Goal: Task Accomplishment & Management: Manage account settings

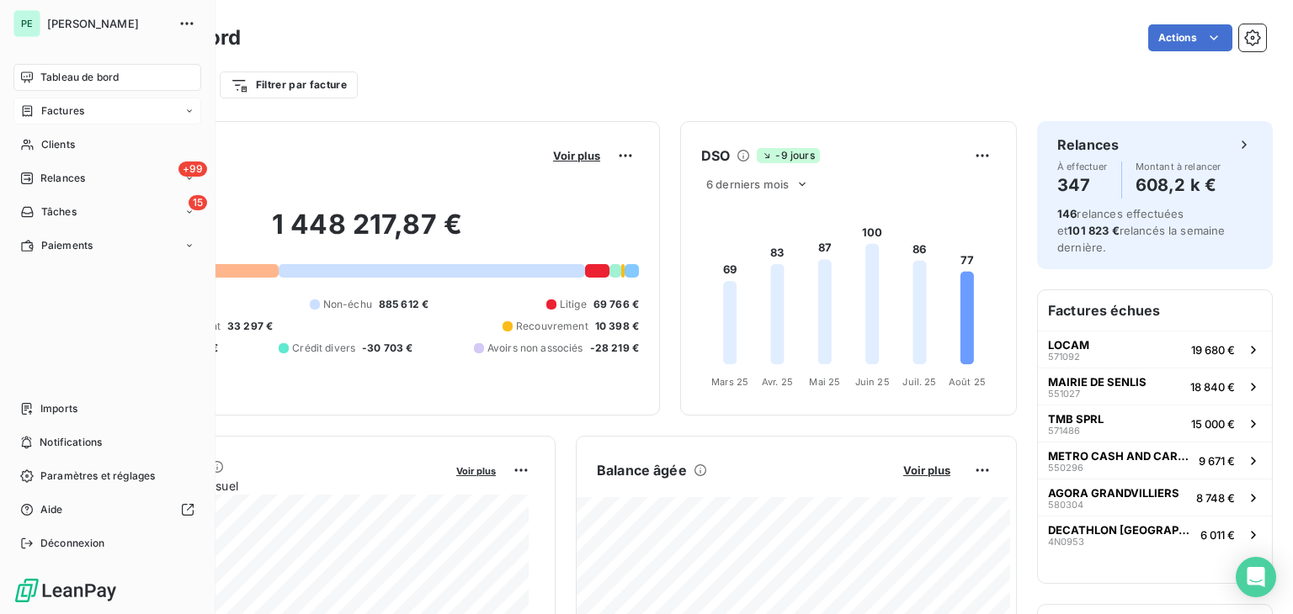
drag, startPoint x: 39, startPoint y: 117, endPoint x: 57, endPoint y: 115, distance: 18.6
click at [39, 117] on div "Factures" at bounding box center [52, 111] width 64 height 15
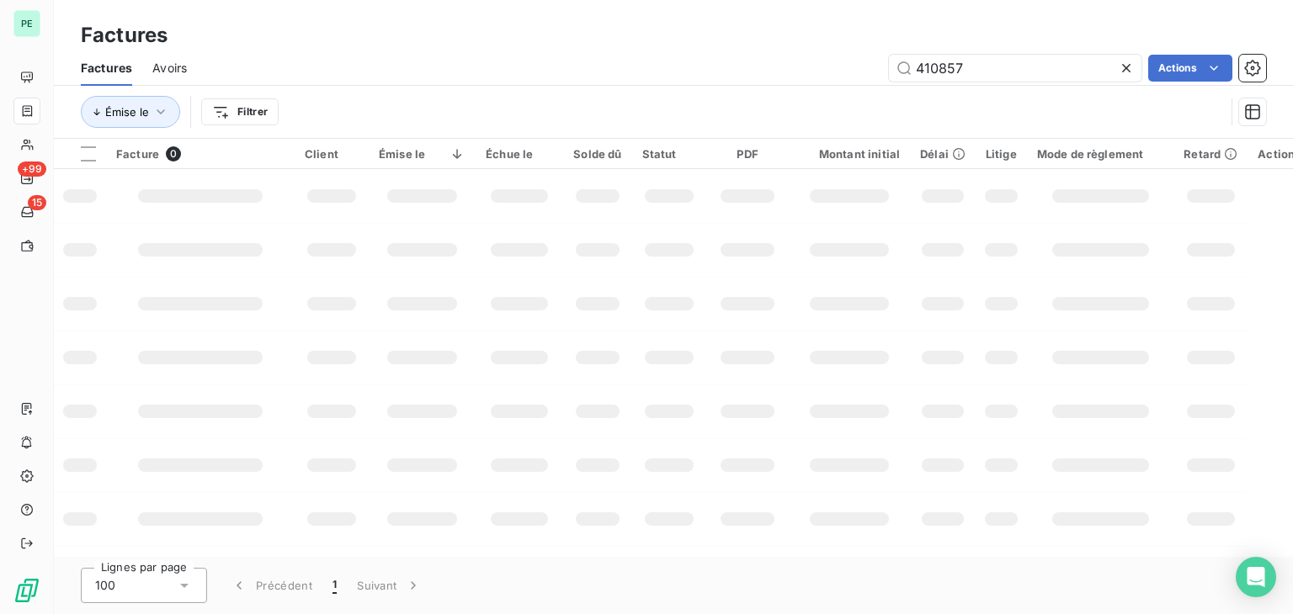
drag, startPoint x: 1020, startPoint y: 72, endPoint x: 845, endPoint y: 72, distance: 175.1
click at [845, 72] on div "410857 Actions" at bounding box center [736, 68] width 1059 height 27
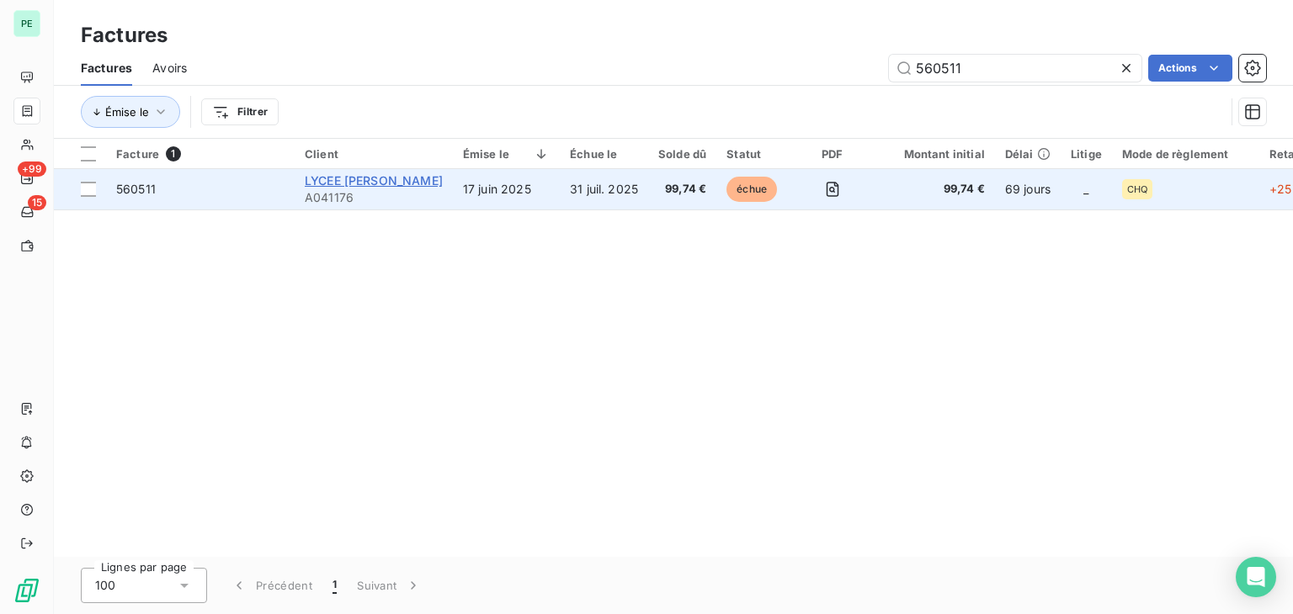
type input "560511"
click at [383, 178] on span "LYCEE [PERSON_NAME]" at bounding box center [374, 180] width 138 height 14
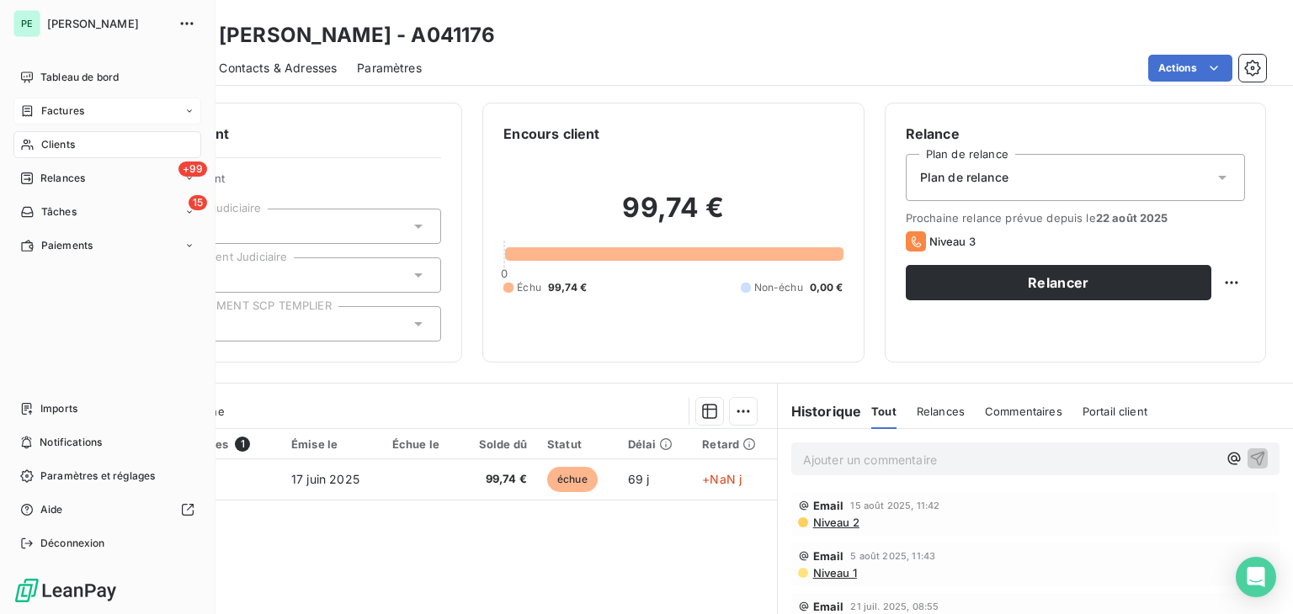
click at [75, 142] on div "Clients" at bounding box center [107, 144] width 188 height 27
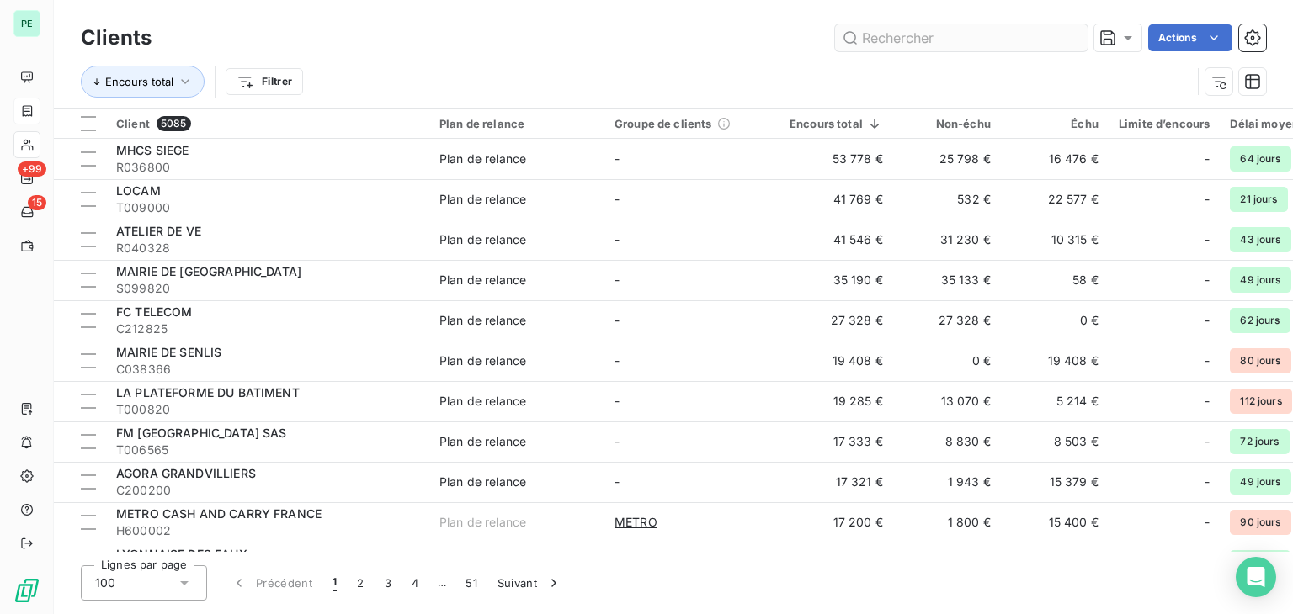
click at [992, 40] on input "text" at bounding box center [961, 37] width 252 height 27
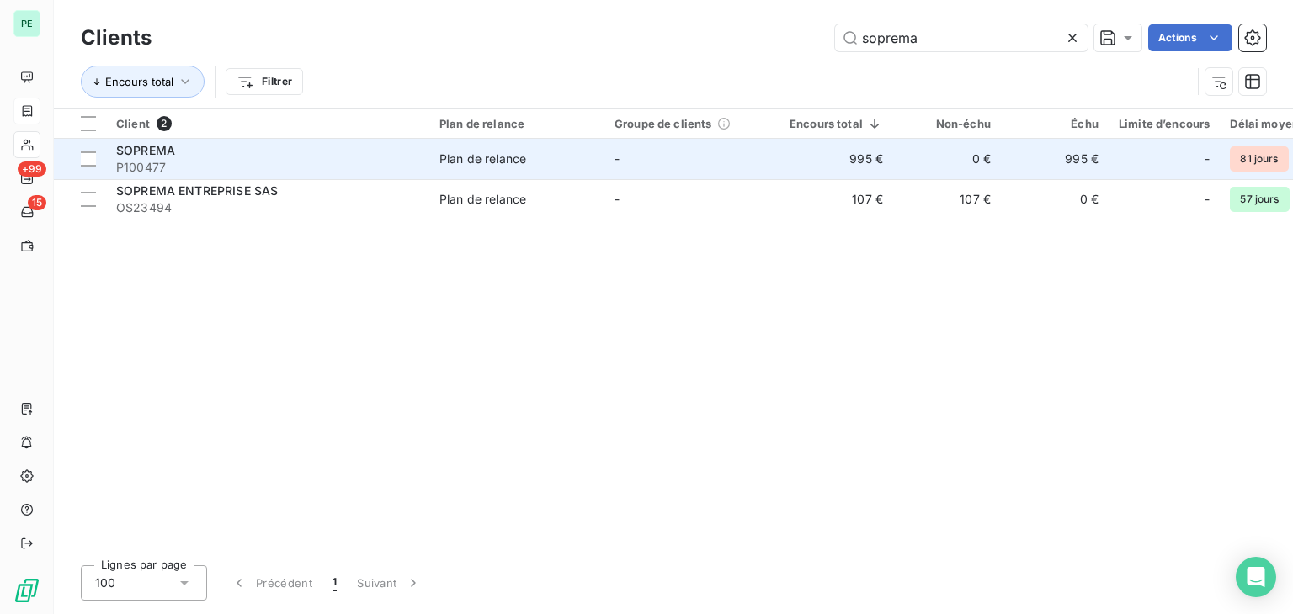
type input "soprema"
click at [647, 151] on td "-" at bounding box center [691, 159] width 175 height 40
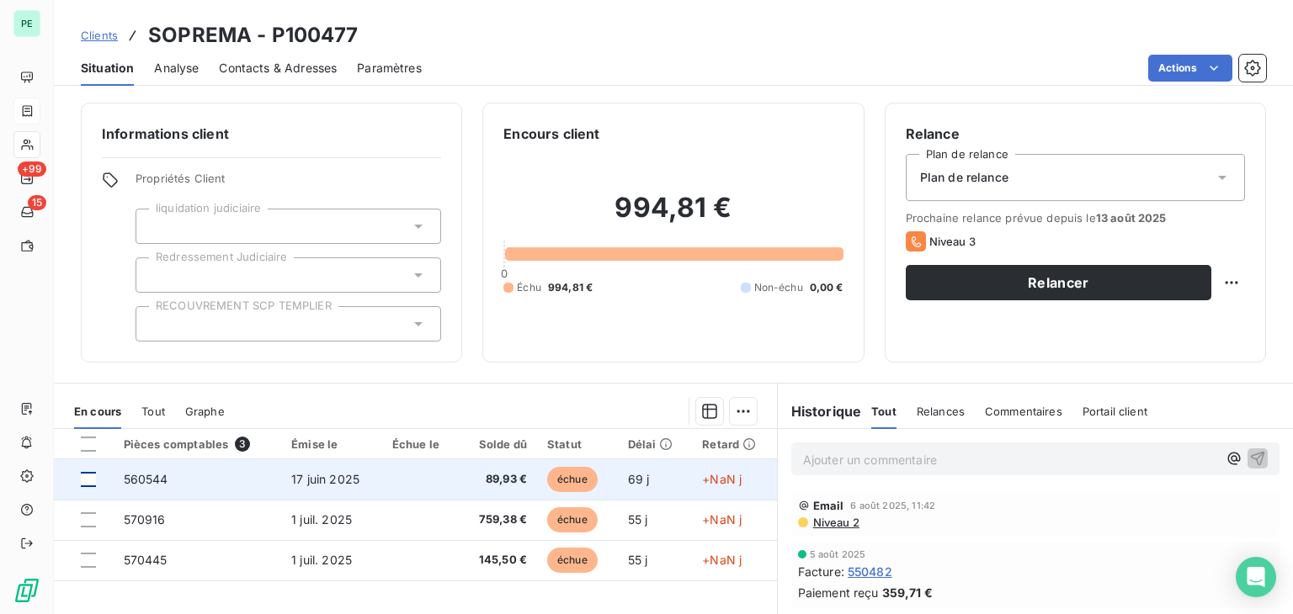
click at [88, 484] on div at bounding box center [88, 479] width 15 height 15
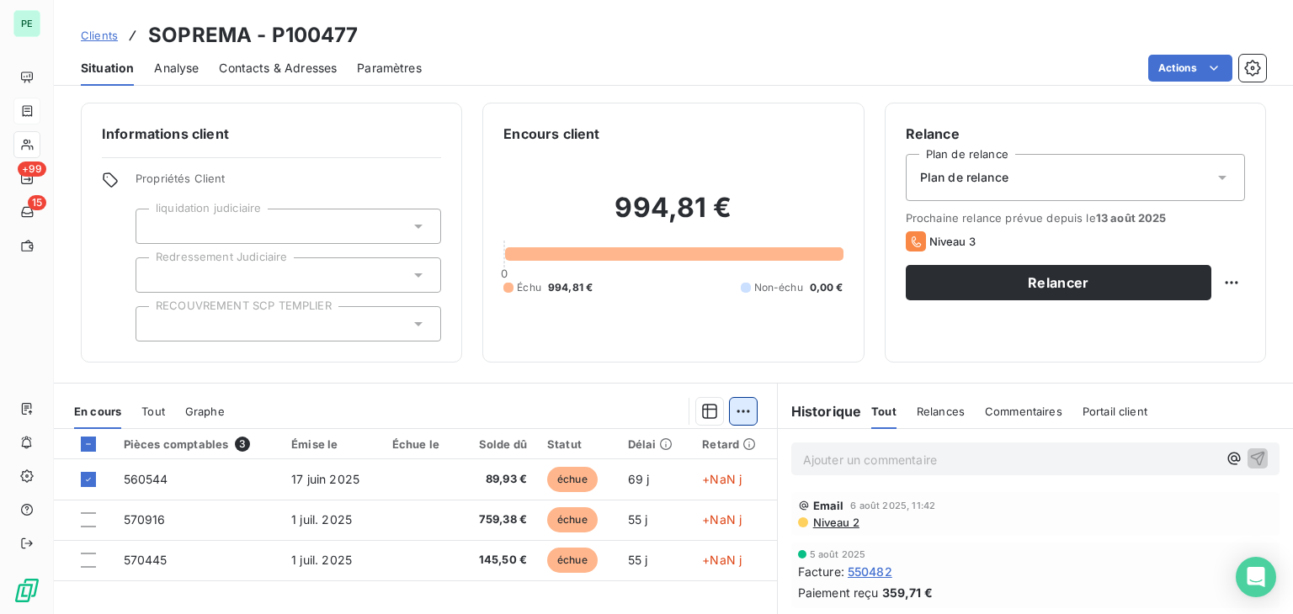
click at [741, 417] on html "PE +99 15 Clients SOPREMA - P100477 Situation Analyse Contacts & Adresses Param…" at bounding box center [646, 307] width 1293 height 614
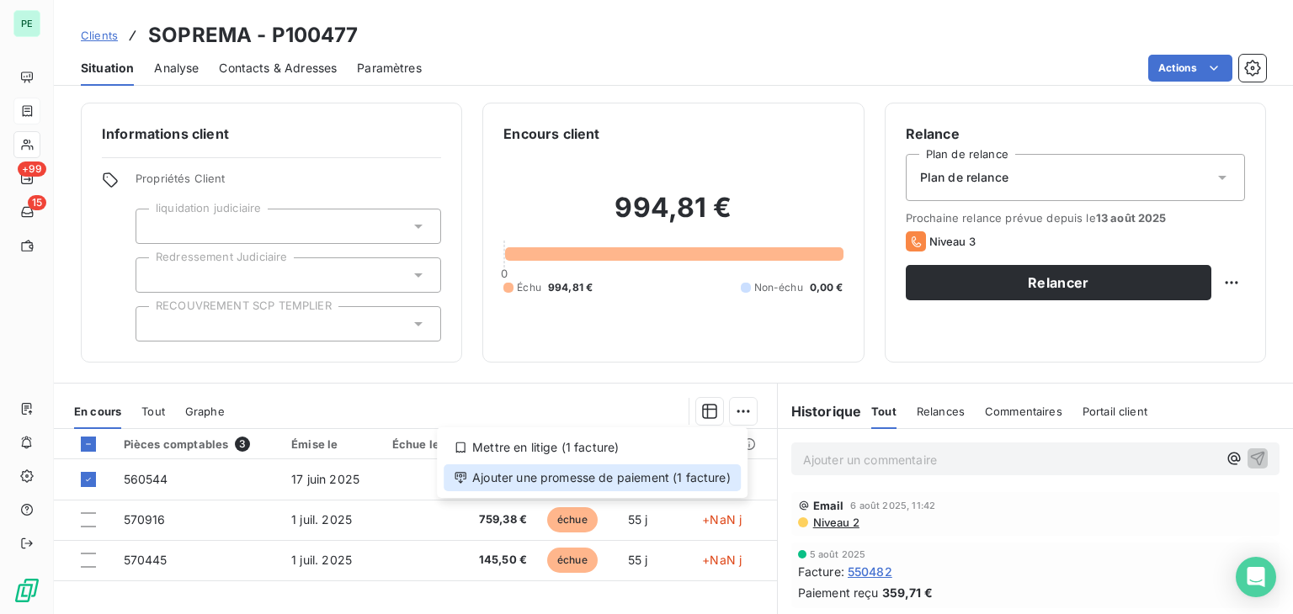
click at [579, 470] on div "Ajouter une promesse de paiement (1 facture)" at bounding box center [592, 478] width 297 height 27
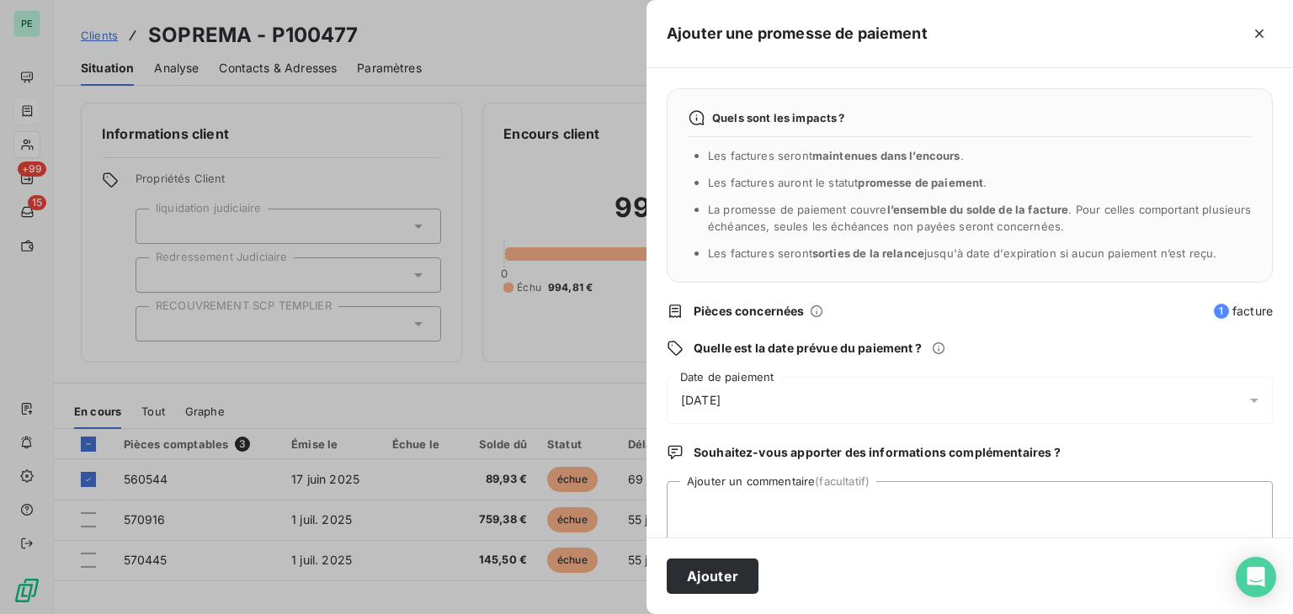
click at [803, 402] on div "[DATE]" at bounding box center [970, 400] width 606 height 47
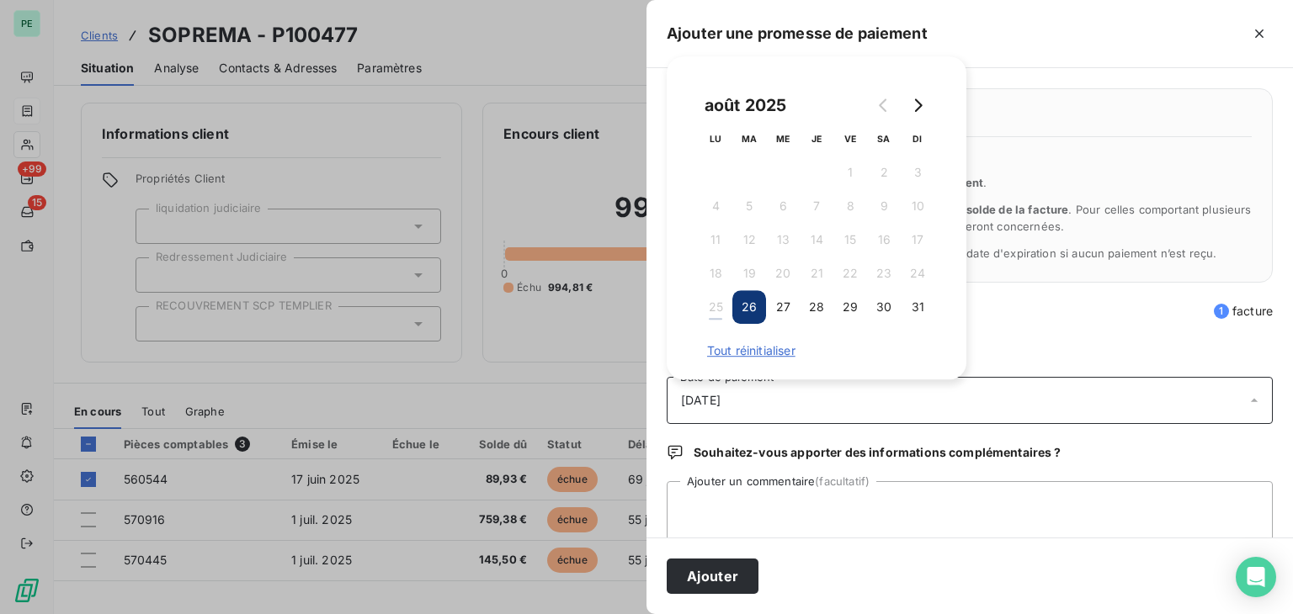
click at [934, 306] on div "août 2025 LU MA ME JE VE SA DI 1 2 3 4 5 6 7 8 9 10 11 12 13 14 15 16 17 18 19 …" at bounding box center [816, 218] width 259 height 283
click at [916, 312] on button "31" at bounding box center [917, 307] width 34 height 34
click at [856, 516] on textarea "Ajouter un commentaire (facultatif)" at bounding box center [970, 513] width 606 height 64
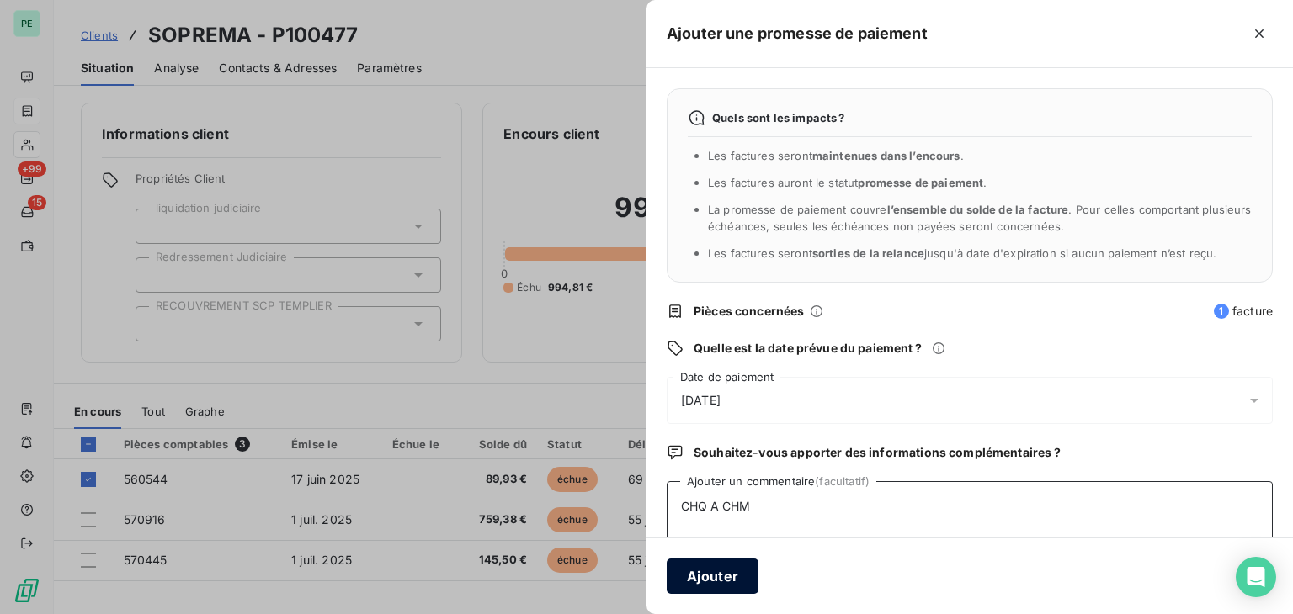
type textarea "CHQ A CHM"
click at [710, 576] on button "Ajouter" at bounding box center [713, 576] width 92 height 35
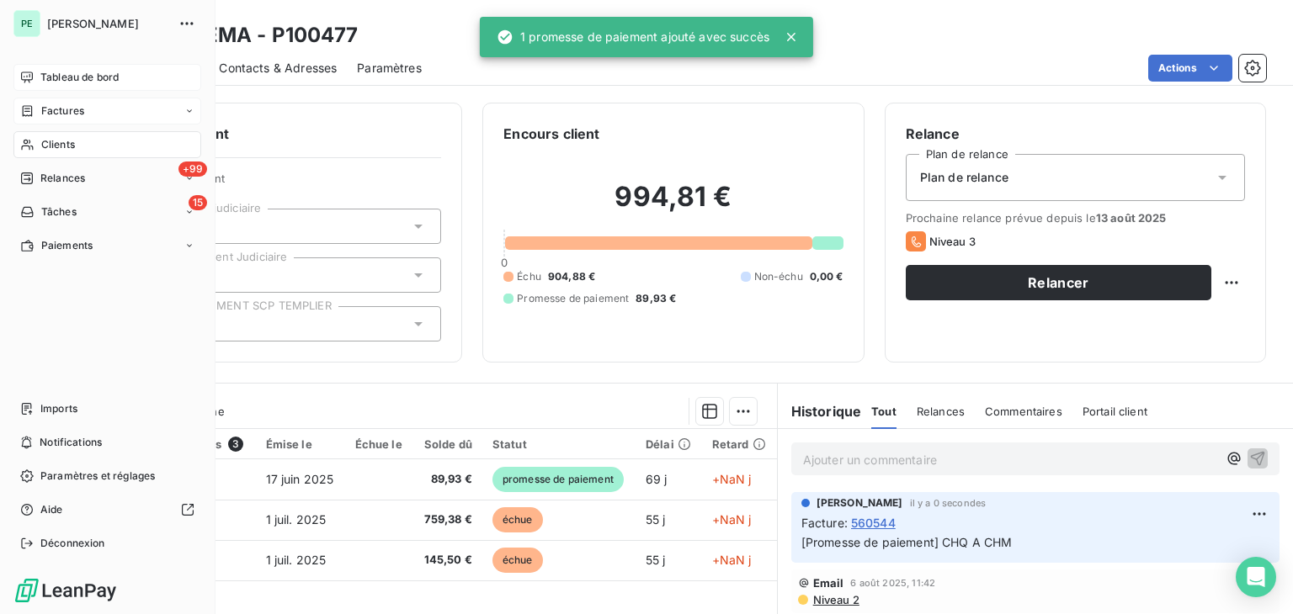
click at [37, 72] on div "Tableau de bord" at bounding box center [107, 77] width 188 height 27
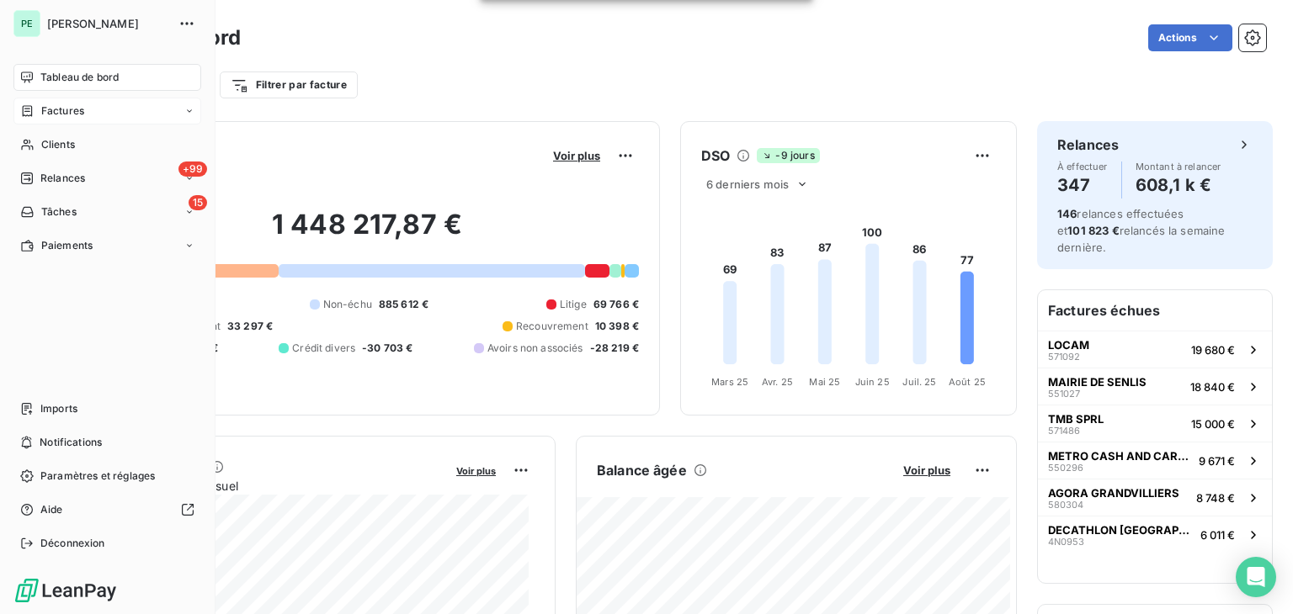
drag, startPoint x: 48, startPoint y: 109, endPoint x: 63, endPoint y: 107, distance: 15.4
click at [48, 109] on span "Factures" at bounding box center [62, 111] width 43 height 15
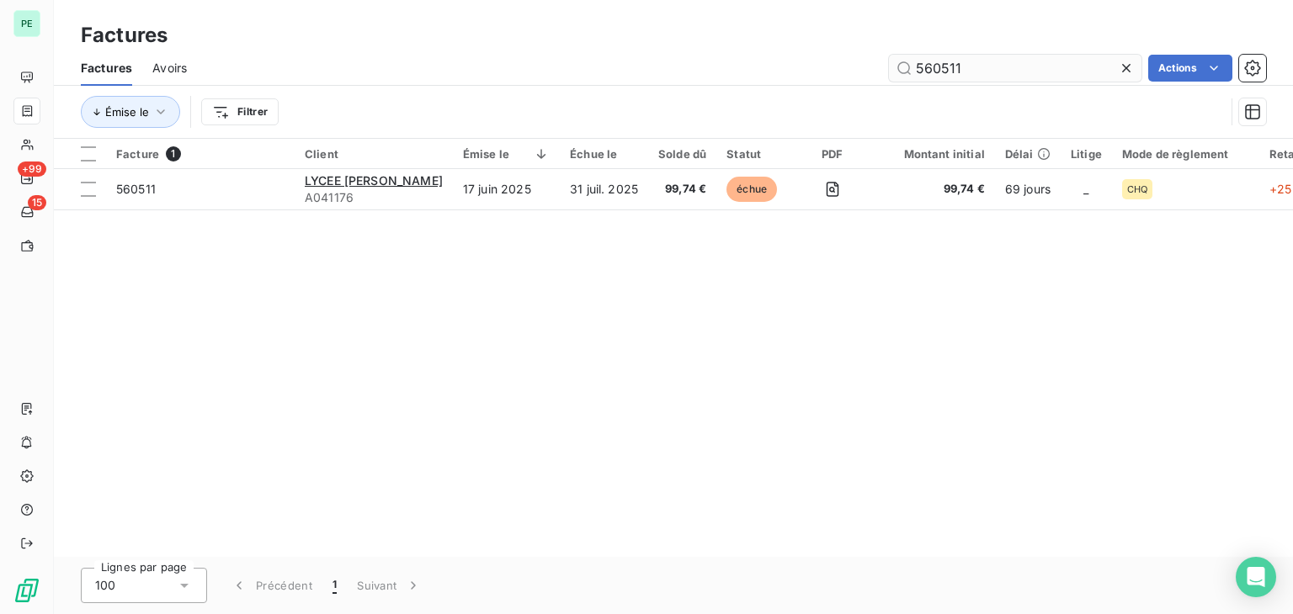
drag, startPoint x: 990, startPoint y: 66, endPoint x: 928, endPoint y: 70, distance: 61.5
click at [928, 70] on input "560511" at bounding box center [1015, 68] width 252 height 27
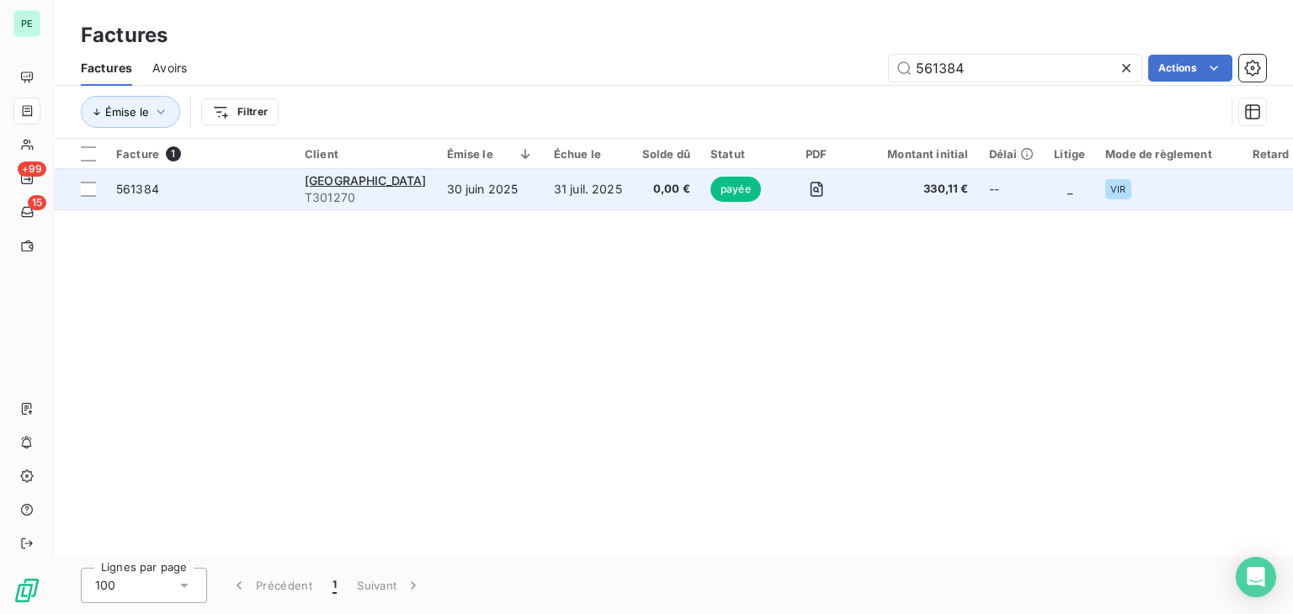
type input "561384"
click at [608, 190] on td "31 juil. 2025" at bounding box center [588, 189] width 88 height 40
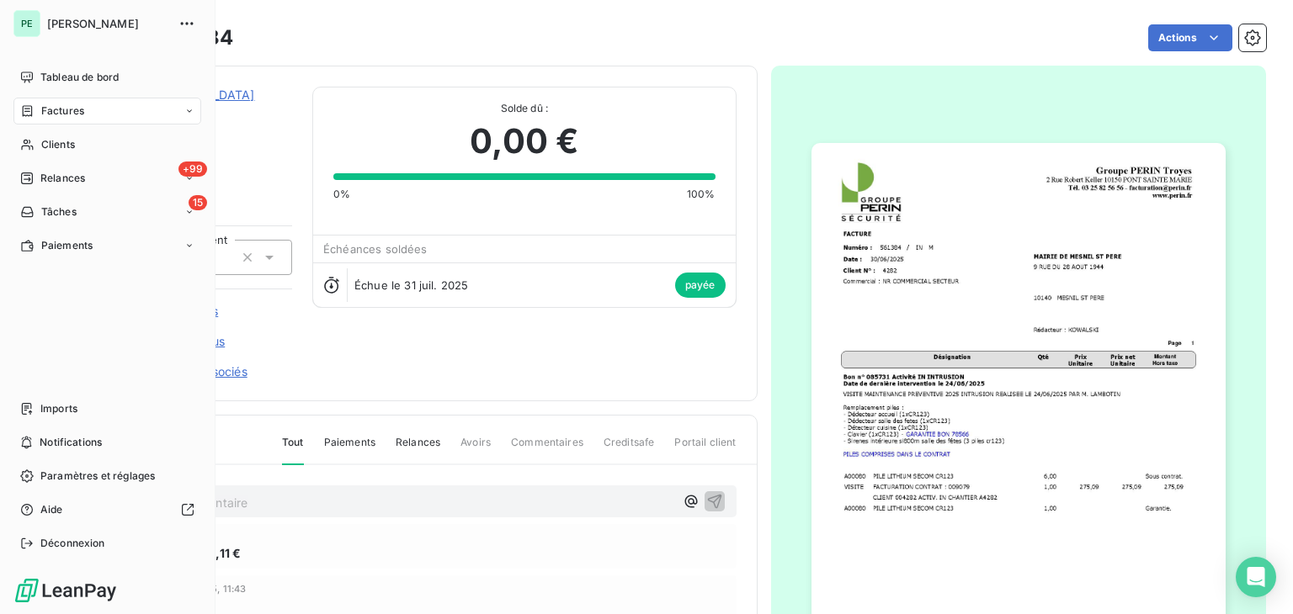
click at [61, 116] on span "Factures" at bounding box center [62, 111] width 43 height 15
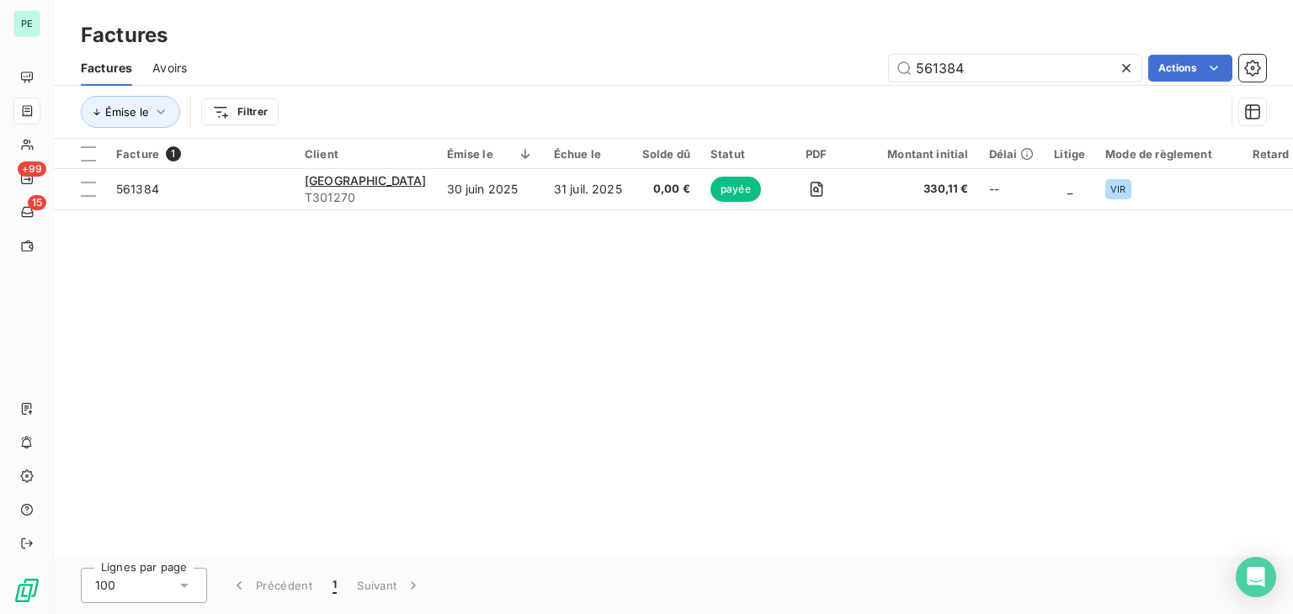
drag, startPoint x: 966, startPoint y: 72, endPoint x: 877, endPoint y: 72, distance: 89.2
click at [877, 72] on div "561384 Actions" at bounding box center [736, 68] width 1059 height 27
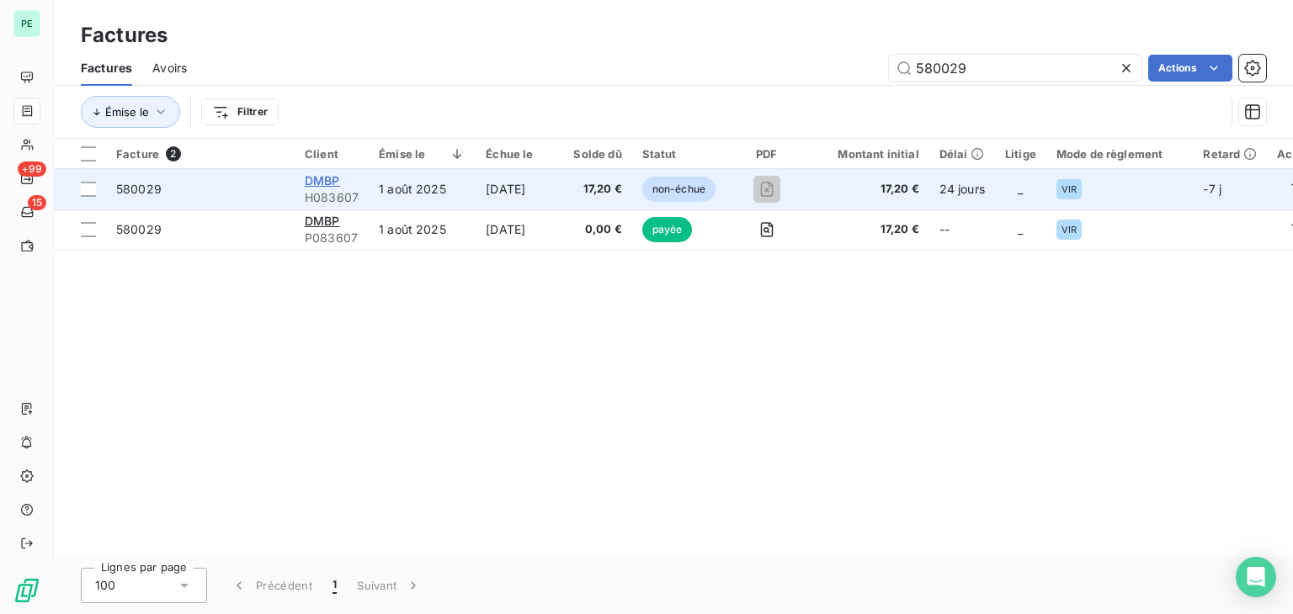
type input "580029"
click at [332, 176] on span "DMBP" at bounding box center [322, 180] width 35 height 14
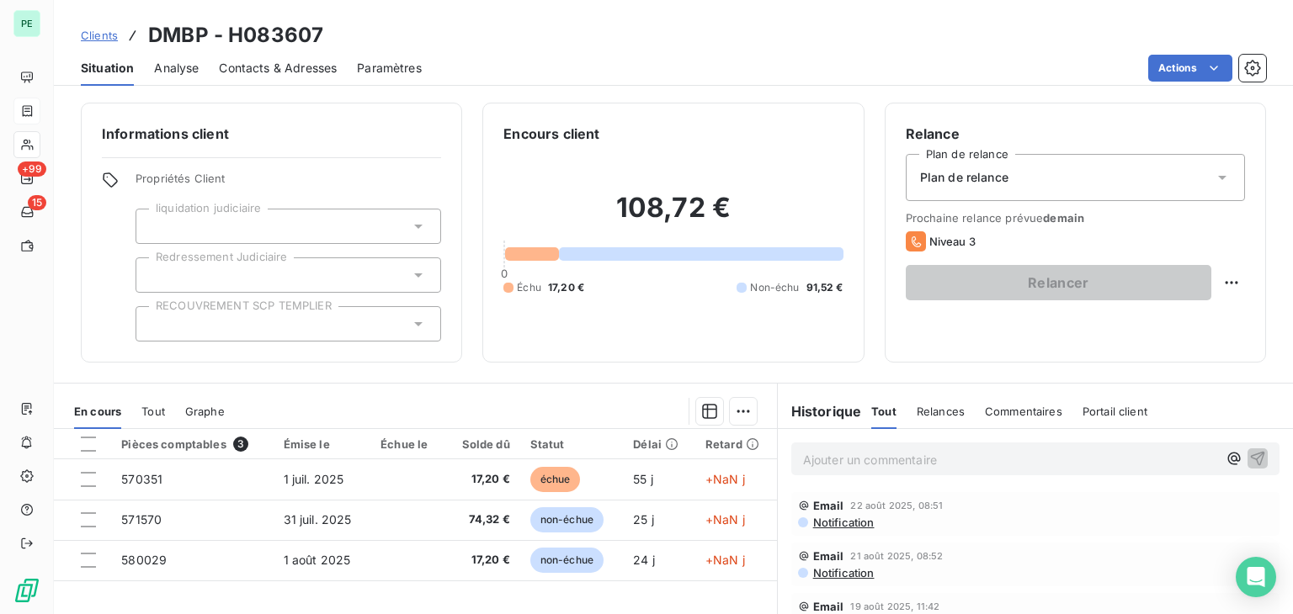
click at [264, 70] on span "Contacts & Adresses" at bounding box center [278, 68] width 118 height 17
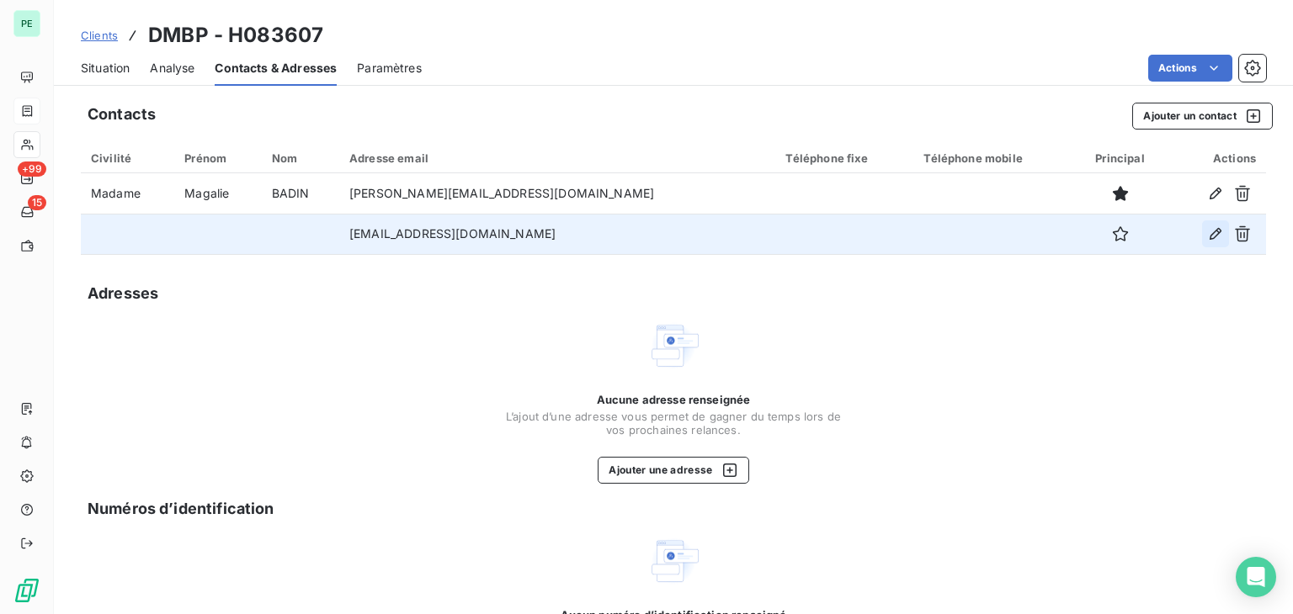
click at [1209, 235] on icon "button" at bounding box center [1215, 234] width 17 height 17
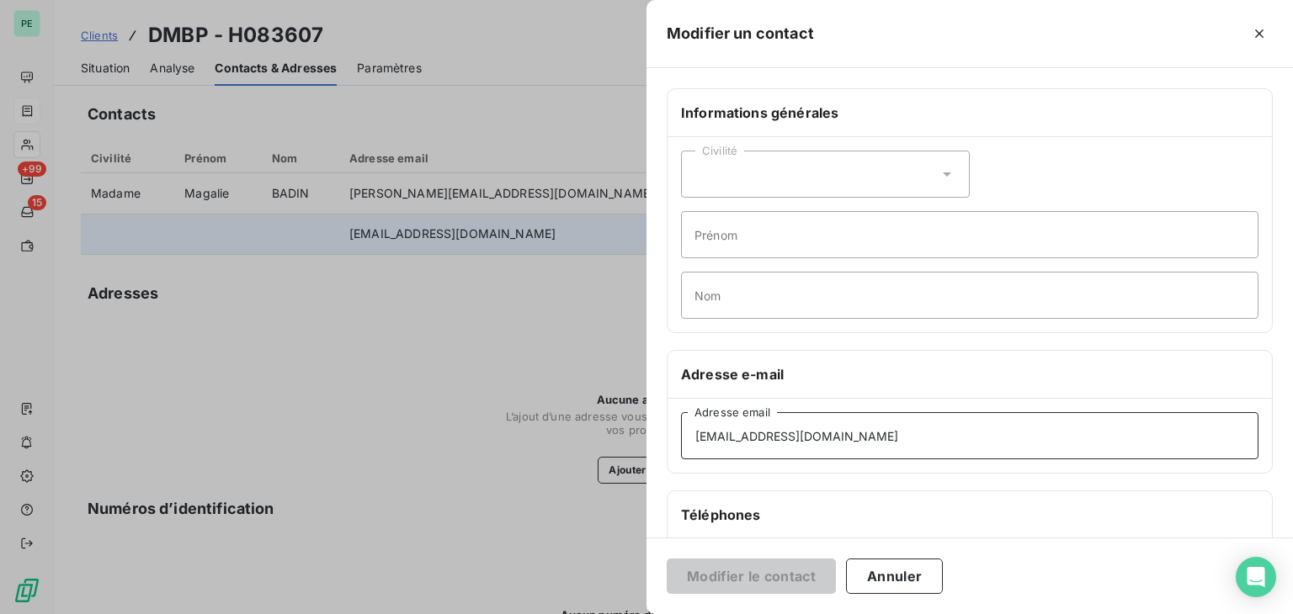
drag, startPoint x: 1042, startPoint y: 428, endPoint x: 596, endPoint y: 429, distance: 446.0
click at [596, 614] on div "Modifier un contact Informations générales Civilité Prénom Nom Adresse e-mail […" at bounding box center [646, 614] width 1293 height 0
paste input "raisgeneraux.dmbp"
type input "[EMAIL_ADDRESS][DOMAIN_NAME]"
click at [787, 567] on button "Modifier le contact" at bounding box center [751, 576] width 169 height 35
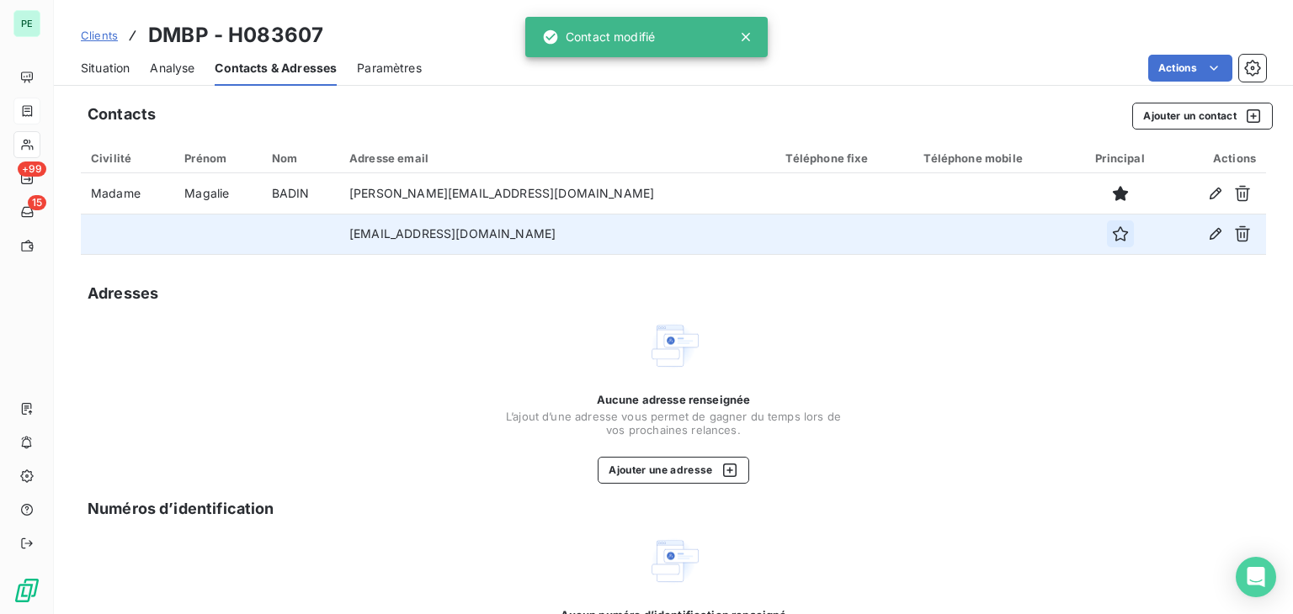
click at [1112, 235] on icon "button" at bounding box center [1120, 234] width 17 height 17
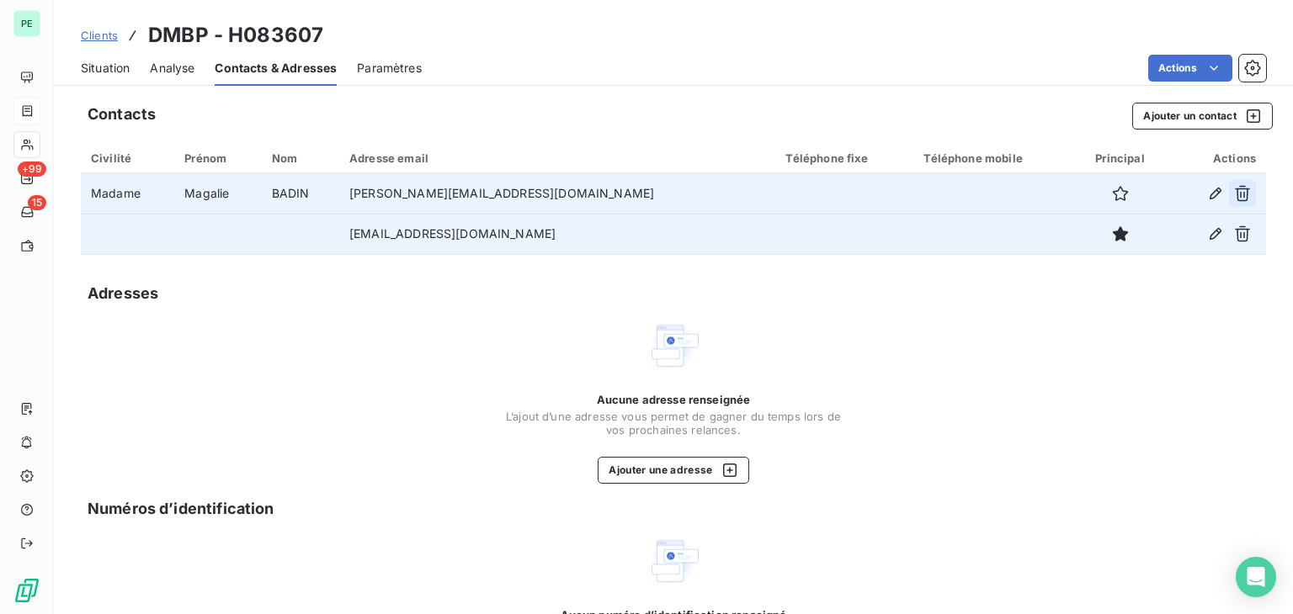
click at [1234, 196] on icon "button" at bounding box center [1242, 193] width 17 height 17
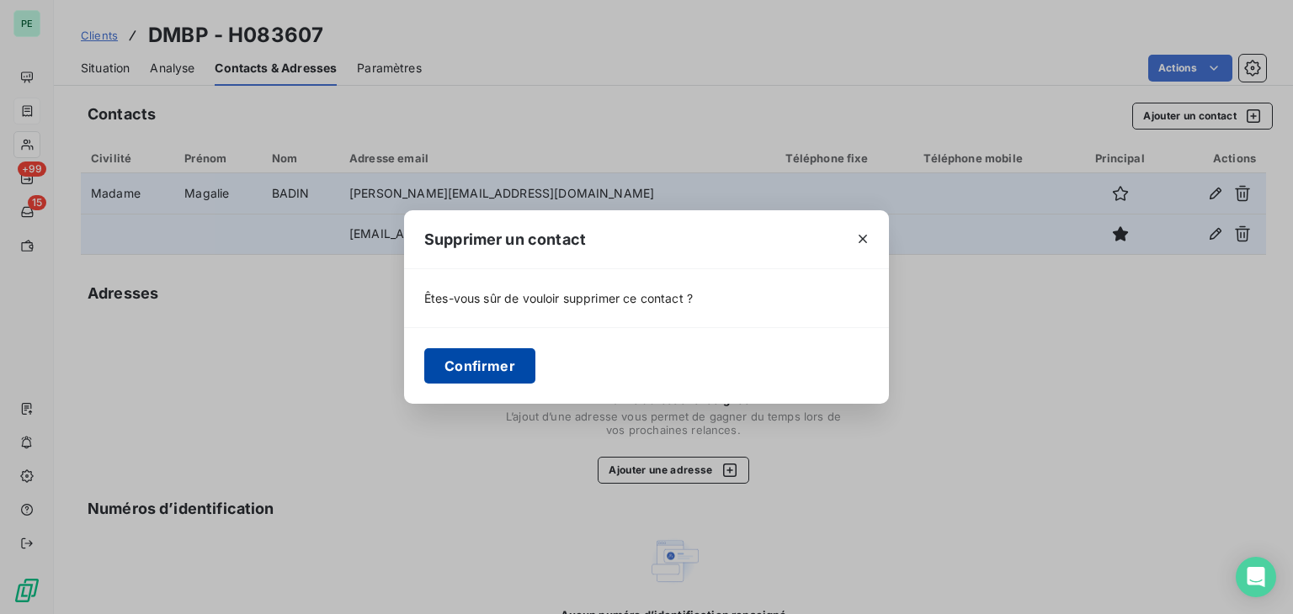
click at [510, 364] on button "Confirmer" at bounding box center [479, 365] width 111 height 35
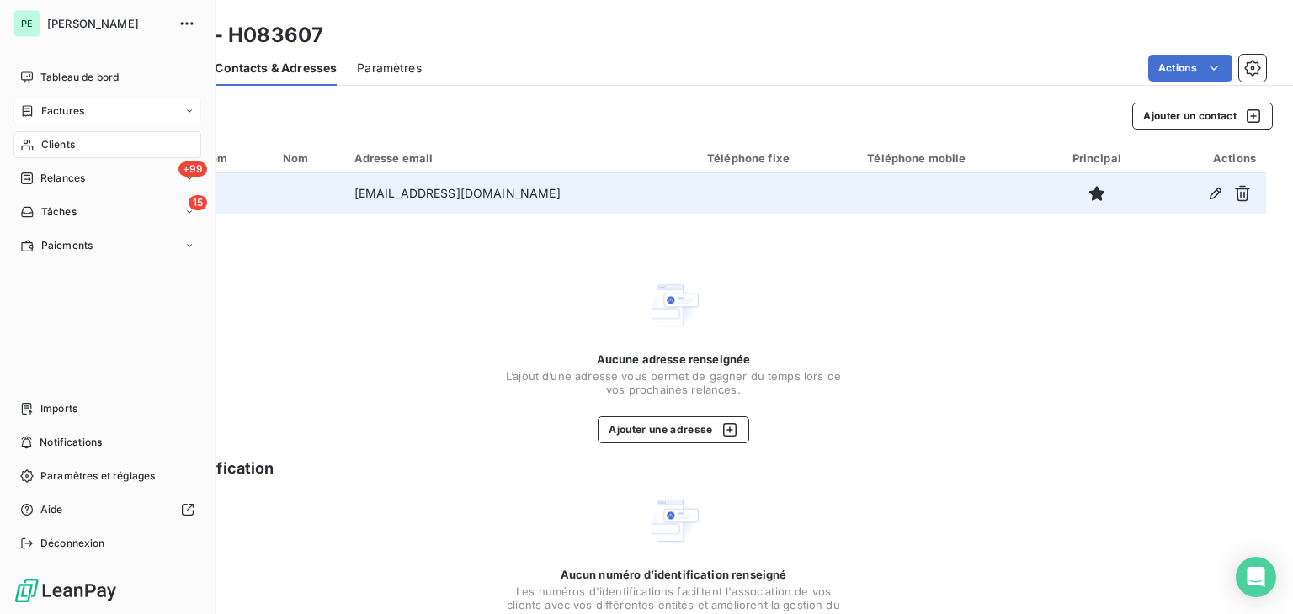
click at [63, 122] on div "Factures" at bounding box center [107, 111] width 188 height 27
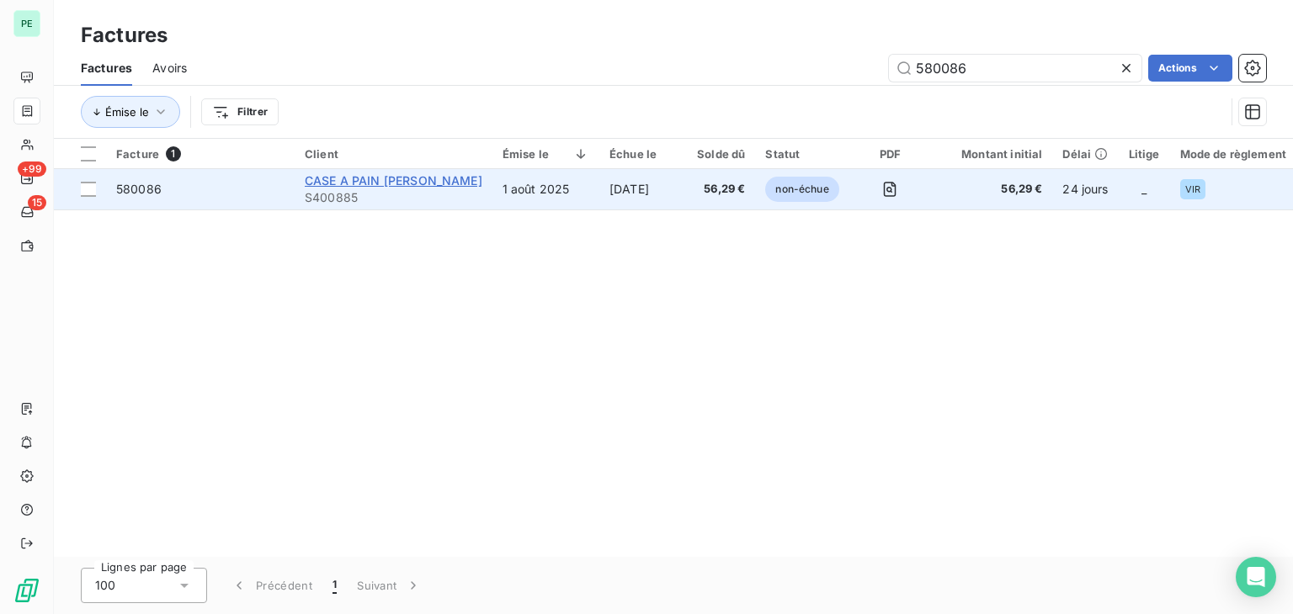
type input "580086"
click at [382, 183] on span "CASE A PAIN [PERSON_NAME]" at bounding box center [394, 180] width 178 height 14
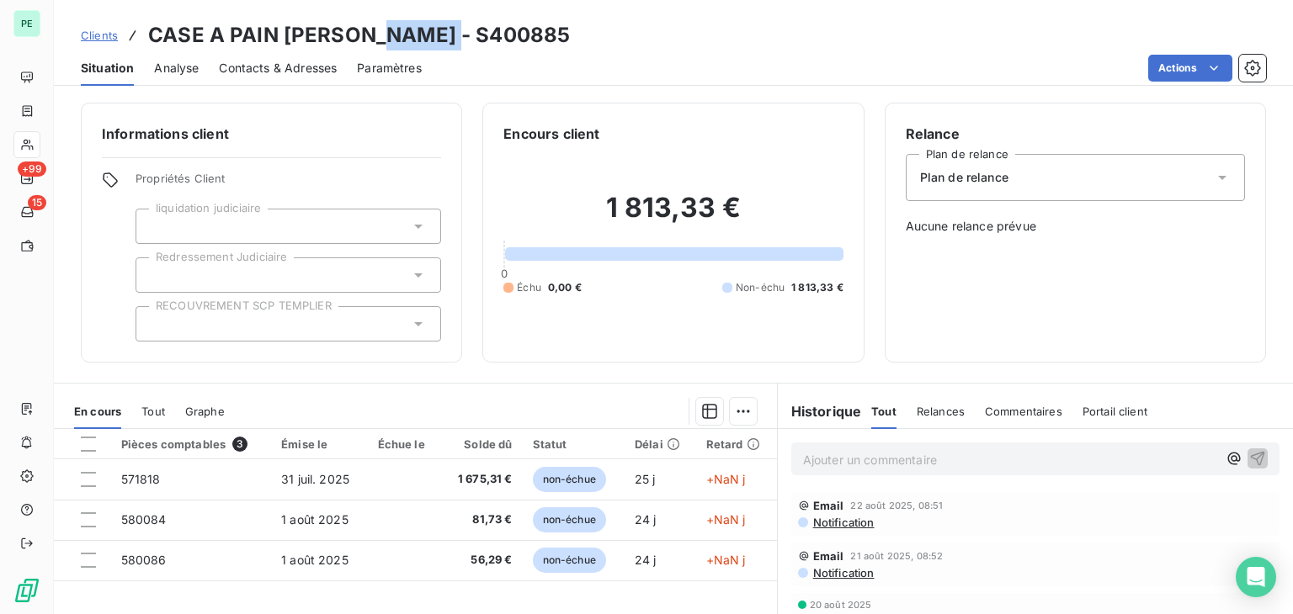
drag, startPoint x: 455, startPoint y: 41, endPoint x: 362, endPoint y: 40, distance: 93.4
click at [362, 40] on div "Clients CASE A PAIN [PERSON_NAME] - S400885" at bounding box center [673, 35] width 1239 height 30
click at [362, 40] on h3 "CASE A PAIN [PERSON_NAME] - S400885" at bounding box center [359, 35] width 422 height 30
click at [490, 112] on div "Encours client 1 813,33 € 0 Échu 0,00 € Non-échu 1 813,33 €" at bounding box center [672, 233] width 381 height 260
click at [461, 67] on div "Actions" at bounding box center [854, 68] width 824 height 27
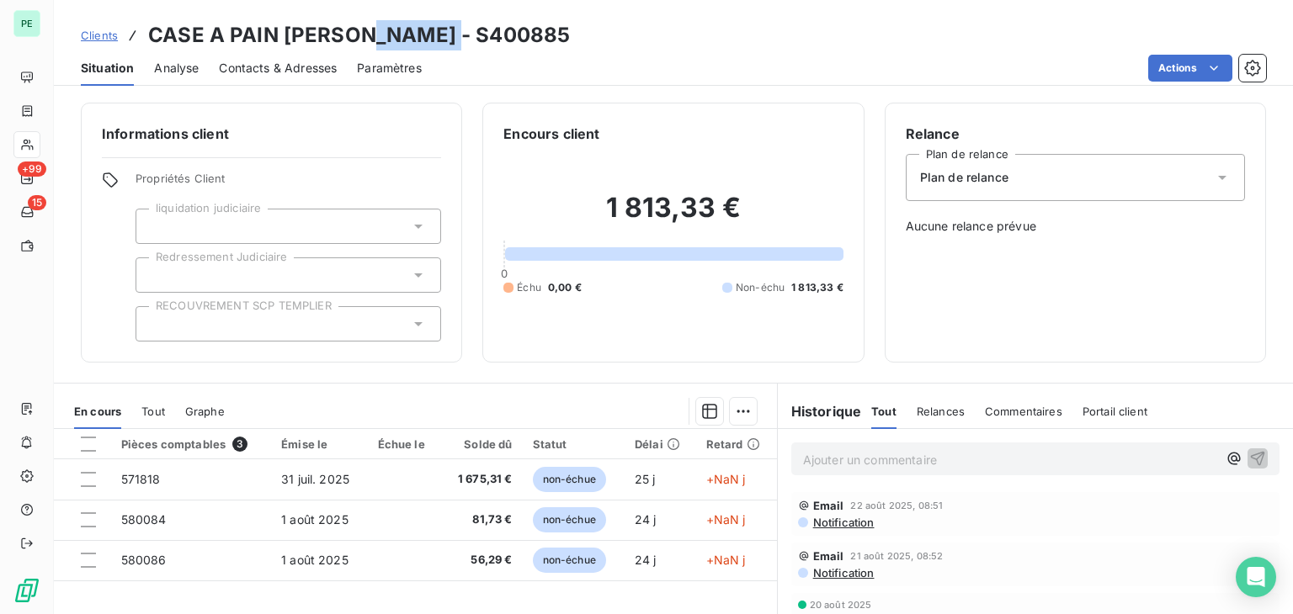
drag, startPoint x: 469, startPoint y: 42, endPoint x: 359, endPoint y: 47, distance: 109.5
click at [359, 47] on div "Clients CASE A PAIN [PERSON_NAME] - S400885" at bounding box center [673, 35] width 1239 height 30
copy h3 "S400885"
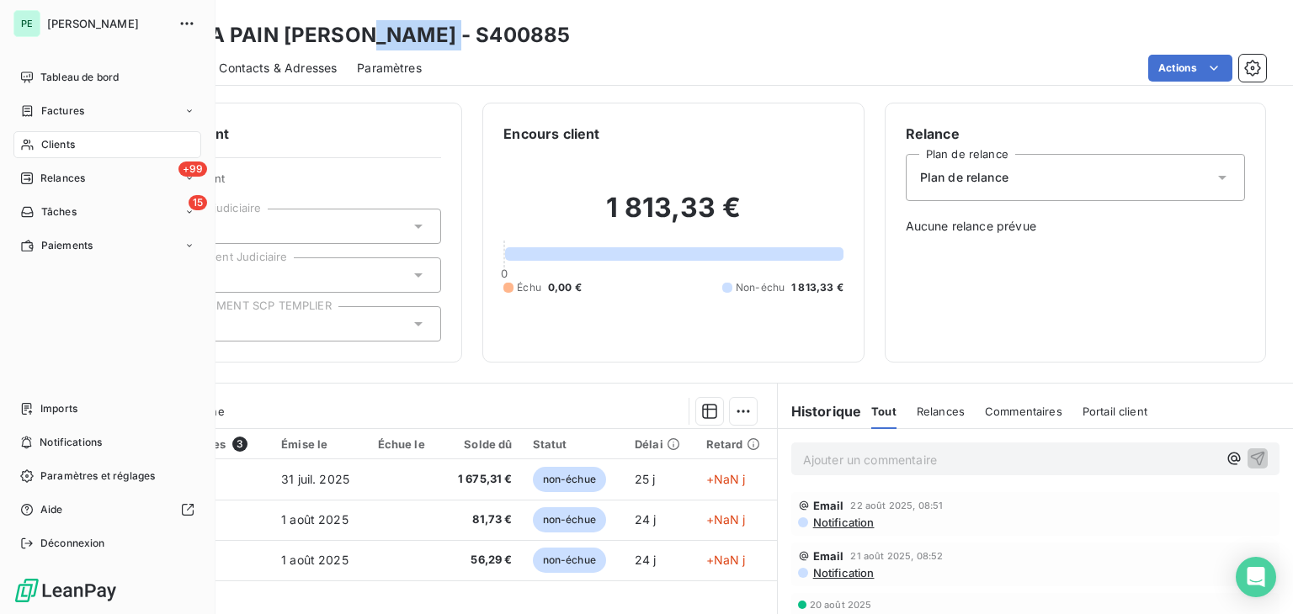
click at [46, 115] on span "Factures" at bounding box center [62, 111] width 43 height 15
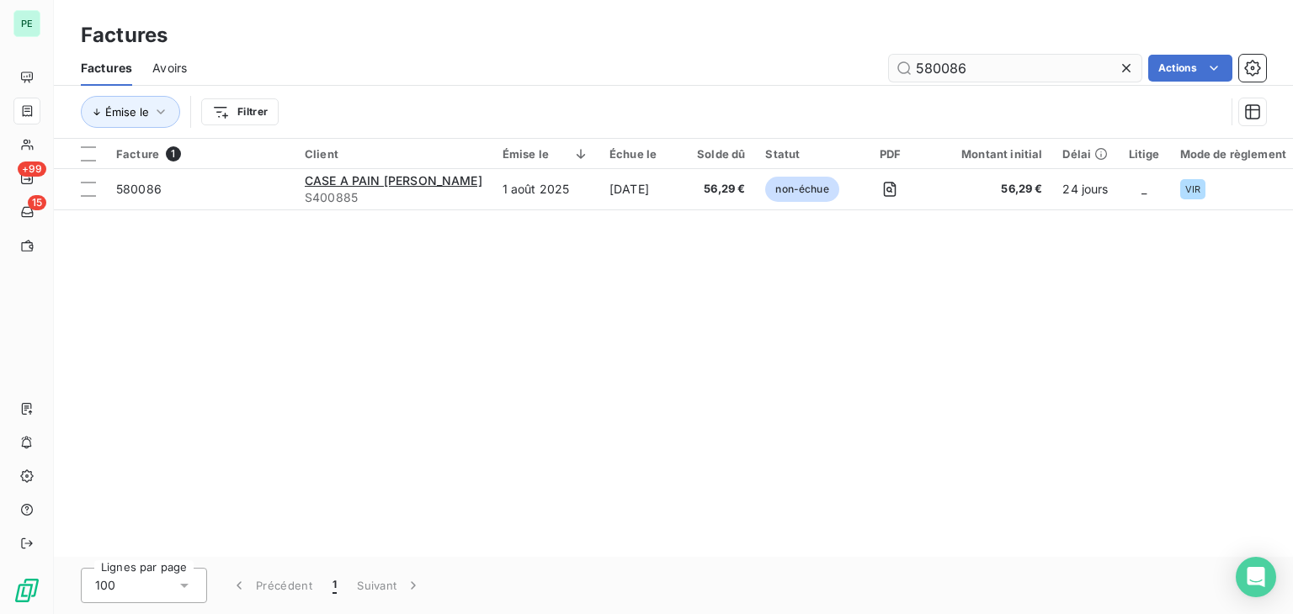
drag, startPoint x: 927, startPoint y: 66, endPoint x: 1023, endPoint y: 66, distance: 96.8
click at [1020, 66] on input "580086" at bounding box center [1015, 68] width 252 height 27
click at [1029, 66] on input "580086" at bounding box center [1015, 68] width 252 height 27
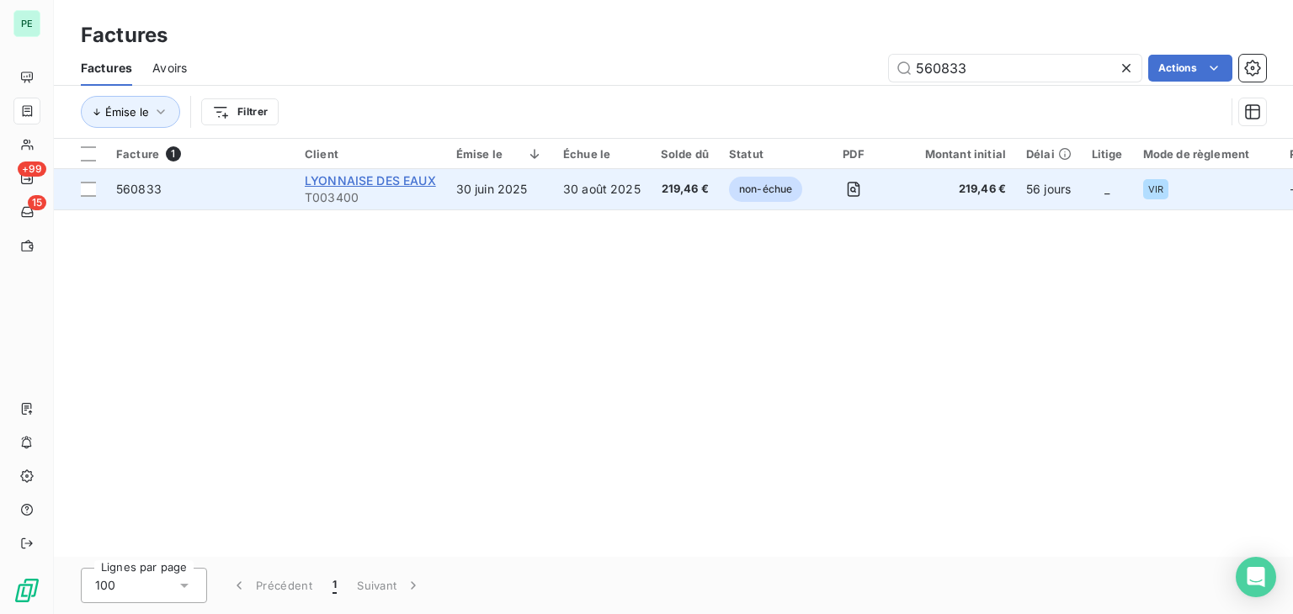
type input "560833"
click at [365, 183] on span "LYONNAISE DES EAUX" at bounding box center [370, 180] width 131 height 14
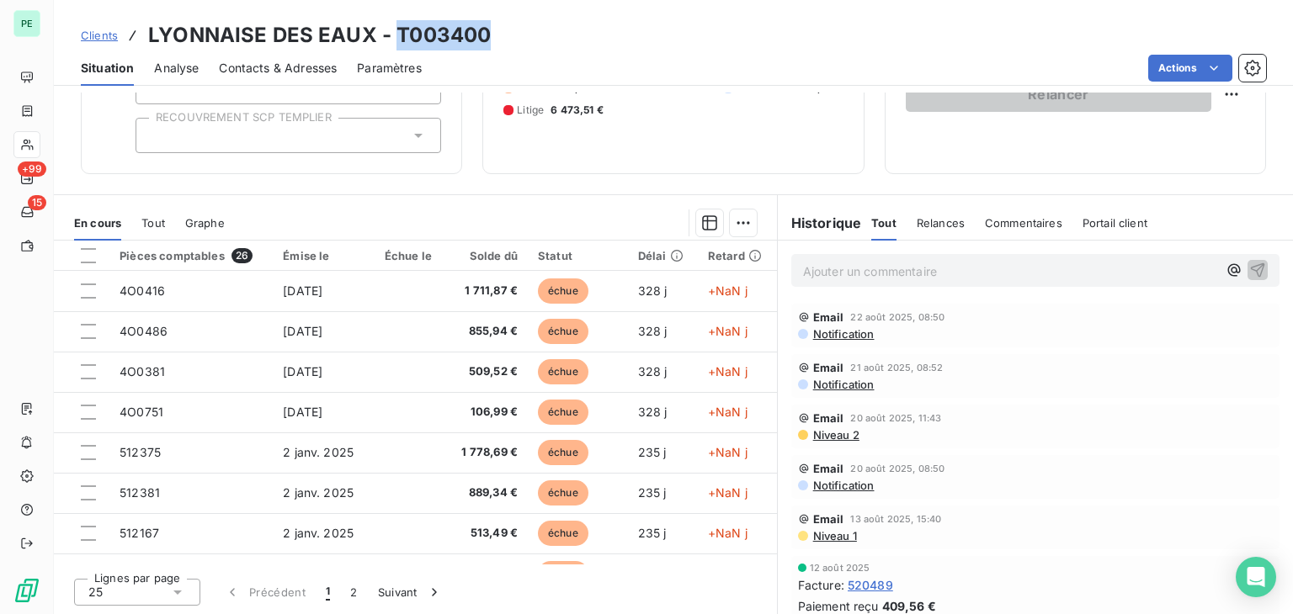
drag, startPoint x: 502, startPoint y: 11, endPoint x: 394, endPoint y: 30, distance: 109.4
click at [394, 30] on div "Clients LYONNAISE DES EAUX - T003400 Situation Analyse Contacts & Adresses Para…" at bounding box center [673, 43] width 1239 height 86
copy h3 "T003400"
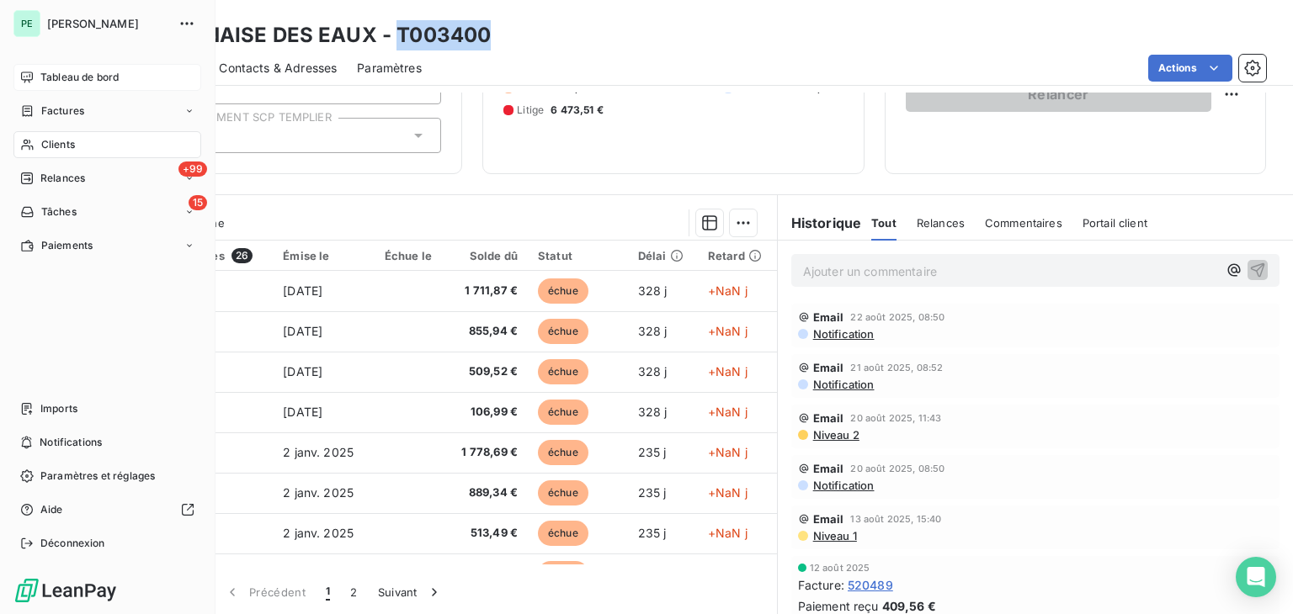
click at [35, 77] on div "Tableau de bord" at bounding box center [107, 77] width 188 height 27
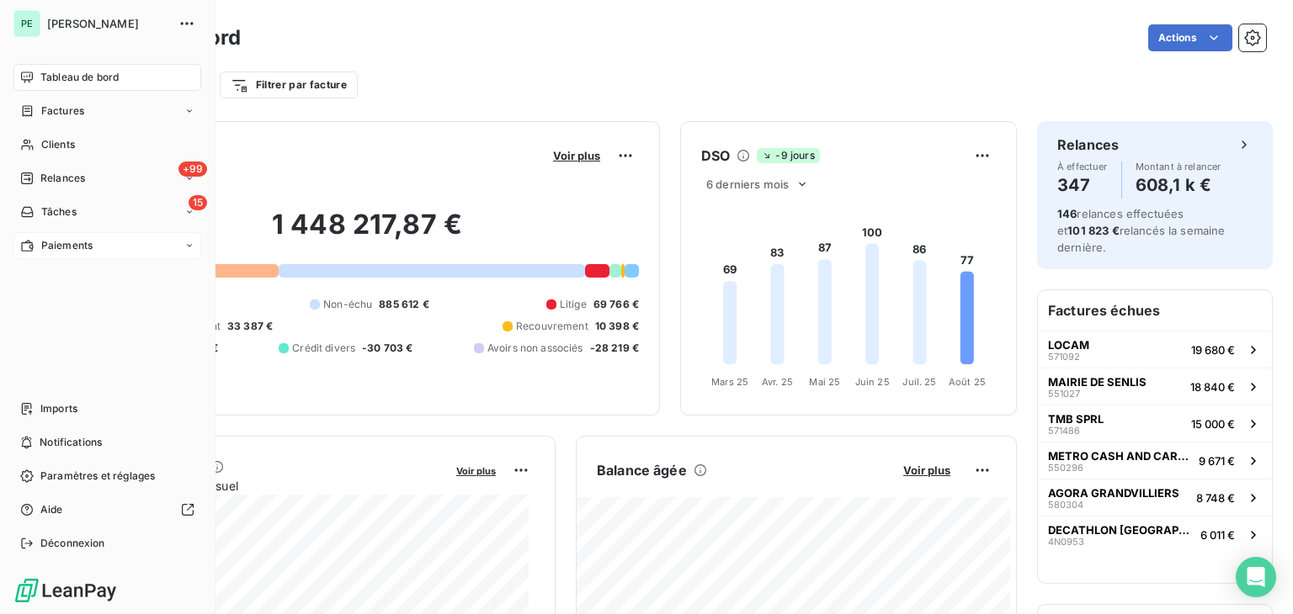
click at [57, 248] on span "Paiements" at bounding box center [66, 245] width 51 height 15
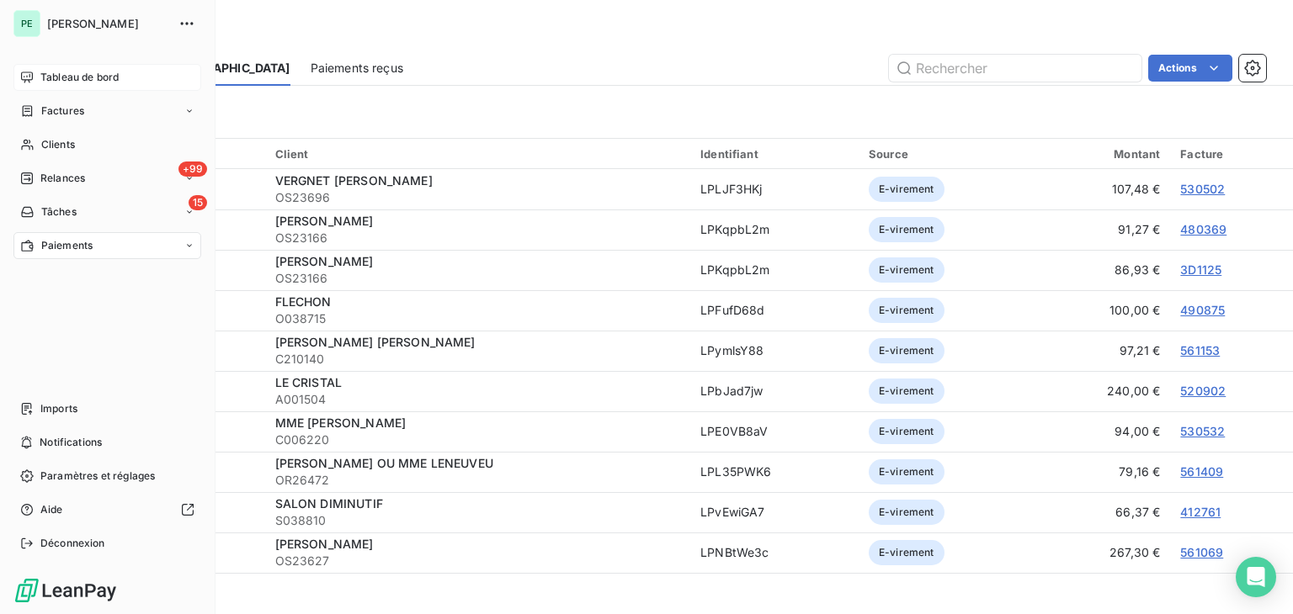
click at [41, 79] on span "Tableau de bord" at bounding box center [79, 77] width 78 height 15
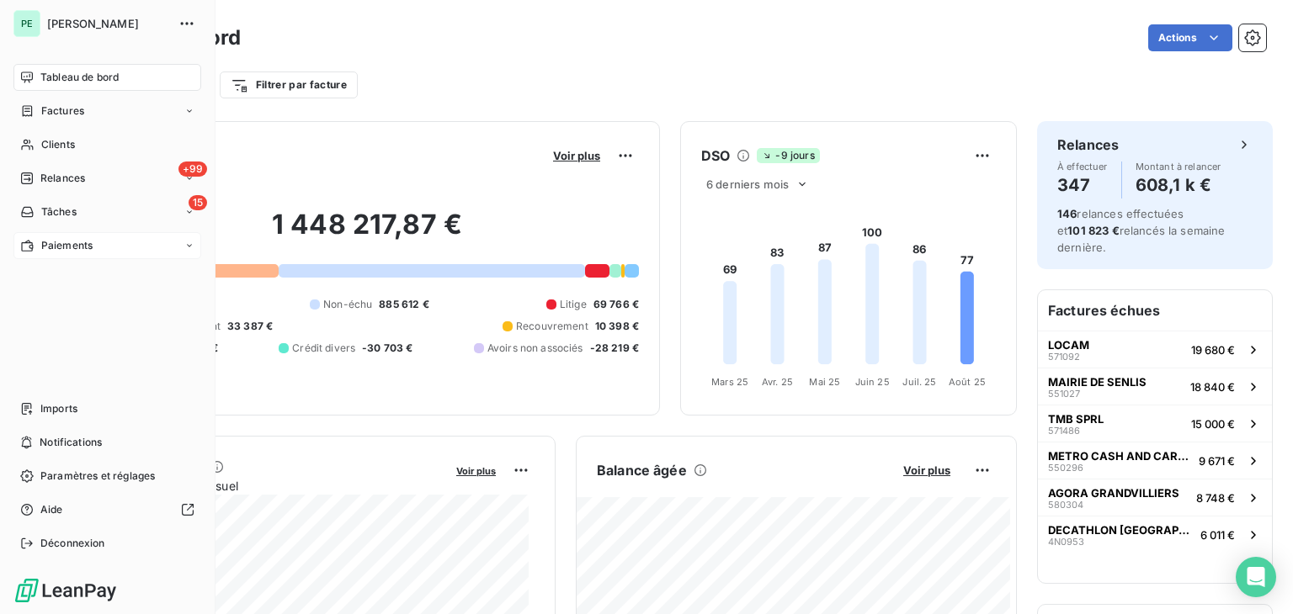
click at [56, 112] on span "Factures" at bounding box center [62, 111] width 43 height 15
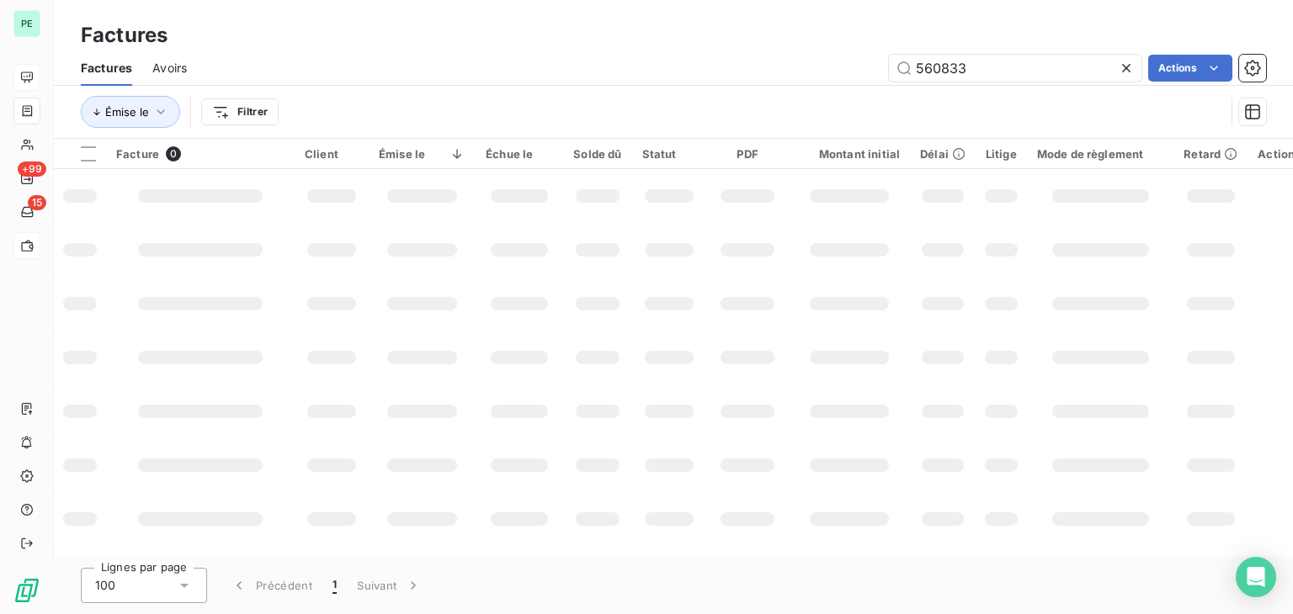
drag, startPoint x: 1007, startPoint y: 74, endPoint x: 879, endPoint y: 72, distance: 127.9
click at [879, 72] on div "560833 Actions" at bounding box center [736, 68] width 1059 height 27
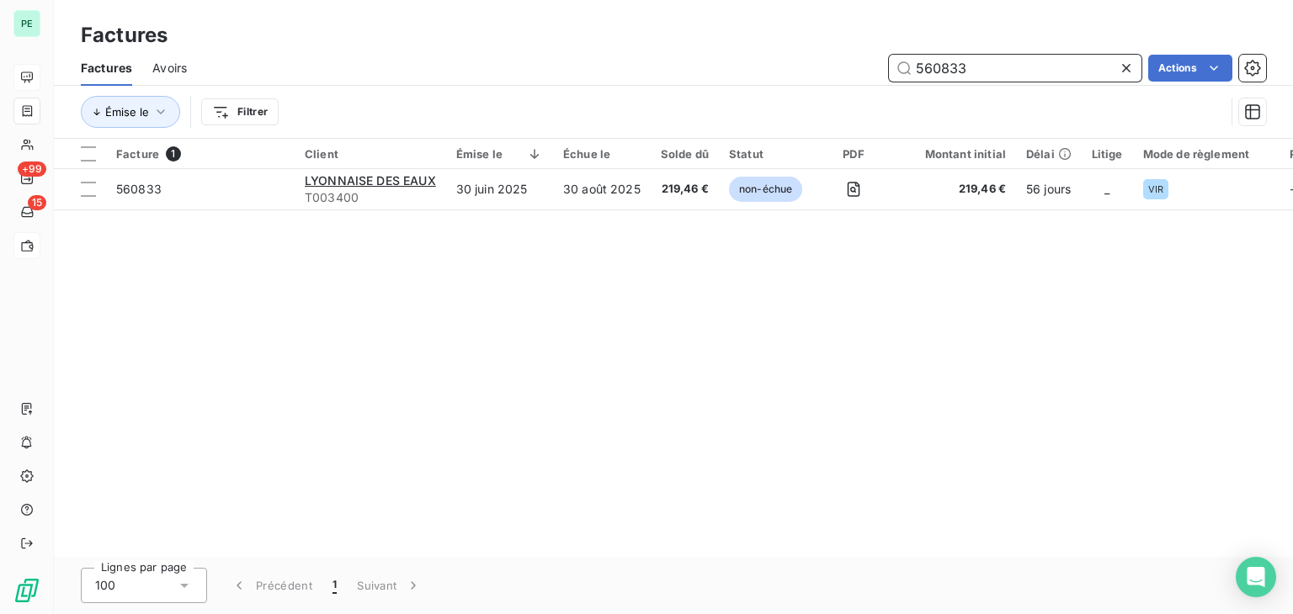
click at [978, 55] on input "560833" at bounding box center [1015, 68] width 252 height 27
drag, startPoint x: 935, startPoint y: 67, endPoint x: 1051, endPoint y: 67, distance: 116.1
click at [1051, 67] on input "560833" at bounding box center [1015, 68] width 252 height 27
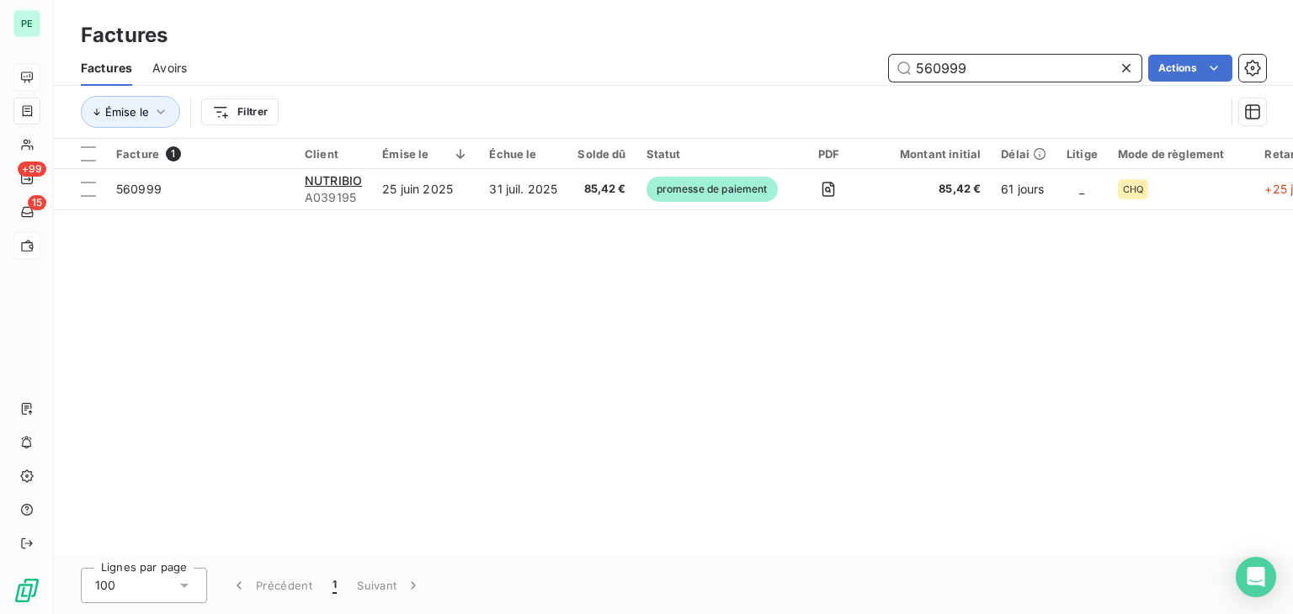
drag, startPoint x: 1000, startPoint y: 68, endPoint x: 852, endPoint y: 68, distance: 148.1
click at [852, 68] on div "560999 Actions" at bounding box center [736, 68] width 1059 height 27
drag, startPoint x: 992, startPoint y: 69, endPoint x: 855, endPoint y: 73, distance: 137.2
click at [855, 73] on div "570064 Actions" at bounding box center [736, 68] width 1059 height 27
drag, startPoint x: 1017, startPoint y: 55, endPoint x: 822, endPoint y: 61, distance: 194.5
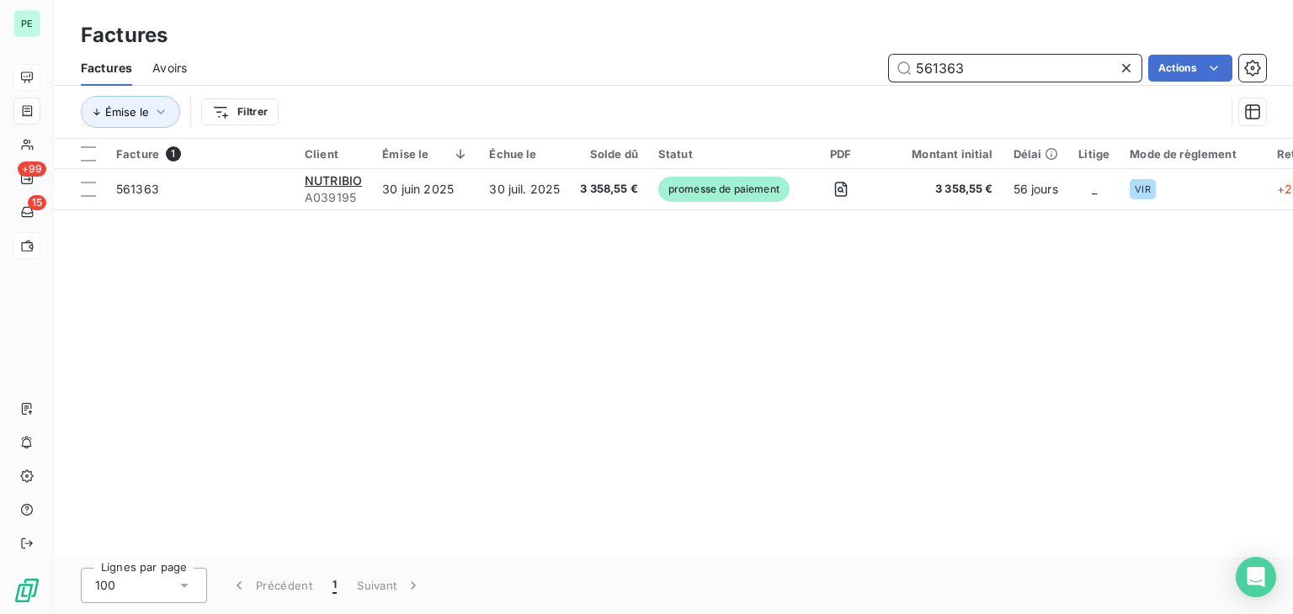
click at [822, 61] on div "561363 Actions" at bounding box center [736, 68] width 1059 height 27
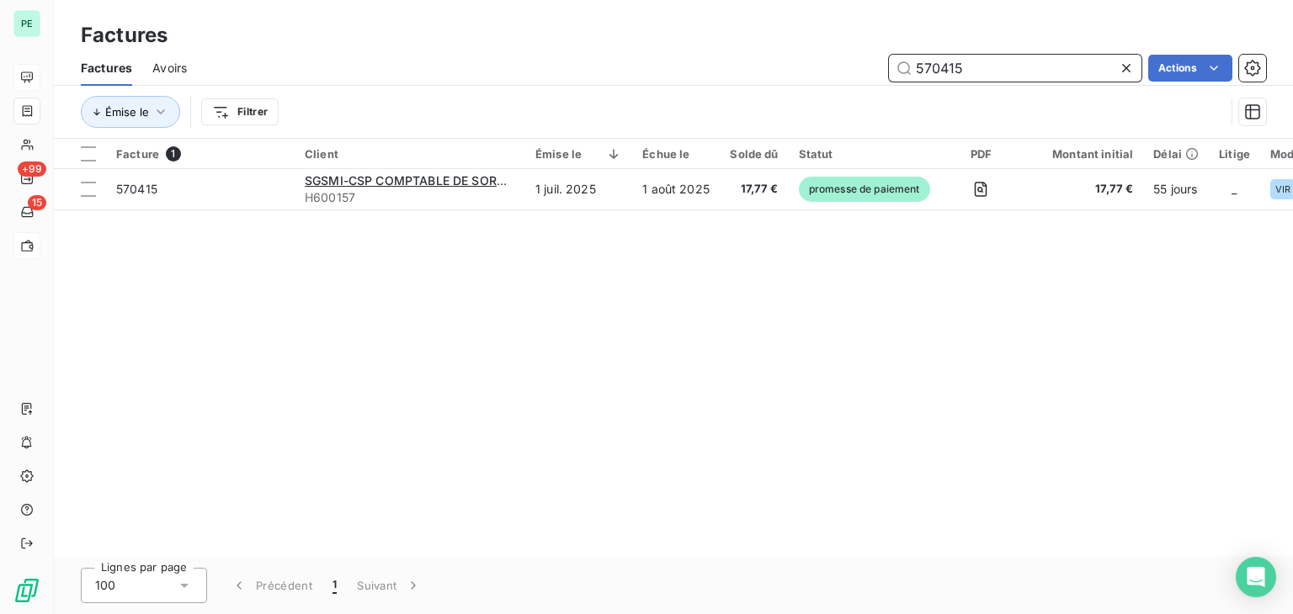
drag, startPoint x: 1022, startPoint y: 75, endPoint x: 836, endPoint y: 75, distance: 186.0
click at [836, 75] on div "570415 Actions" at bounding box center [736, 68] width 1059 height 27
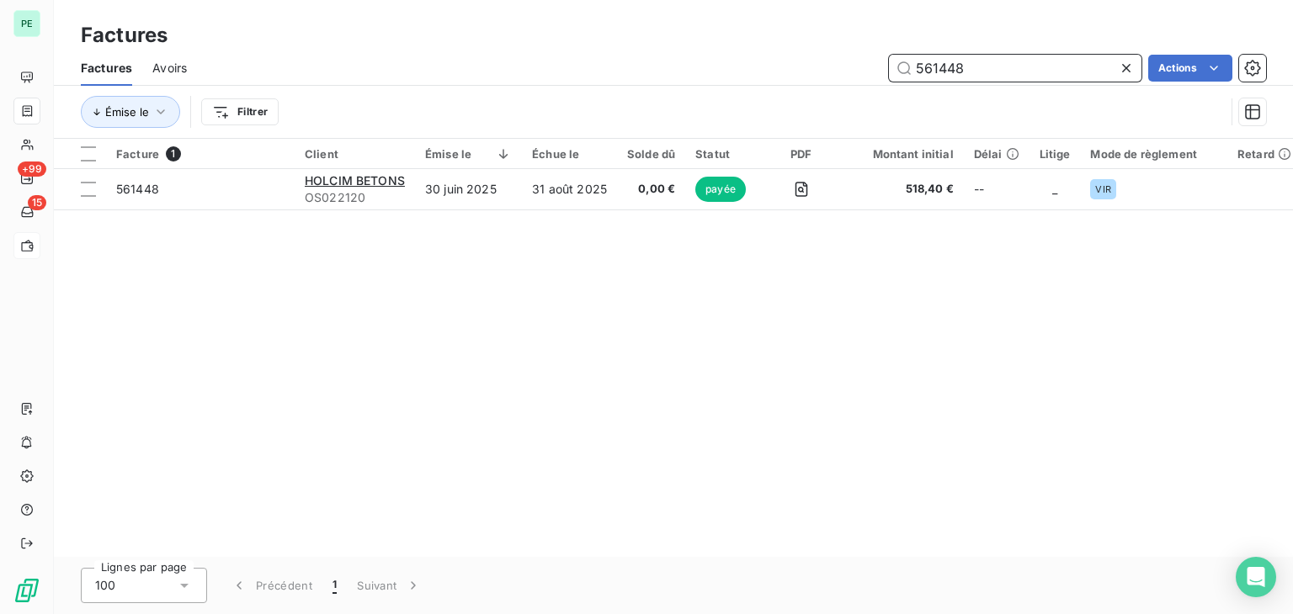
drag, startPoint x: 980, startPoint y: 65, endPoint x: 778, endPoint y: 66, distance: 202.8
click at [784, 65] on div "561448 Actions" at bounding box center [736, 68] width 1059 height 27
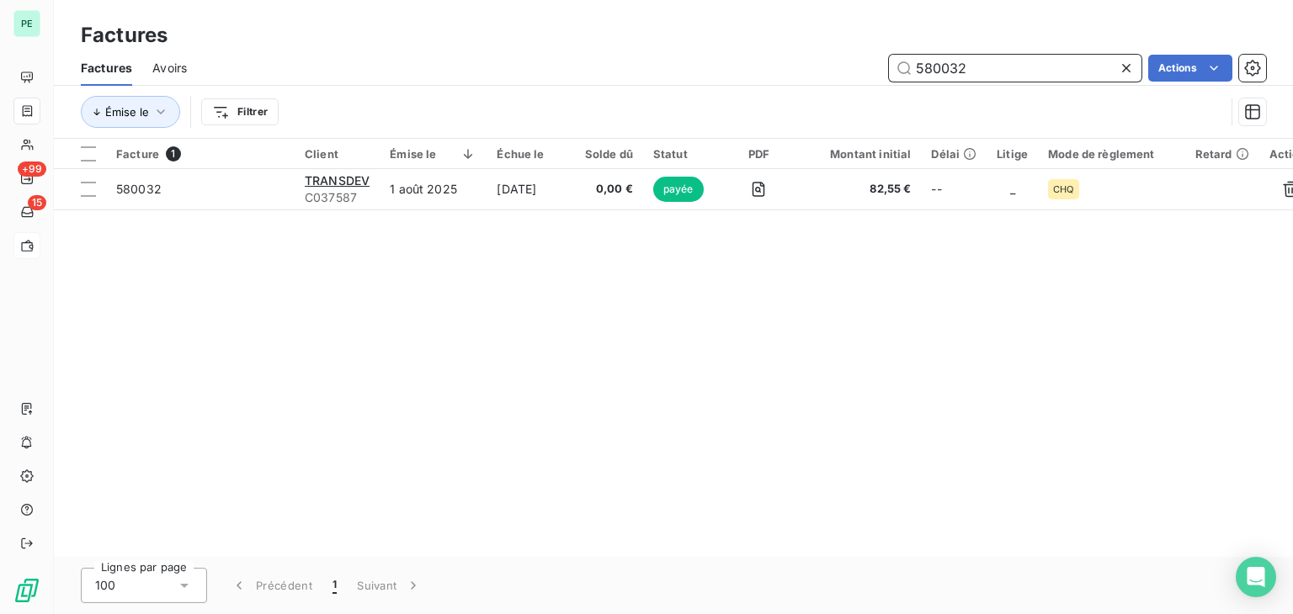
drag, startPoint x: 1044, startPoint y: 75, endPoint x: 805, endPoint y: 75, distance: 238.2
click at [806, 75] on div "580032 Actions" at bounding box center [736, 68] width 1059 height 27
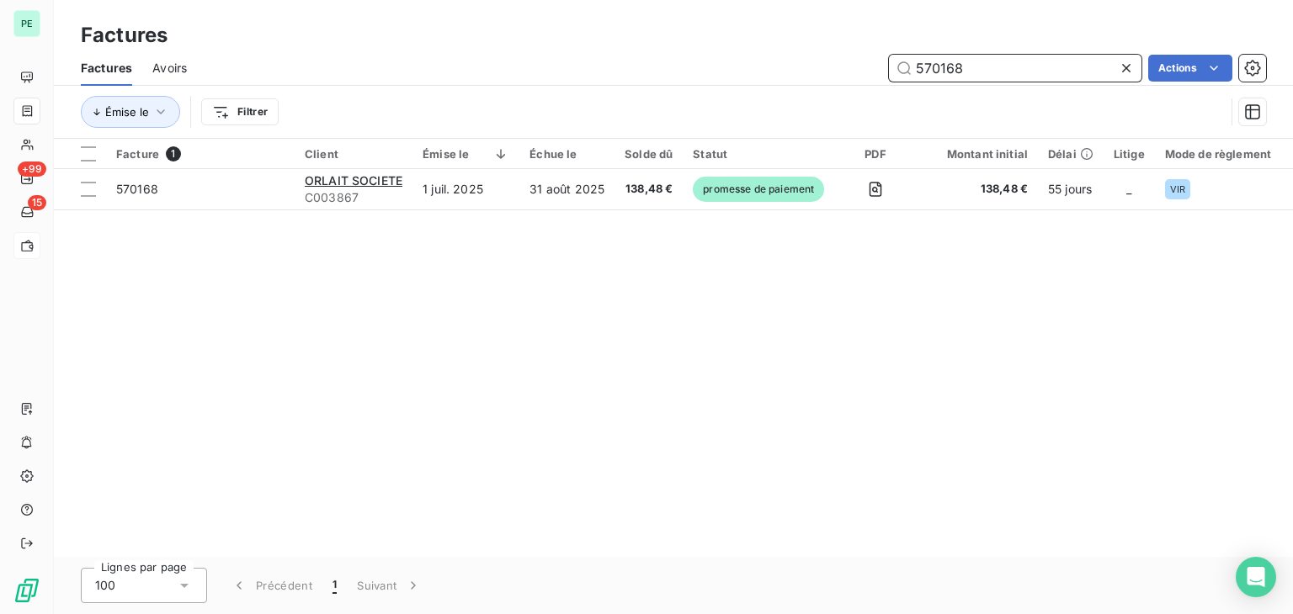
click at [897, 75] on input "570168" at bounding box center [1015, 68] width 252 height 27
drag, startPoint x: 979, startPoint y: 73, endPoint x: 906, endPoint y: 72, distance: 73.2
click at [906, 72] on input "570168" at bounding box center [1015, 68] width 252 height 27
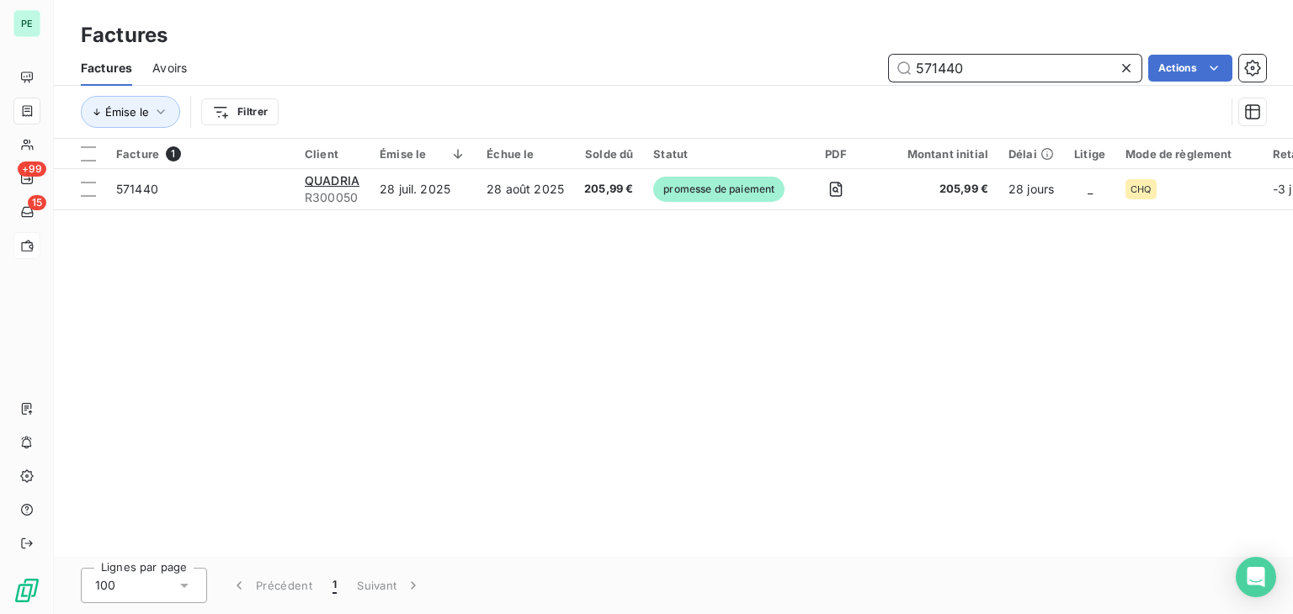
click at [1020, 63] on input "571440" at bounding box center [1015, 68] width 252 height 27
drag, startPoint x: 936, startPoint y: 65, endPoint x: 1068, endPoint y: 65, distance: 132.1
click at [1067, 65] on input "571440" at bounding box center [1015, 68] width 252 height 27
drag, startPoint x: 1026, startPoint y: 72, endPoint x: 768, endPoint y: 72, distance: 257.5
click at [768, 72] on div "571533 Actions" at bounding box center [736, 68] width 1059 height 27
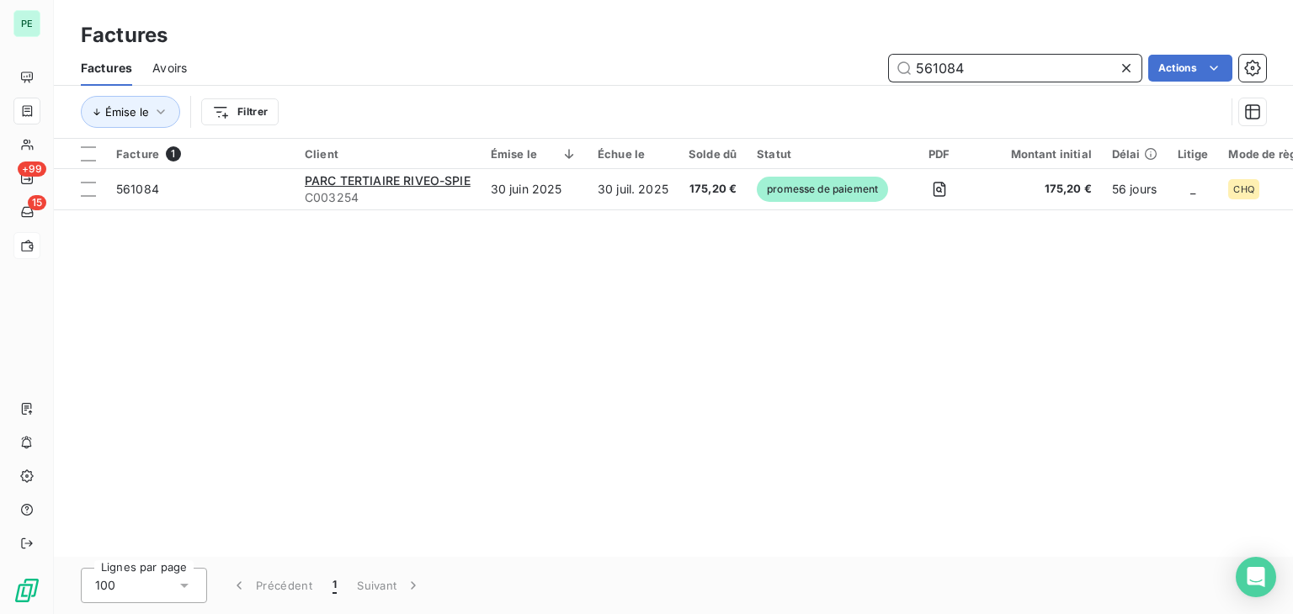
drag, startPoint x: 1059, startPoint y: 72, endPoint x: 800, endPoint y: 72, distance: 258.4
click at [800, 72] on div "561084 Actions" at bounding box center [736, 68] width 1059 height 27
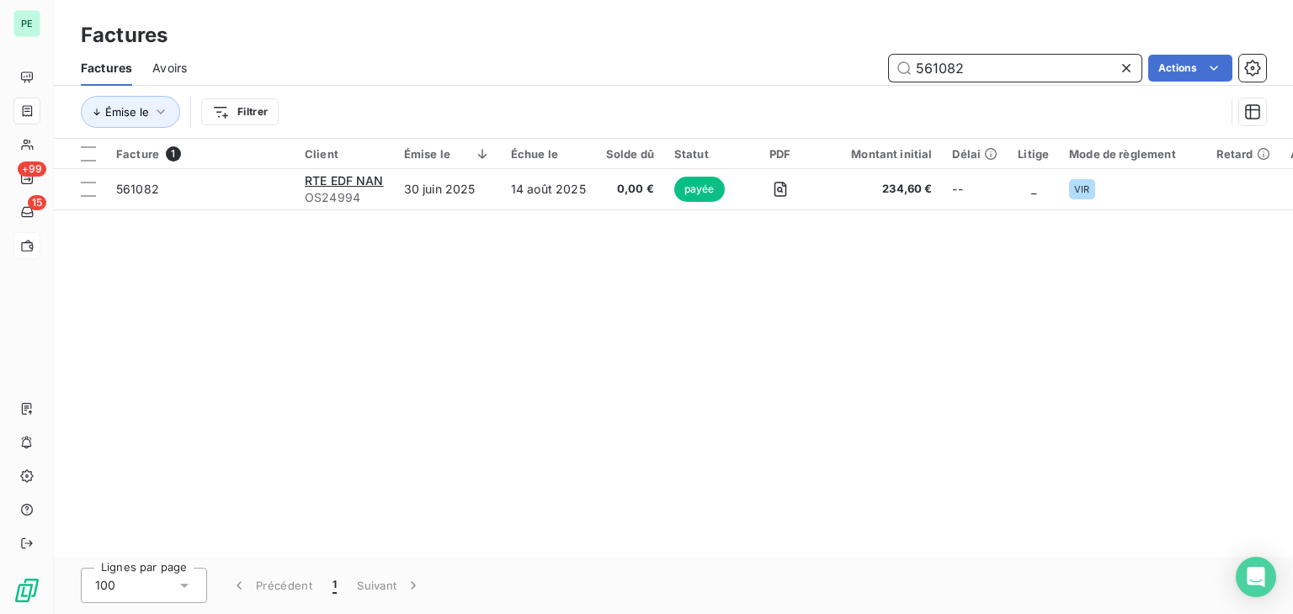
drag, startPoint x: 981, startPoint y: 68, endPoint x: 879, endPoint y: 68, distance: 101.8
click at [879, 68] on div "561082 Actions" at bounding box center [736, 68] width 1059 height 27
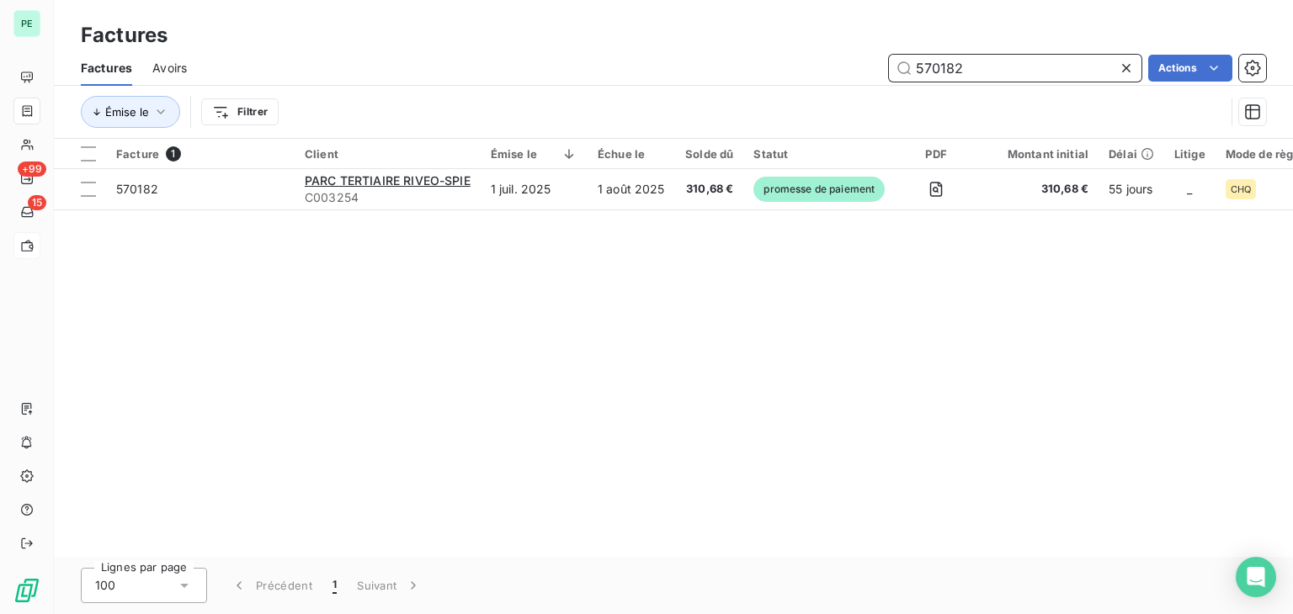
drag, startPoint x: 987, startPoint y: 72, endPoint x: 864, endPoint y: 72, distance: 122.9
click at [864, 72] on div "570182 Actions" at bounding box center [736, 68] width 1059 height 27
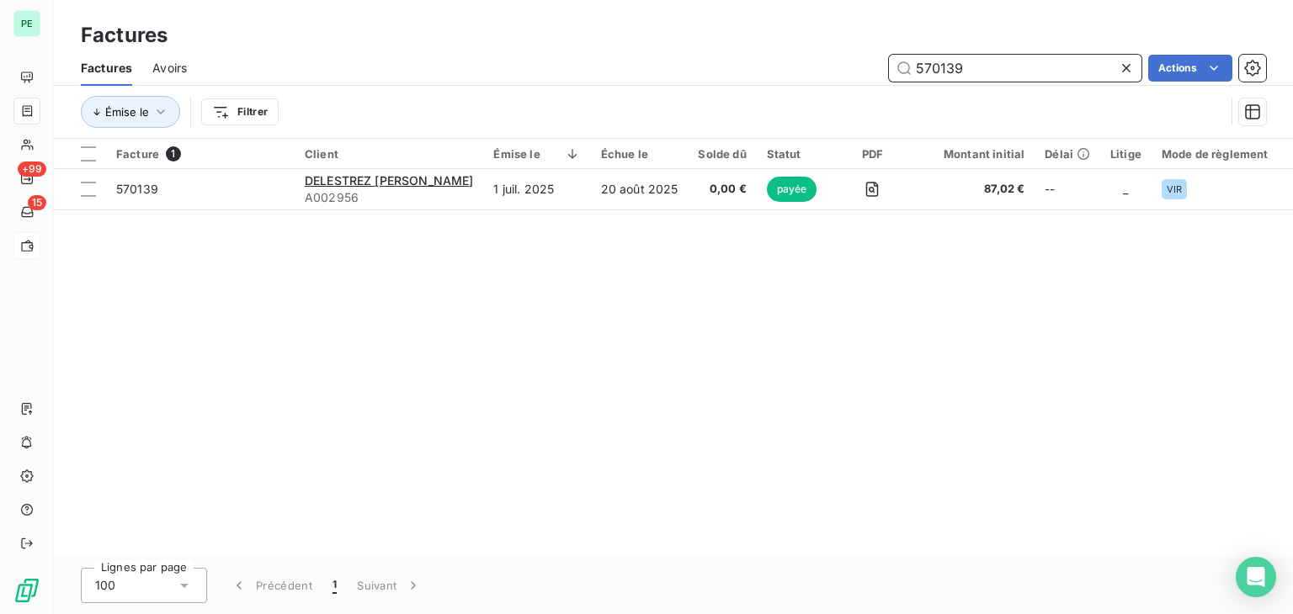
drag, startPoint x: 986, startPoint y: 66, endPoint x: 879, endPoint y: 66, distance: 106.9
click at [884, 66] on div "570139 Actions" at bounding box center [736, 68] width 1059 height 27
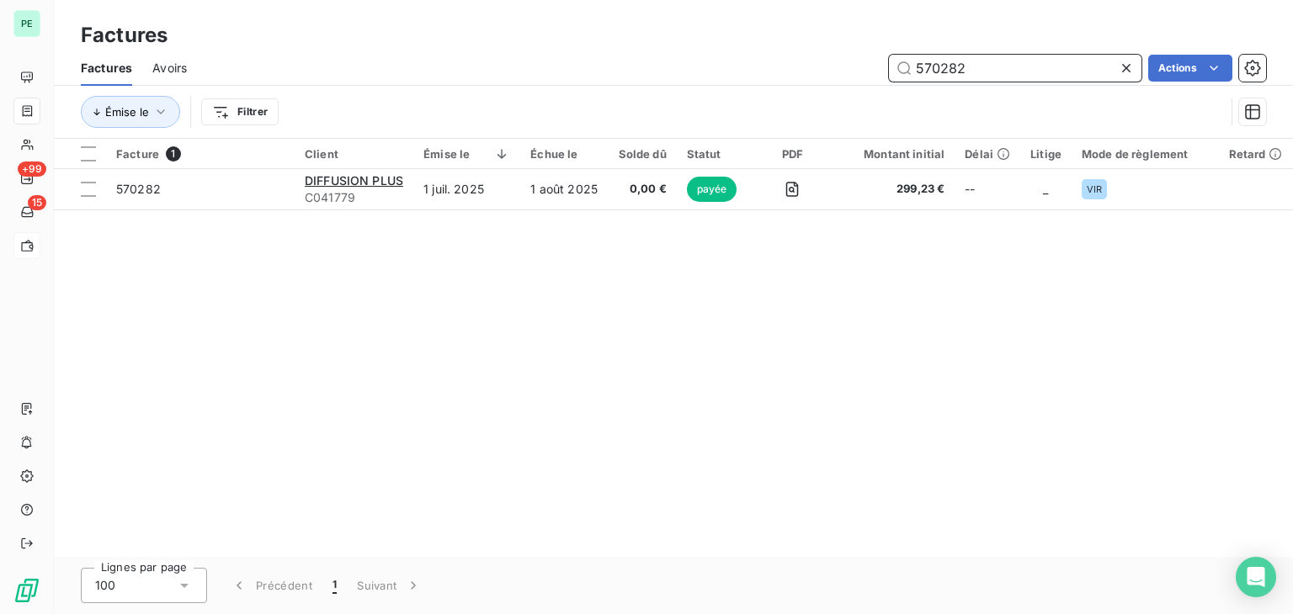
drag, startPoint x: 974, startPoint y: 61, endPoint x: 881, endPoint y: 61, distance: 92.6
click at [881, 61] on div "570282 Actions" at bounding box center [736, 68] width 1059 height 27
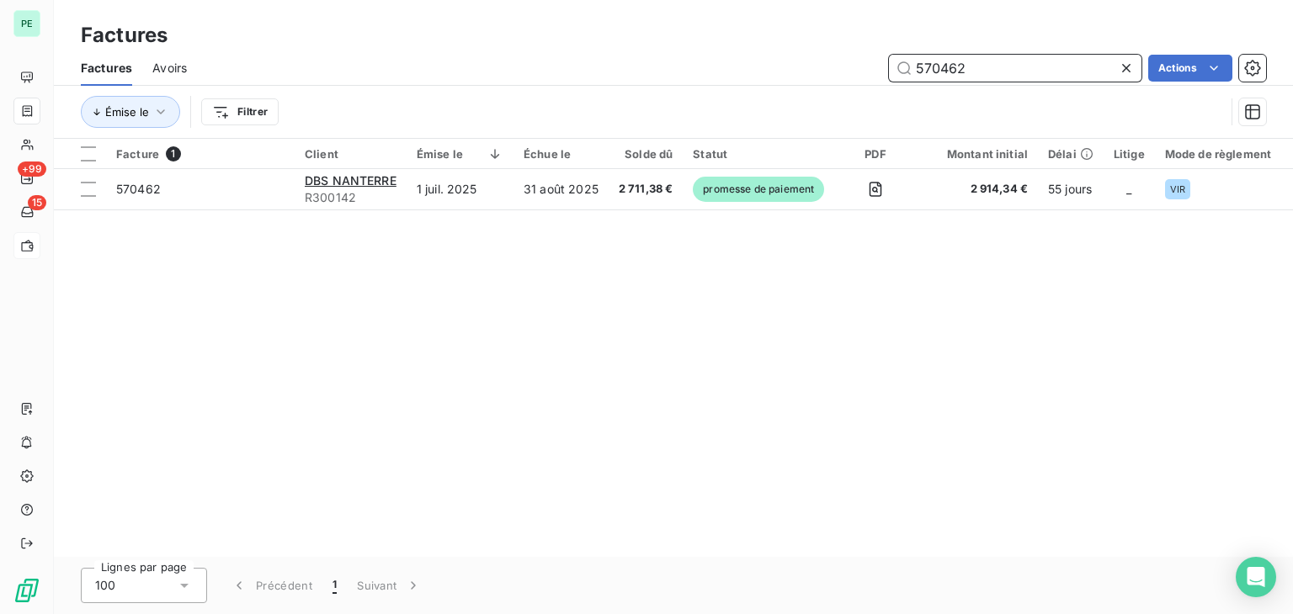
drag, startPoint x: 994, startPoint y: 65, endPoint x: 865, endPoint y: 66, distance: 128.8
click at [865, 66] on div "570462 Actions" at bounding box center [736, 68] width 1059 height 27
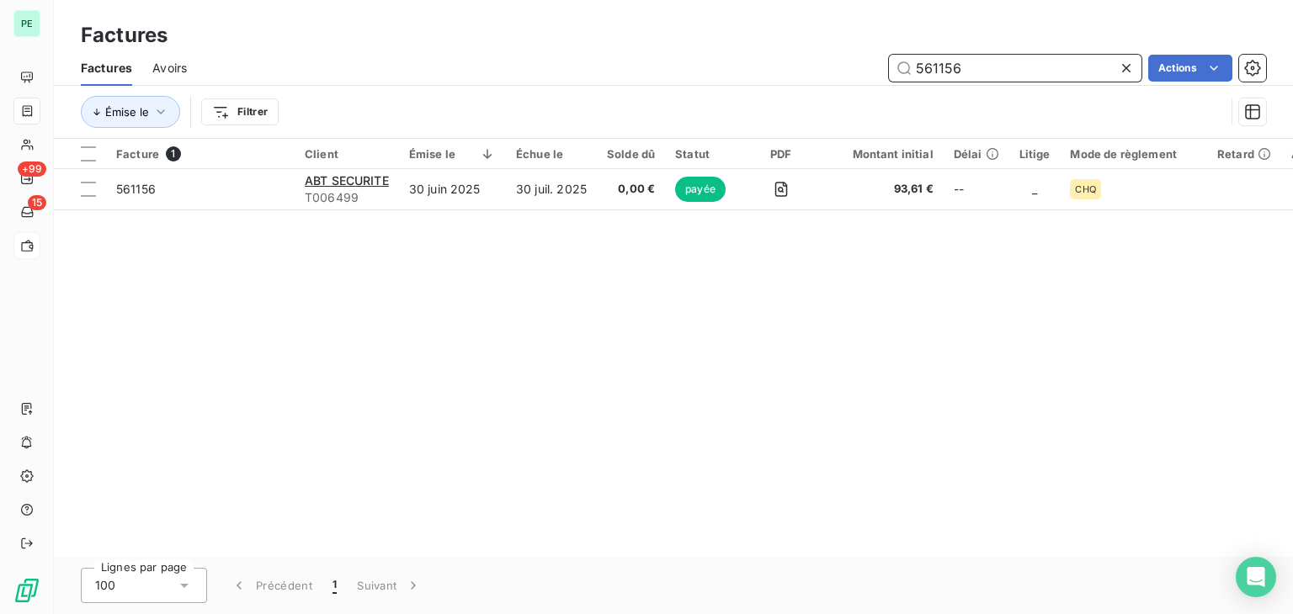
drag, startPoint x: 1006, startPoint y: 50, endPoint x: 948, endPoint y: 58, distance: 57.8
click at [936, 57] on div "Factures Avoirs 561156 Actions" at bounding box center [673, 67] width 1239 height 35
drag, startPoint x: 1037, startPoint y: 62, endPoint x: 905, endPoint y: 62, distance: 132.1
click at [905, 62] on input "561156" at bounding box center [1015, 68] width 252 height 27
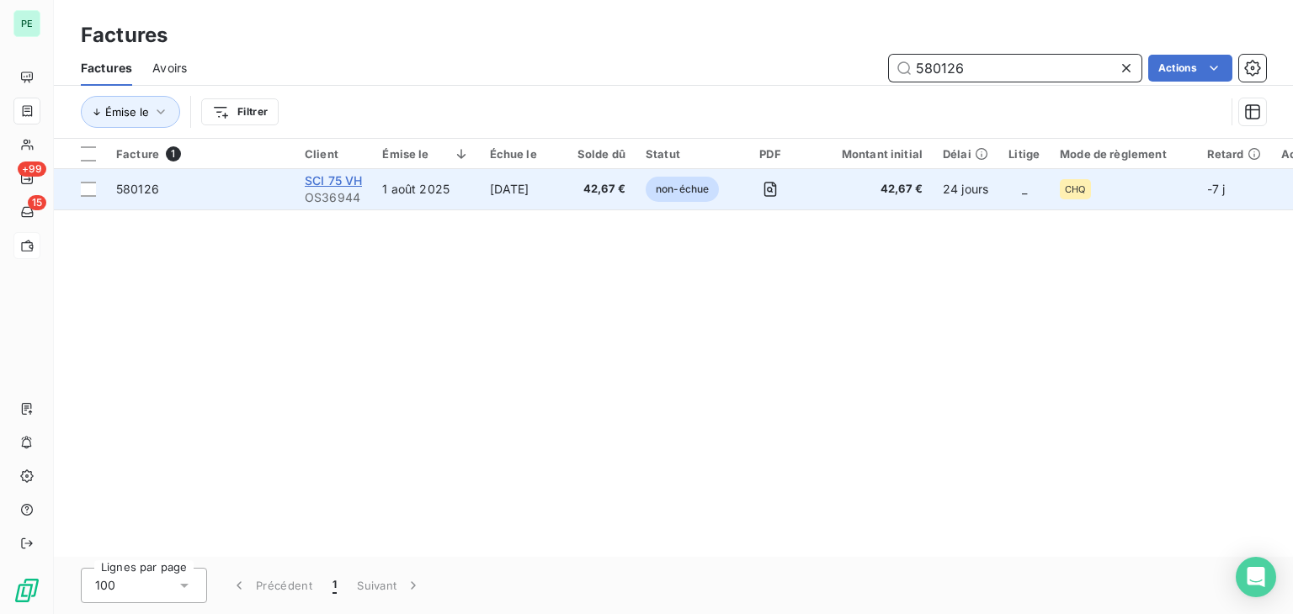
type input "580126"
click at [347, 183] on span "SCI 75 VH" at bounding box center [333, 180] width 57 height 14
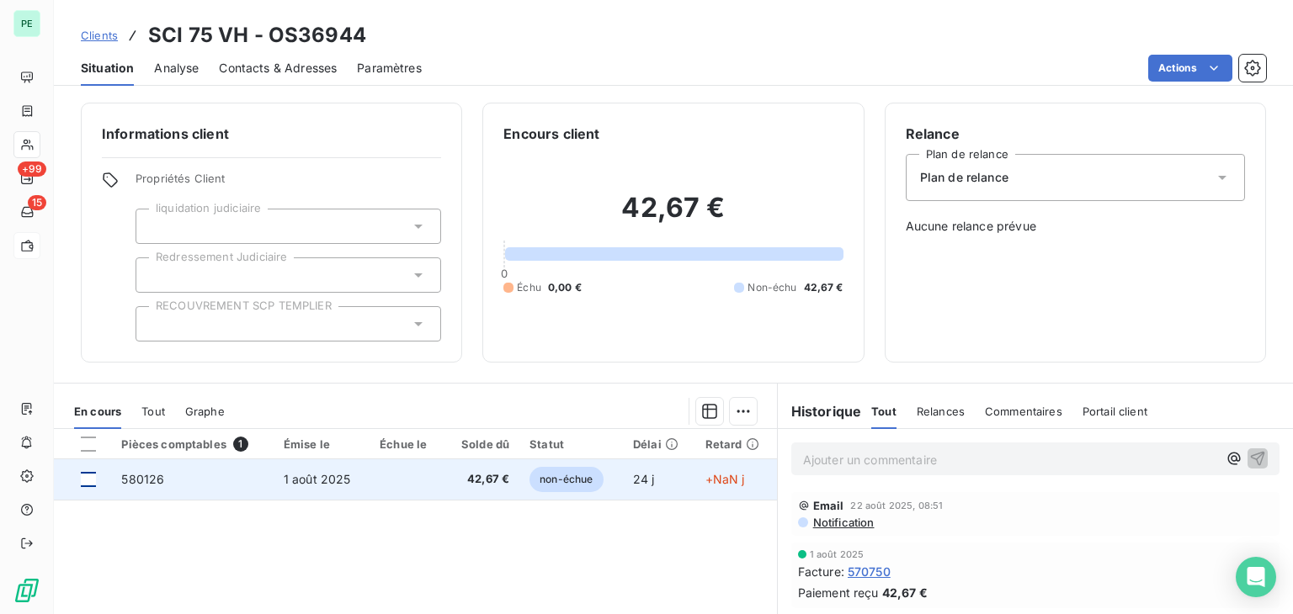
click at [92, 481] on div at bounding box center [88, 479] width 15 height 15
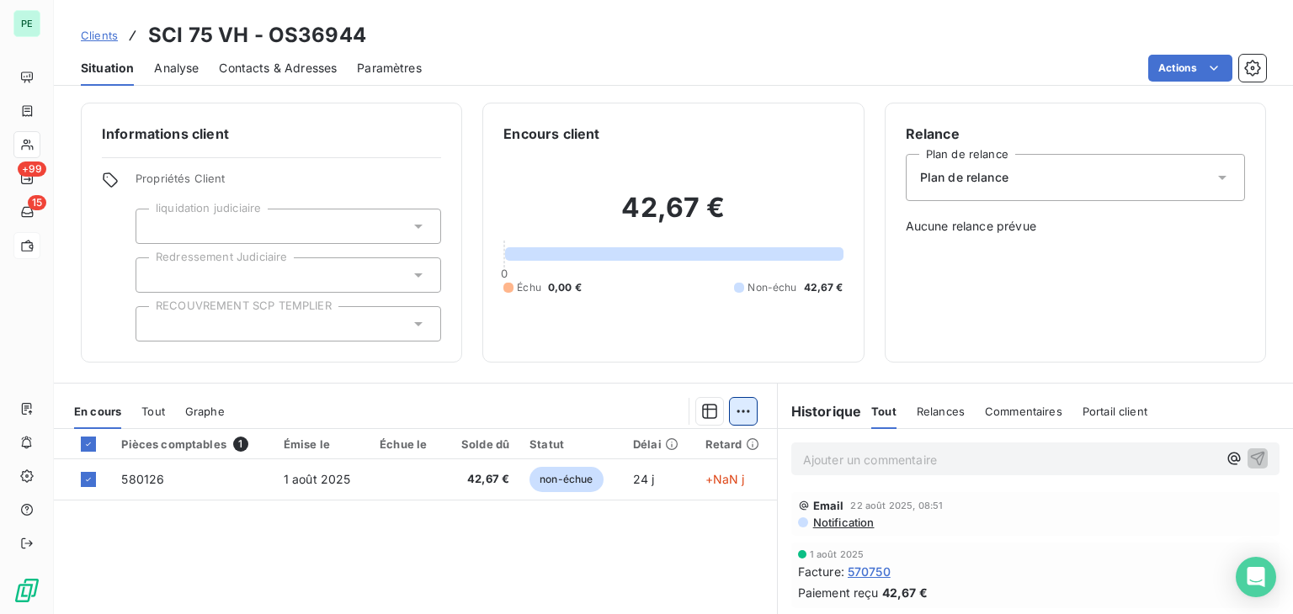
click at [747, 408] on html "PE +99 15 Clients SCI 75 VH - OS36944 Situation Analyse Contacts & Adresses Par…" at bounding box center [646, 307] width 1293 height 614
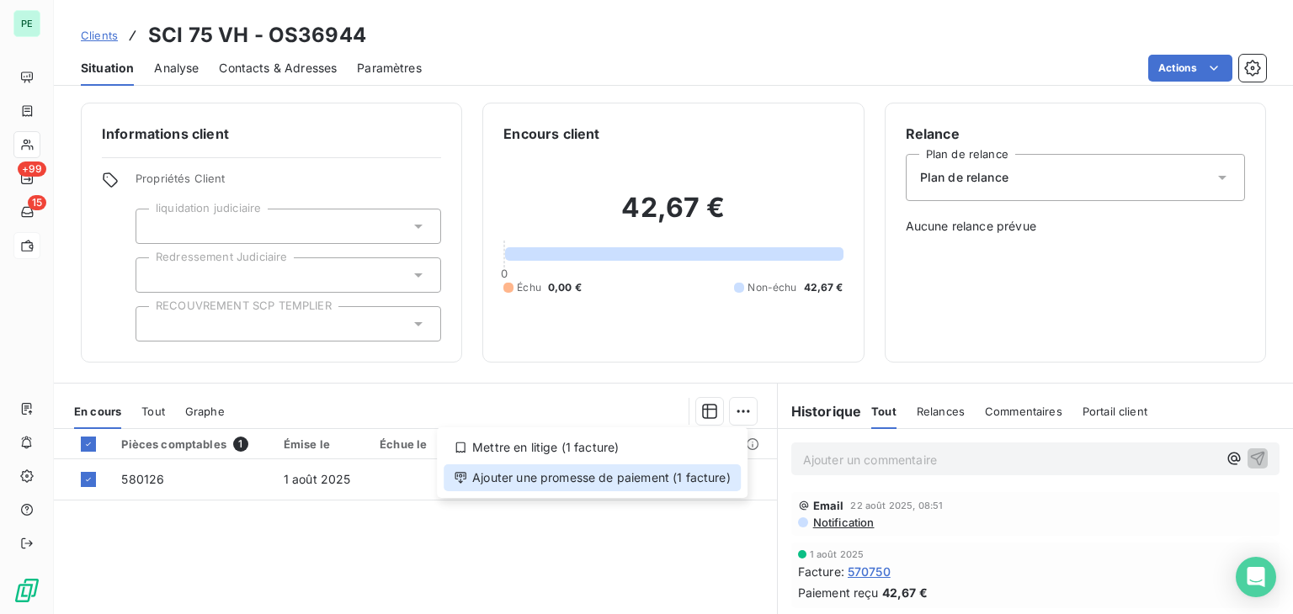
click at [714, 479] on div "Ajouter une promesse de paiement (1 facture)" at bounding box center [592, 478] width 297 height 27
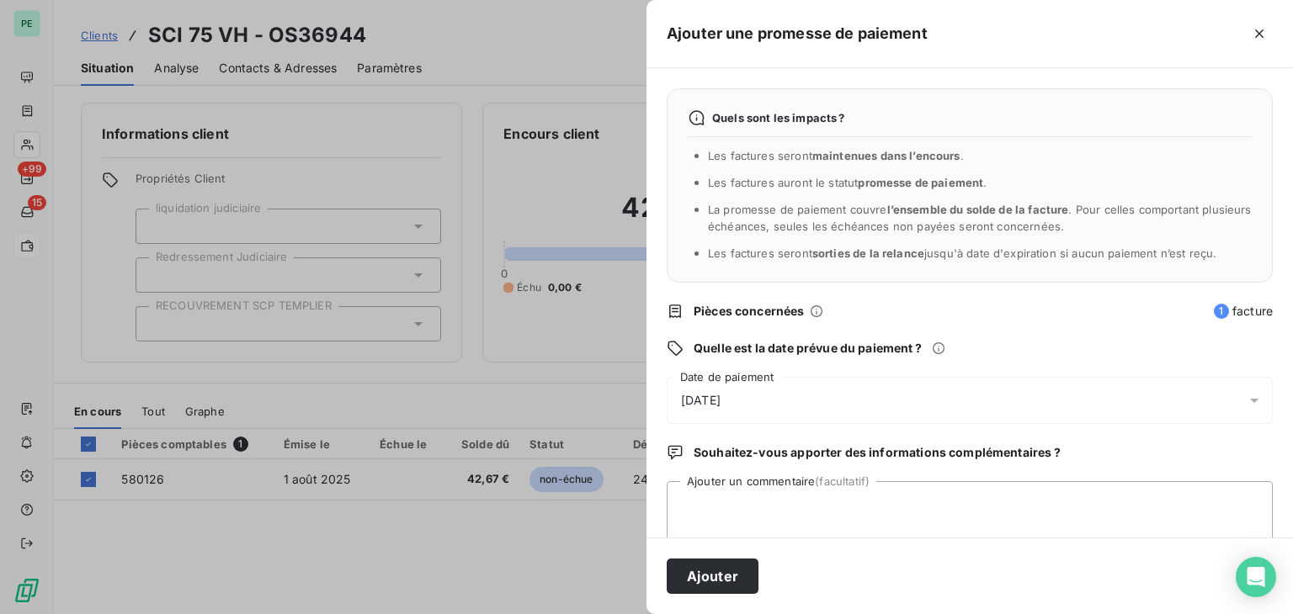
click at [764, 397] on div "[DATE]" at bounding box center [970, 400] width 606 height 47
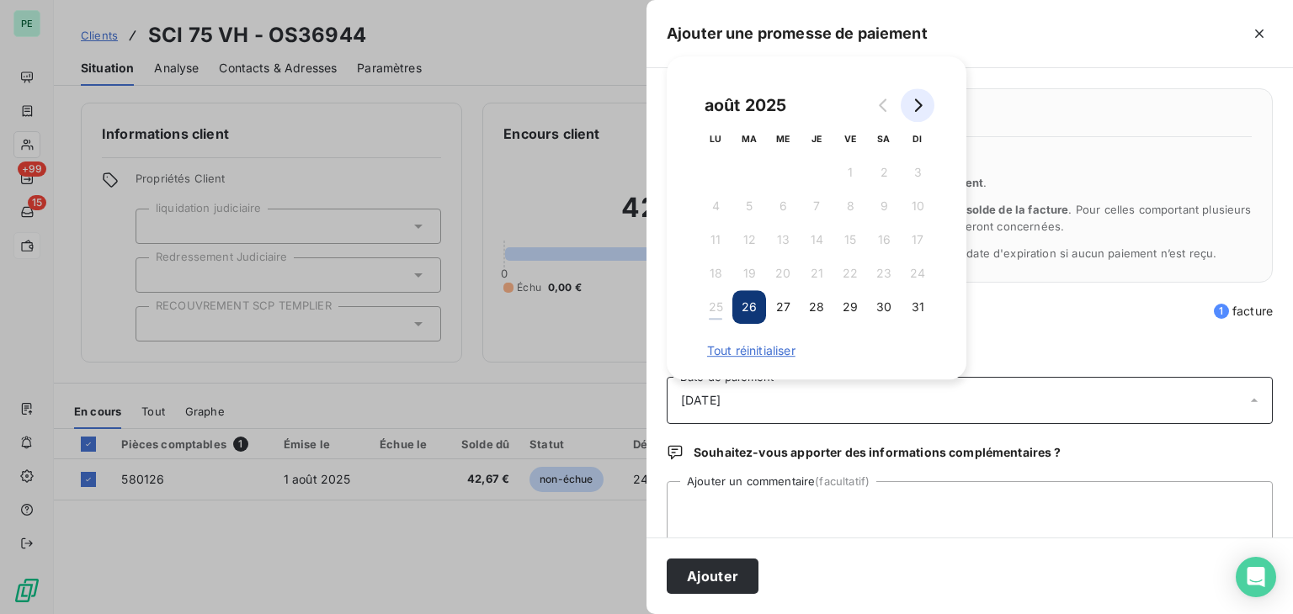
click at [911, 109] on icon "Go to next month" at bounding box center [917, 104] width 13 height 13
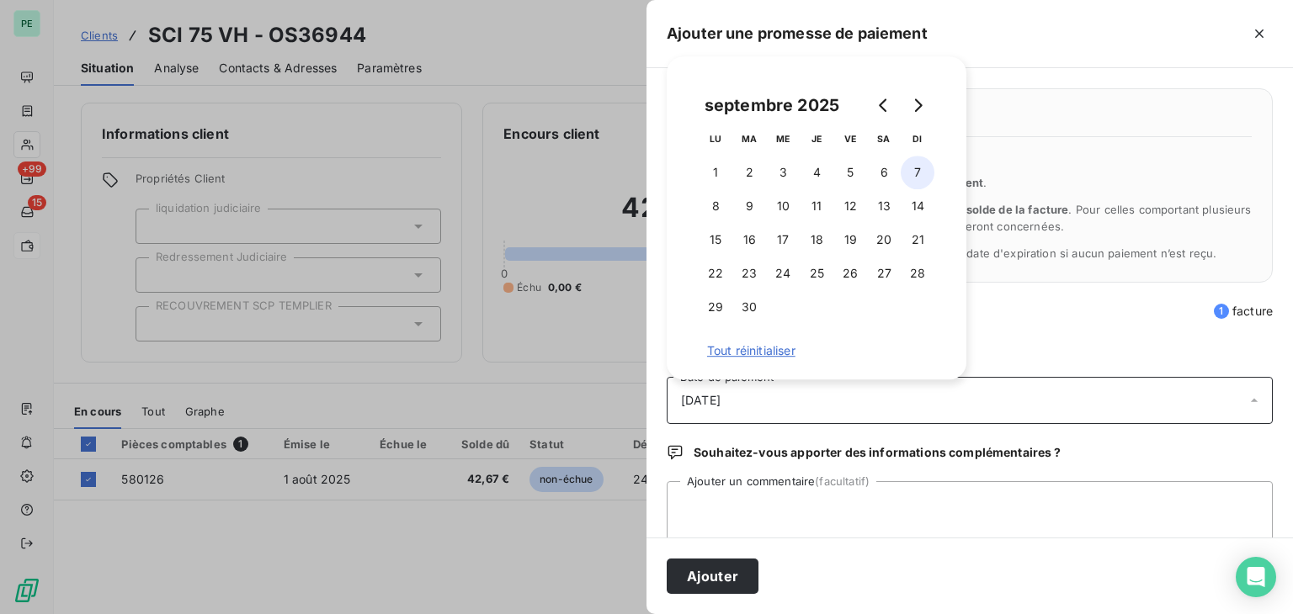
click at [915, 167] on button "7" at bounding box center [917, 173] width 34 height 34
click at [730, 506] on textarea "Ajouter un commentaire (facultatif)" at bounding box center [970, 513] width 606 height 64
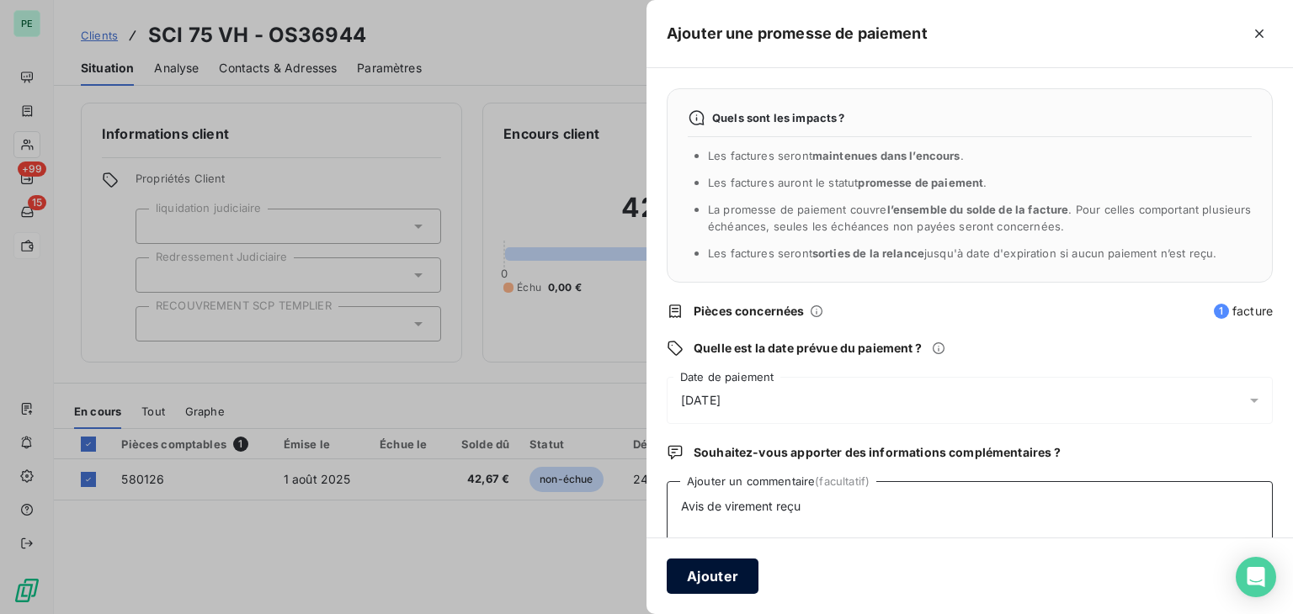
type textarea "Avis de virement reçu"
click at [710, 580] on button "Ajouter" at bounding box center [713, 576] width 92 height 35
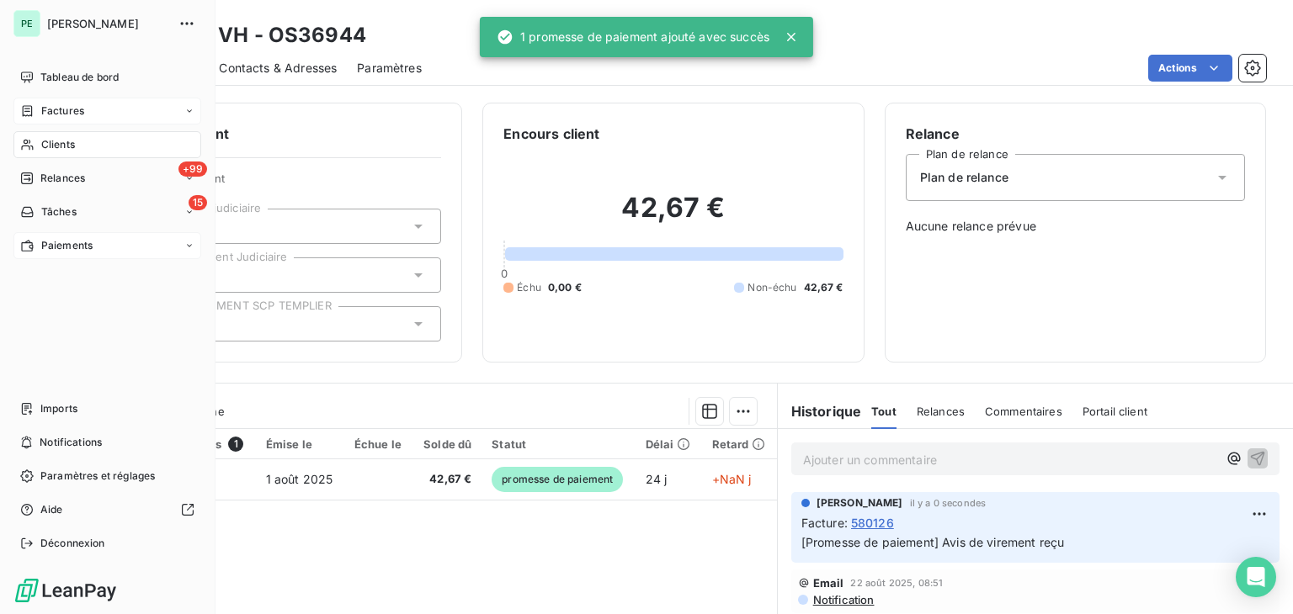
click at [47, 114] on span "Factures" at bounding box center [62, 111] width 43 height 15
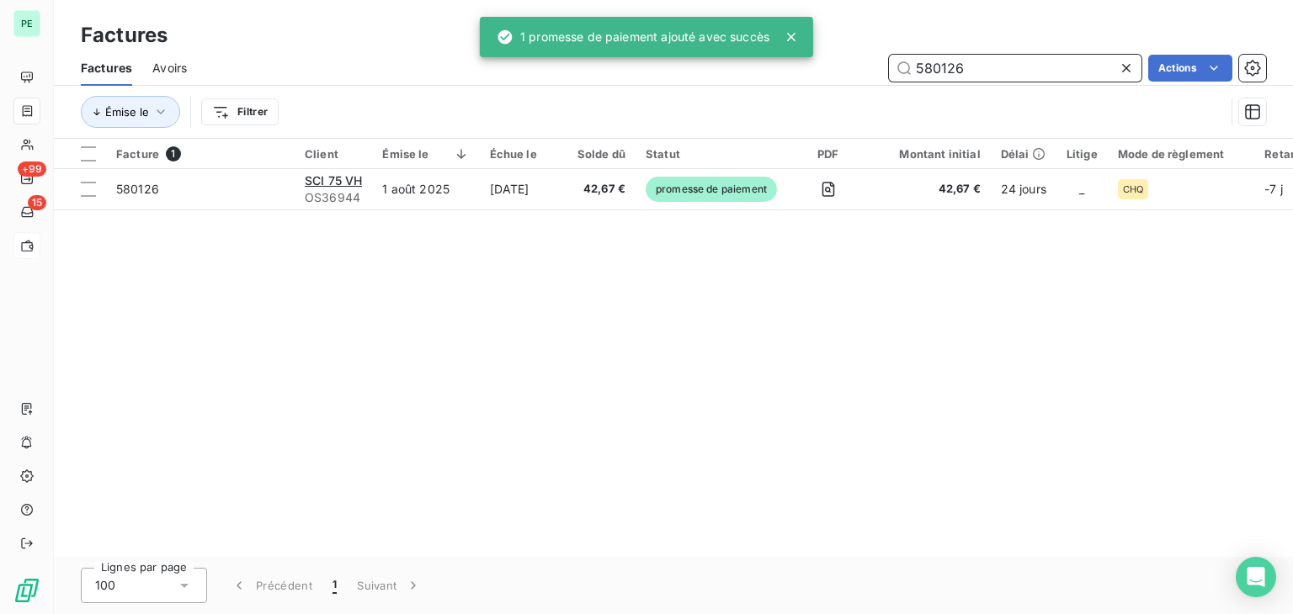
drag, startPoint x: 971, startPoint y: 66, endPoint x: 912, endPoint y: 65, distance: 58.9
click at [912, 65] on input "580126" at bounding box center [1015, 68] width 252 height 27
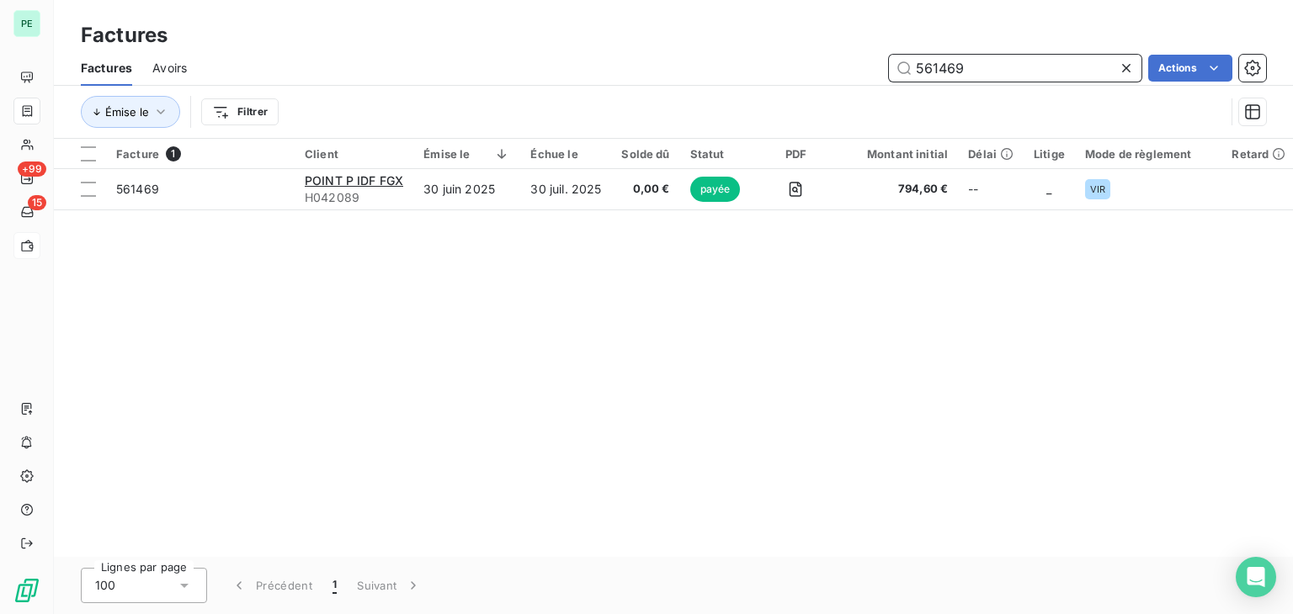
drag, startPoint x: 1008, startPoint y: 62, endPoint x: 875, endPoint y: 64, distance: 133.0
click at [875, 64] on div "561469 Actions" at bounding box center [736, 68] width 1059 height 27
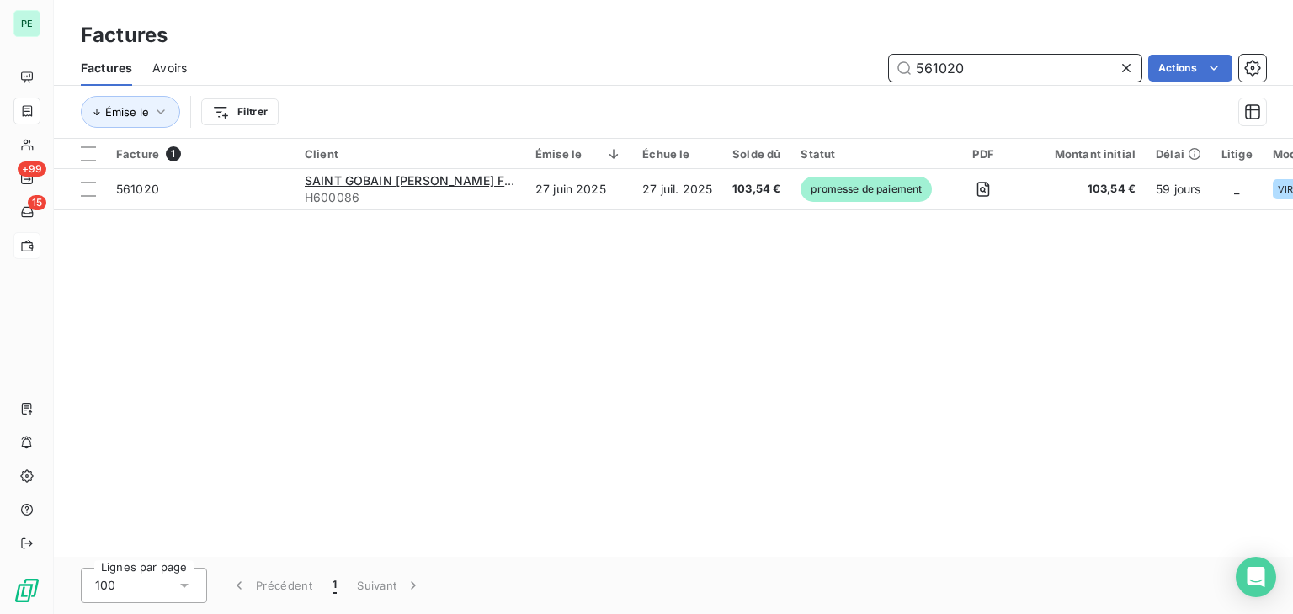
drag, startPoint x: 940, startPoint y: 65, endPoint x: 1040, endPoint y: 65, distance: 100.1
click at [1040, 65] on input "561020" at bounding box center [1015, 68] width 252 height 27
drag, startPoint x: 997, startPoint y: 72, endPoint x: 896, endPoint y: 72, distance: 101.0
click at [896, 72] on input "561337" at bounding box center [1015, 68] width 252 height 27
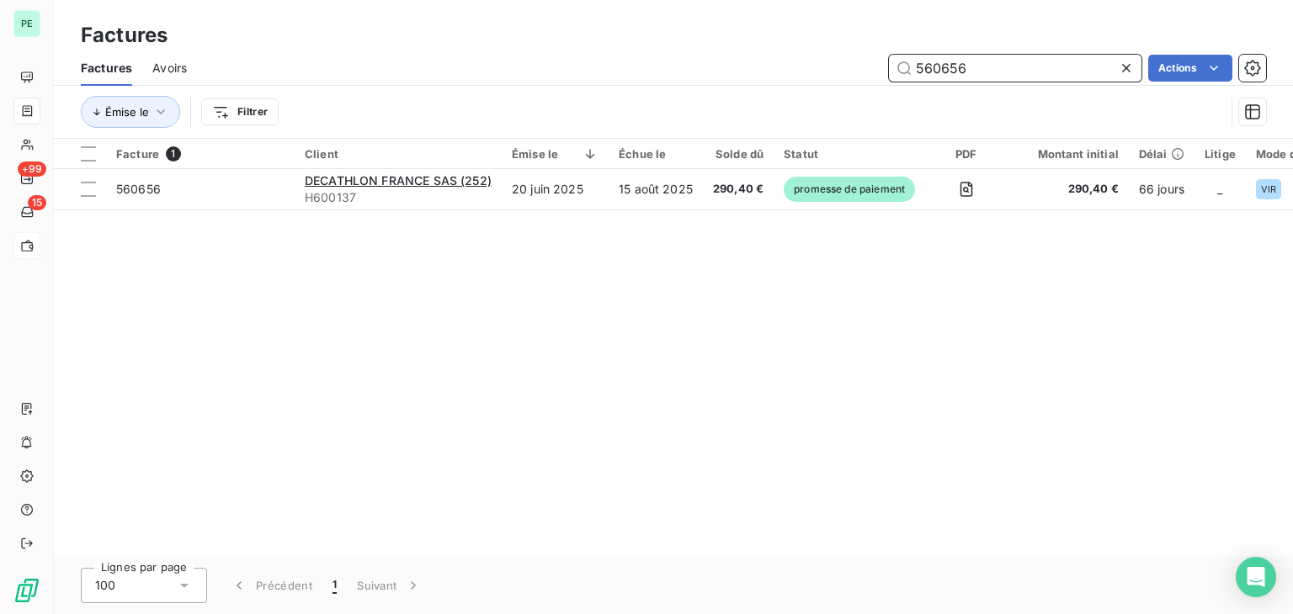
drag, startPoint x: 975, startPoint y: 72, endPoint x: 899, endPoint y: 72, distance: 76.6
click at [899, 72] on input "560656" at bounding box center [1015, 68] width 252 height 27
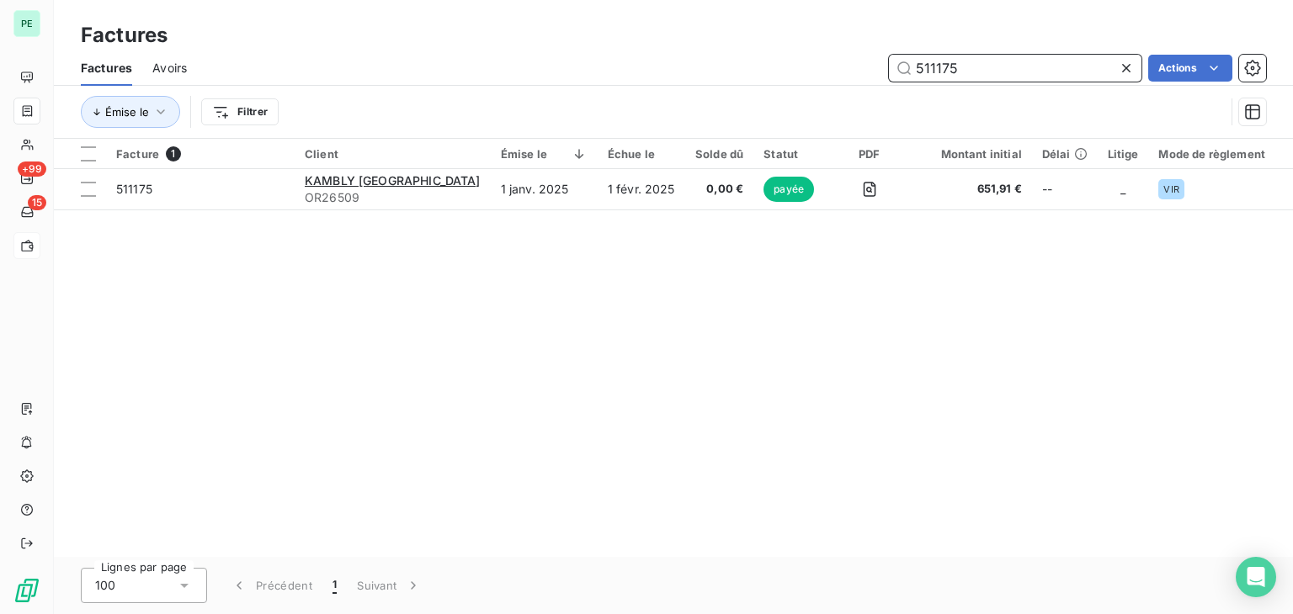
drag, startPoint x: 971, startPoint y: 69, endPoint x: 884, endPoint y: 71, distance: 87.5
click at [884, 71] on div "511175 Actions" at bounding box center [736, 68] width 1059 height 27
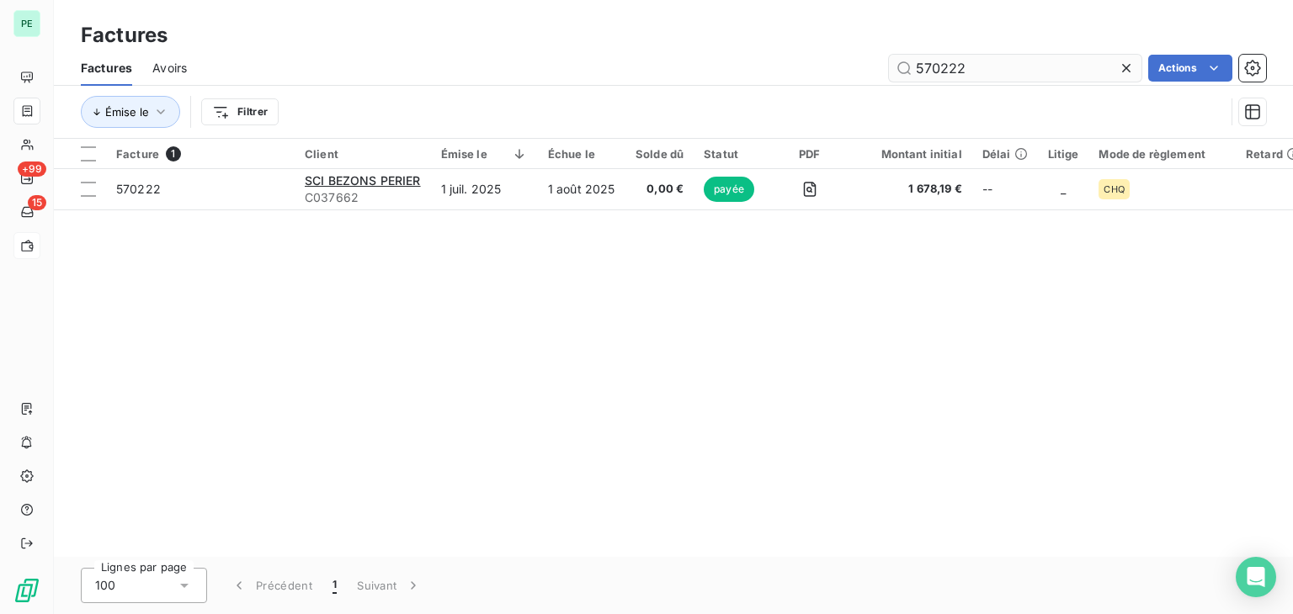
drag, startPoint x: 1020, startPoint y: 53, endPoint x: 1007, endPoint y: 66, distance: 18.5
click at [932, 64] on div "Factures Avoirs 570222 Actions" at bounding box center [673, 67] width 1239 height 35
drag, startPoint x: 1008, startPoint y: 66, endPoint x: 872, endPoint y: 68, distance: 136.4
click at [872, 68] on div "570222 Actions" at bounding box center [736, 68] width 1059 height 27
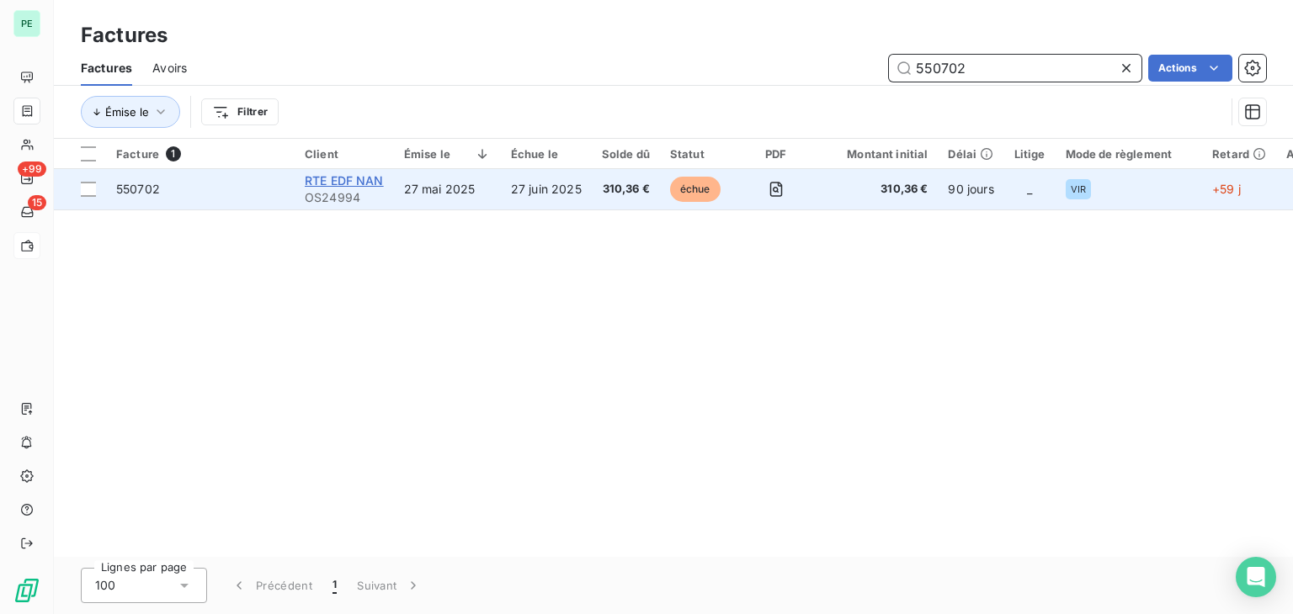
type input "550702"
click at [371, 184] on span "RTE EDF NAN" at bounding box center [344, 180] width 79 height 14
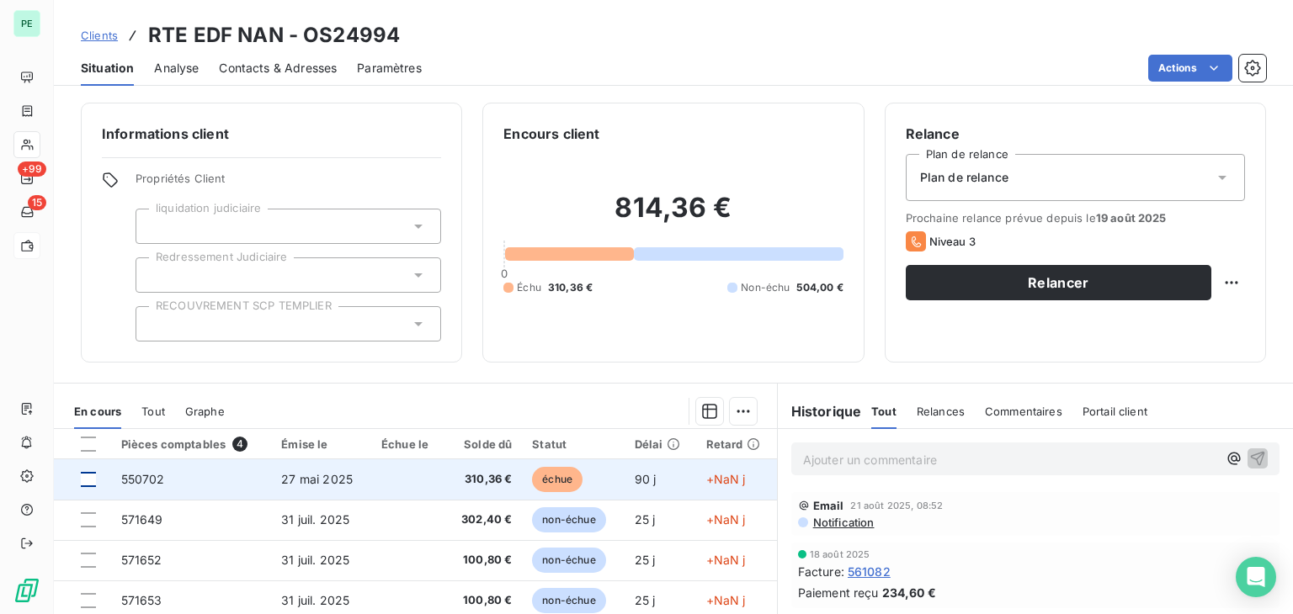
click at [89, 481] on div at bounding box center [88, 479] width 15 height 15
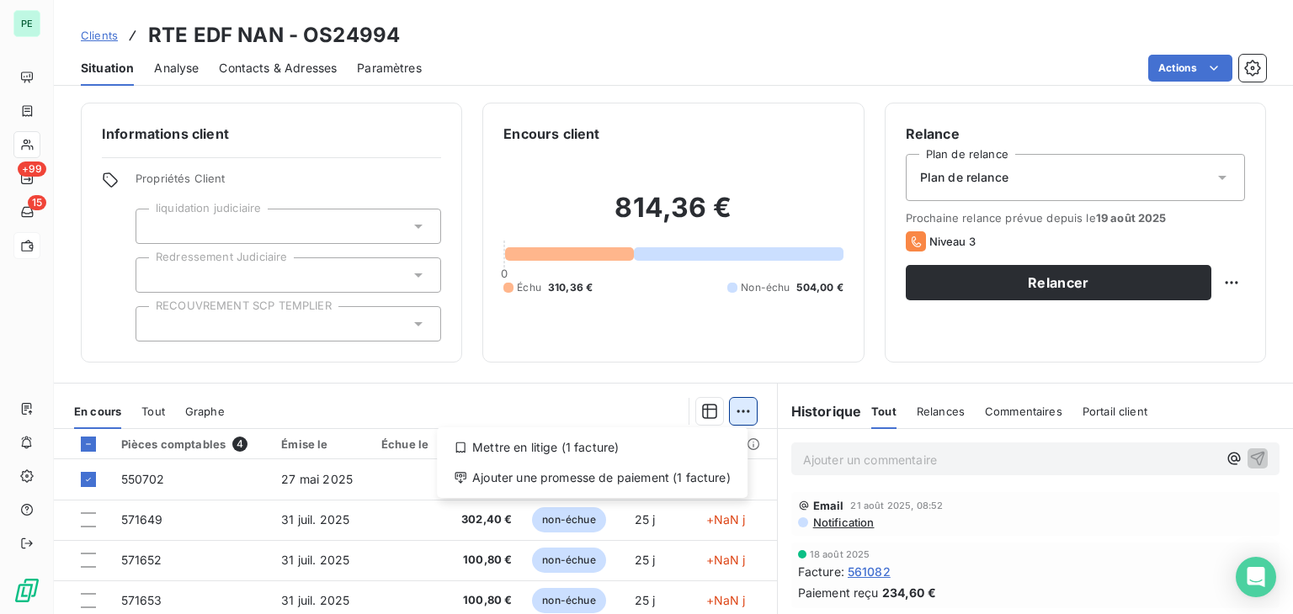
click at [732, 414] on html "PE +99 15 Clients RTE EDF NAN - OS24994 Situation Analyse Contacts & Adresses P…" at bounding box center [646, 307] width 1293 height 614
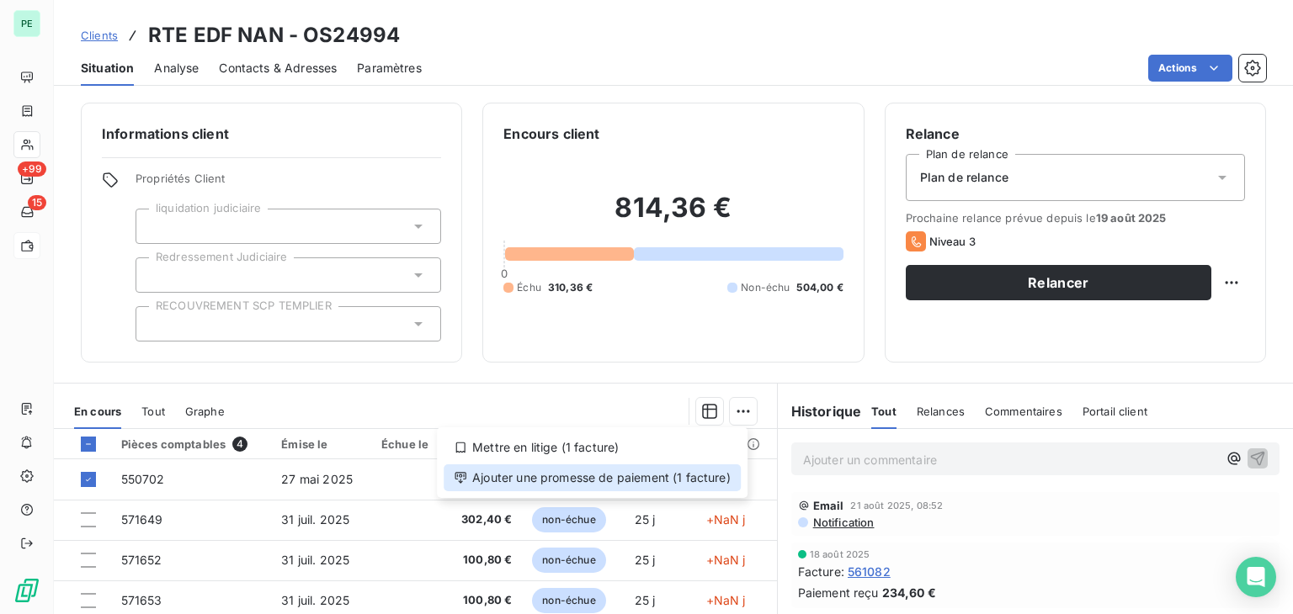
click at [673, 475] on div "Ajouter une promesse de paiement (1 facture)" at bounding box center [592, 478] width 297 height 27
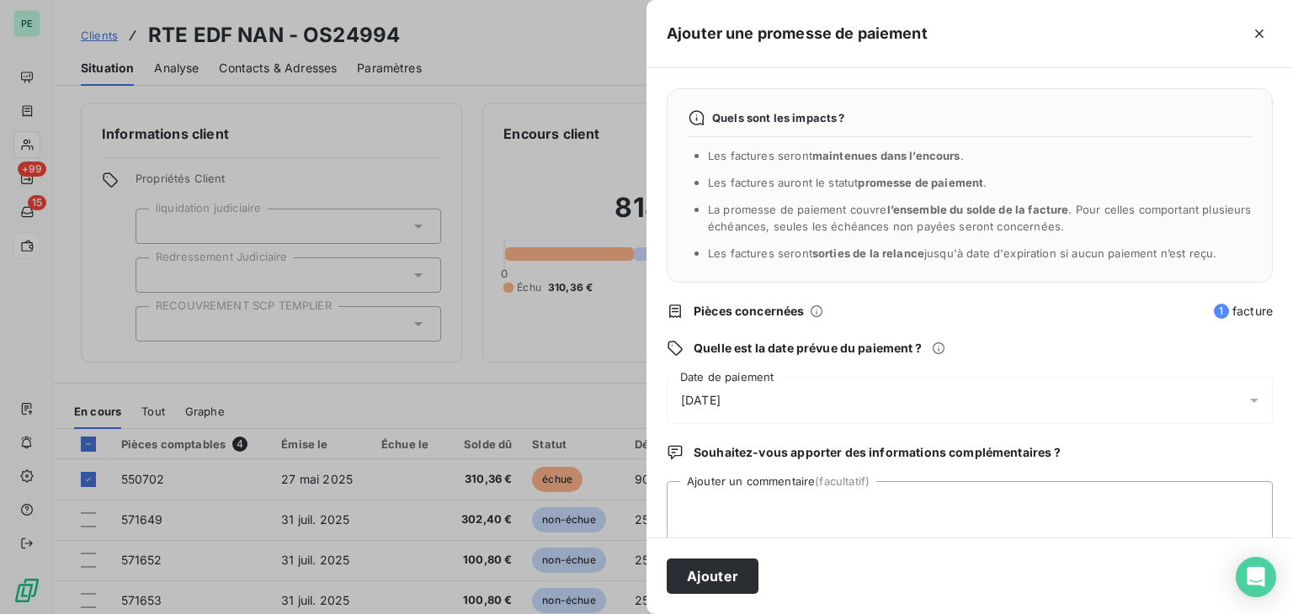
click at [725, 412] on div "[DATE]" at bounding box center [970, 400] width 606 height 47
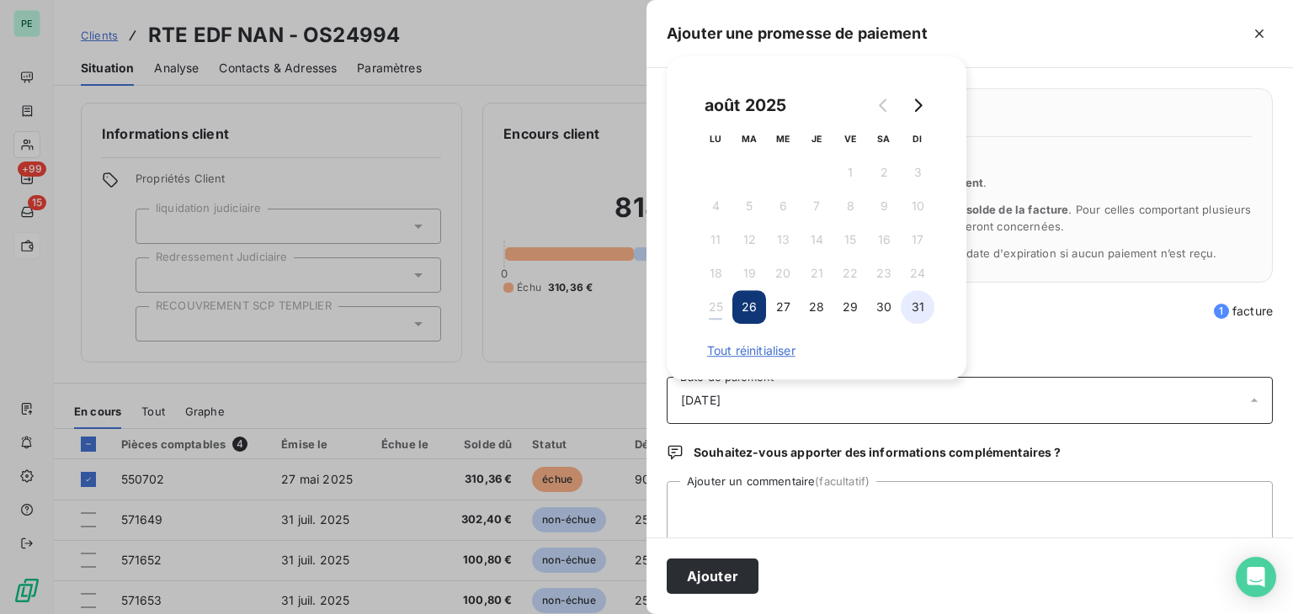
click at [916, 318] on button "31" at bounding box center [917, 307] width 34 height 34
click at [897, 493] on textarea "Ajouter un commentaire (facultatif)" at bounding box center [970, 513] width 606 height 64
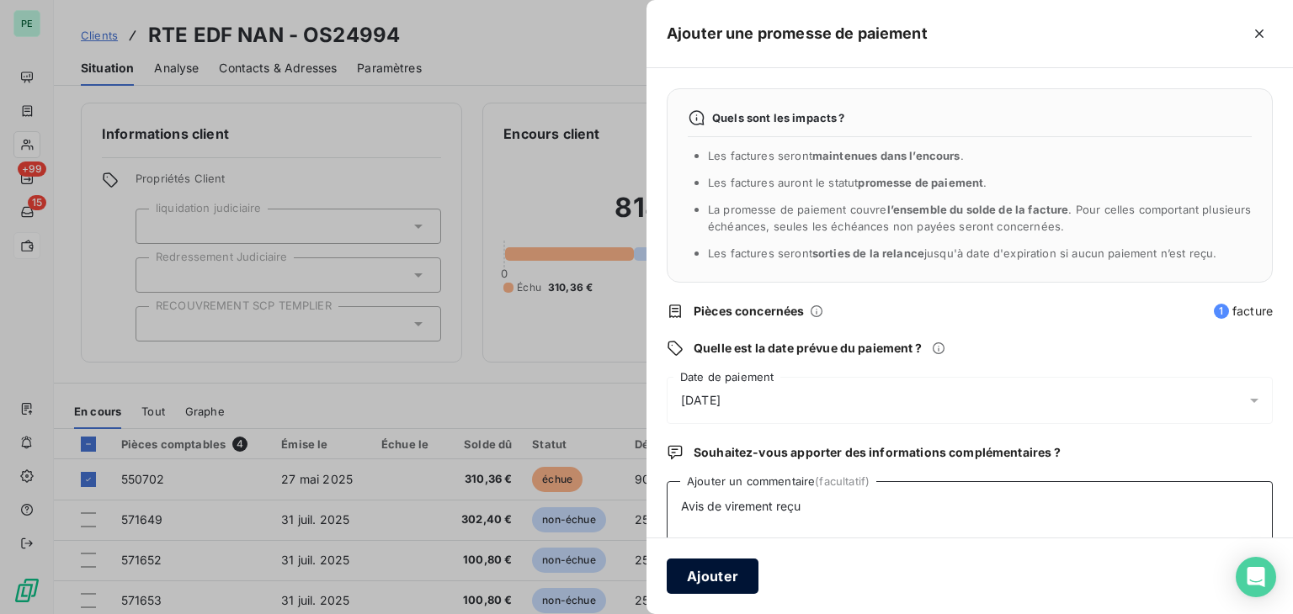
type textarea "Avis de virement reçu"
click at [715, 573] on button "Ajouter" at bounding box center [713, 576] width 92 height 35
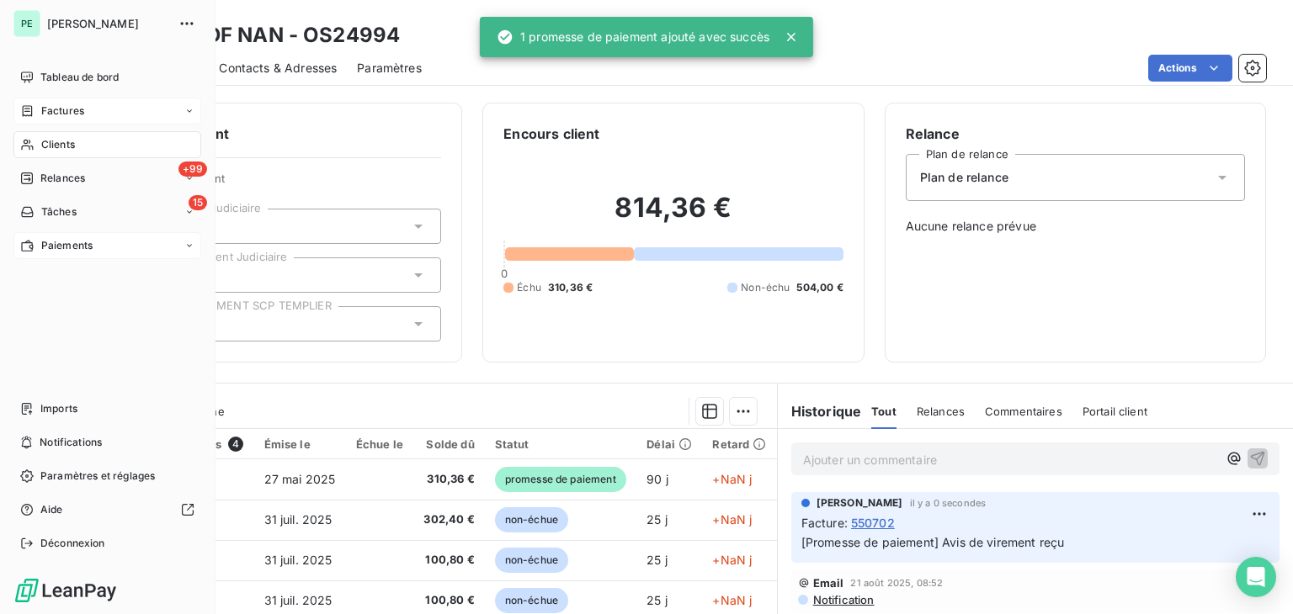
click at [32, 112] on icon at bounding box center [27, 110] width 14 height 13
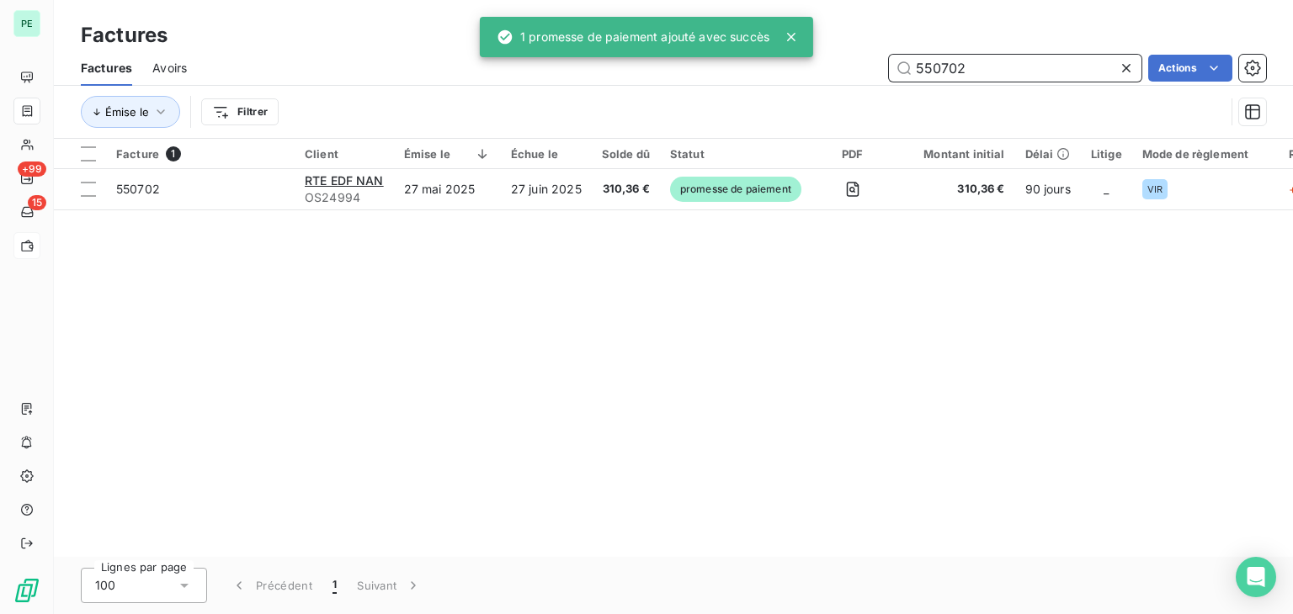
drag, startPoint x: 996, startPoint y: 58, endPoint x: 881, endPoint y: 65, distance: 114.7
click at [881, 65] on div "550702 Actions" at bounding box center [736, 68] width 1059 height 27
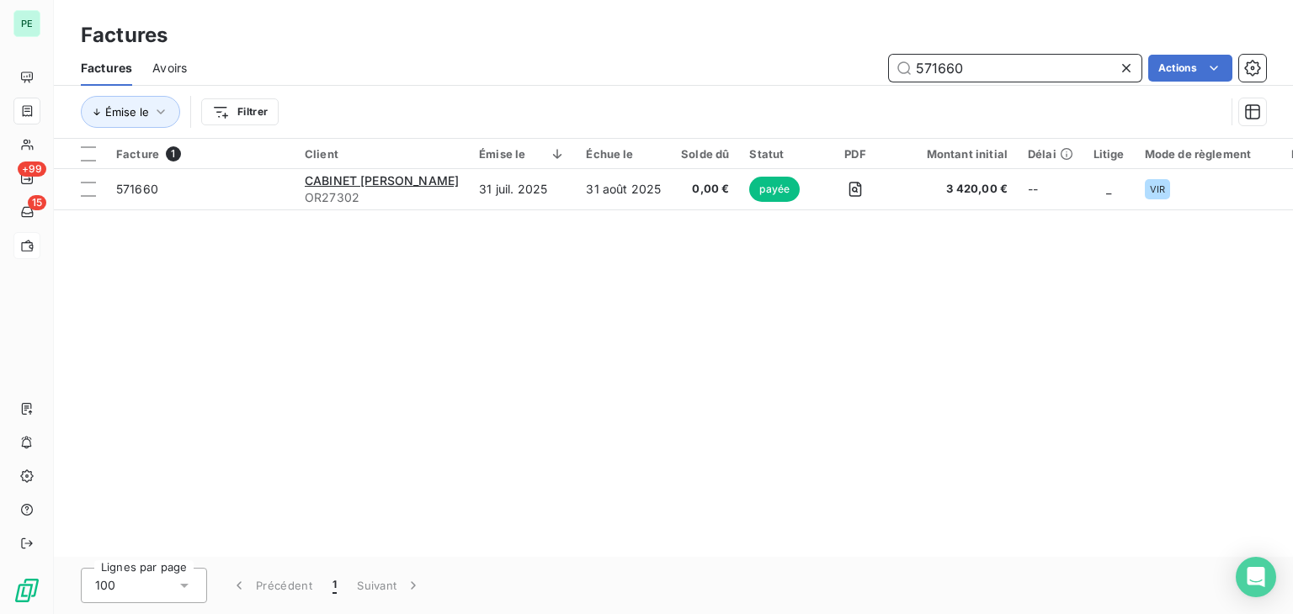
drag, startPoint x: 977, startPoint y: 65, endPoint x: 848, endPoint y: 77, distance: 129.4
click at [852, 72] on div "571660 Actions" at bounding box center [736, 68] width 1059 height 27
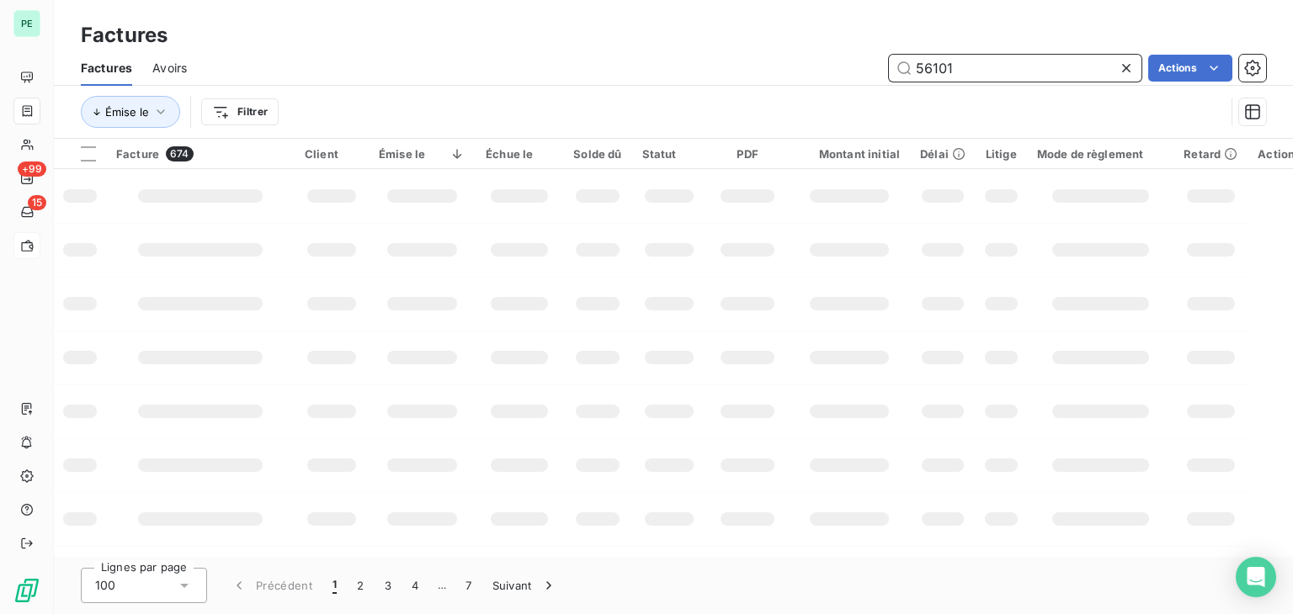
type input "561018"
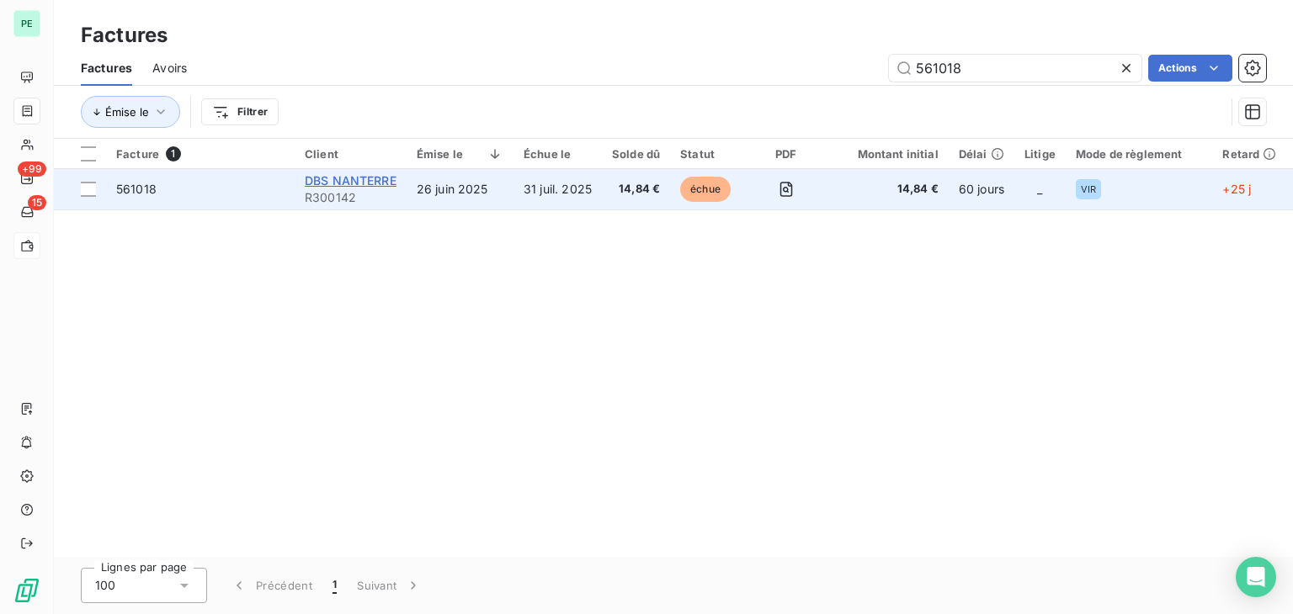
click at [364, 183] on span "DBS NANTERRE" at bounding box center [351, 180] width 92 height 14
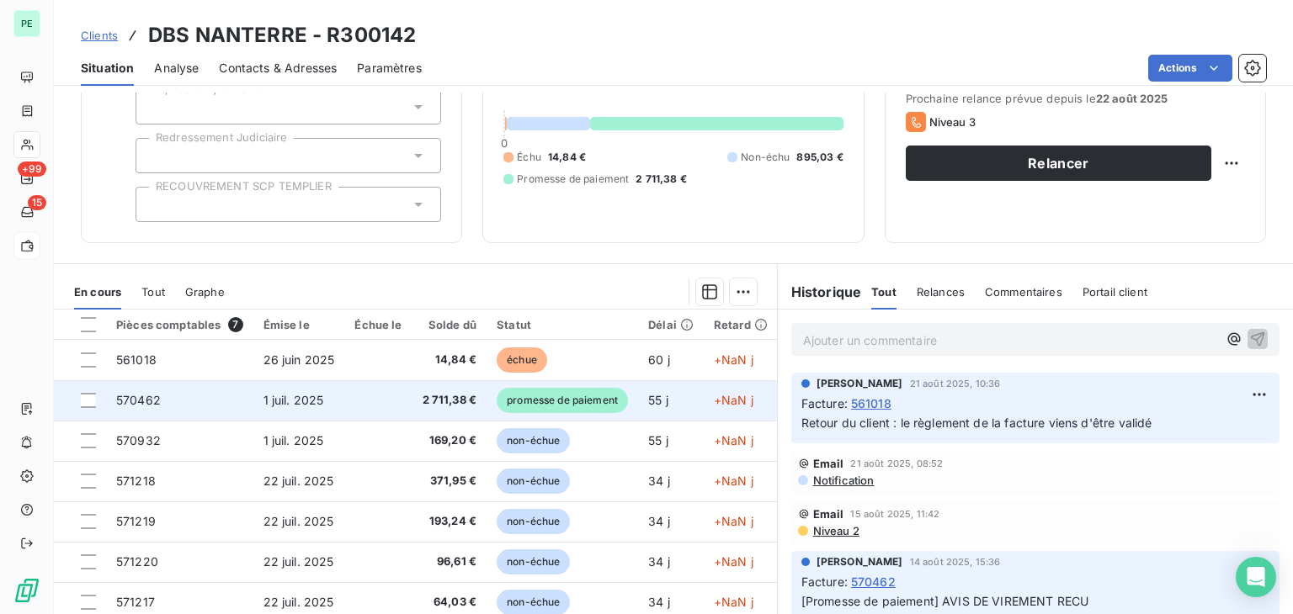
scroll to position [168, 0]
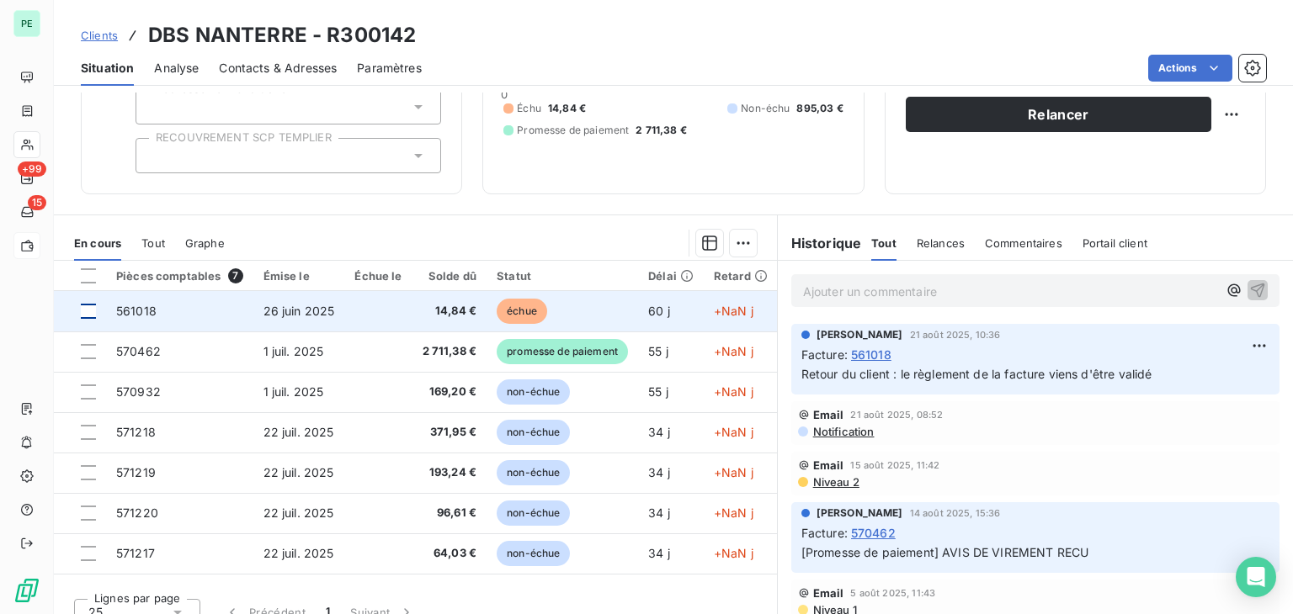
click at [93, 313] on div at bounding box center [88, 311] width 15 height 15
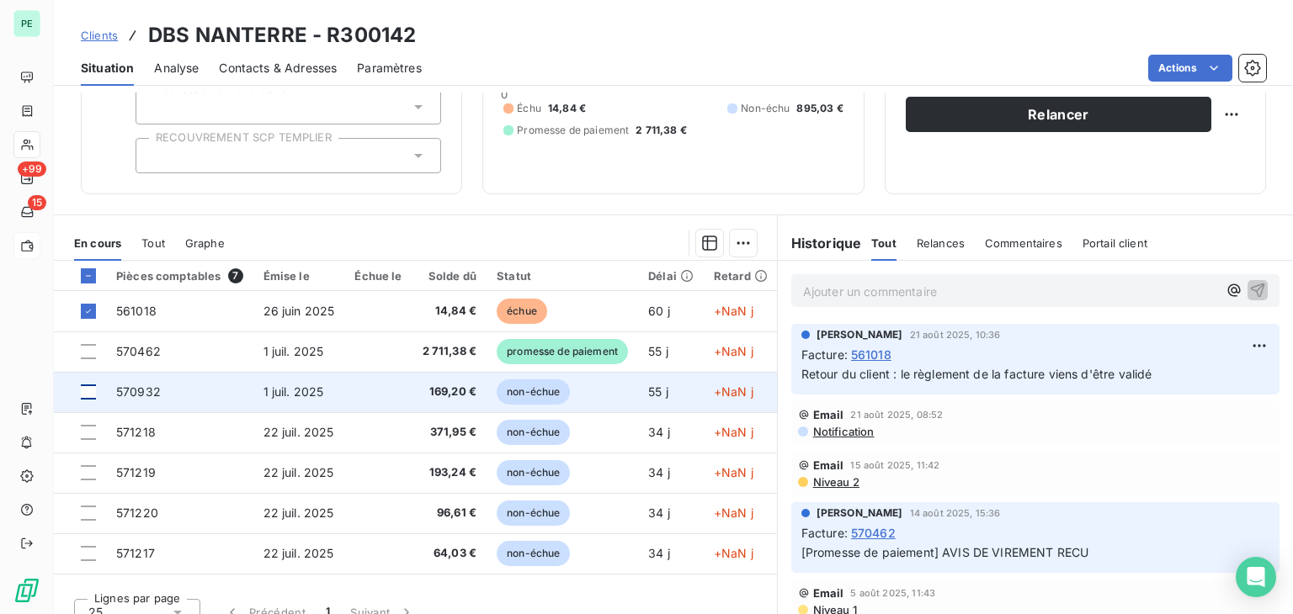
click at [92, 396] on div at bounding box center [88, 392] width 15 height 15
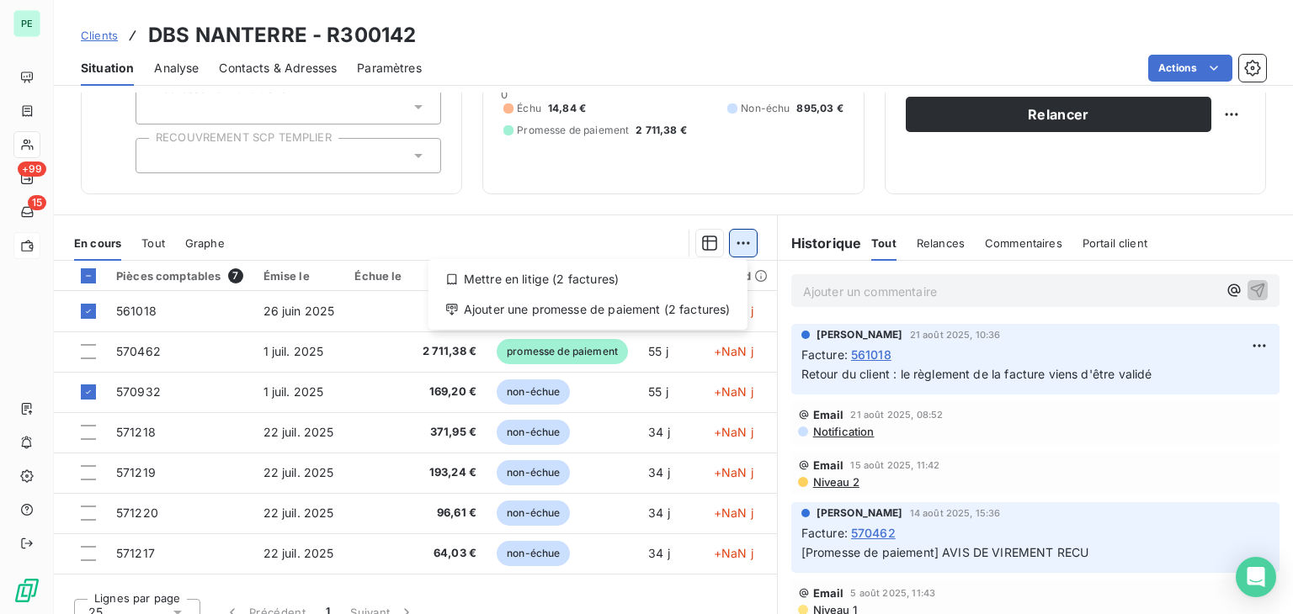
click at [727, 234] on html "PE +99 15 Clients DBS NANTERRE - R300142 Situation Analyse Contacts & Adresses …" at bounding box center [646, 307] width 1293 height 614
click at [618, 312] on div "Ajouter une promesse de paiement (2 factures)" at bounding box center [587, 309] width 305 height 27
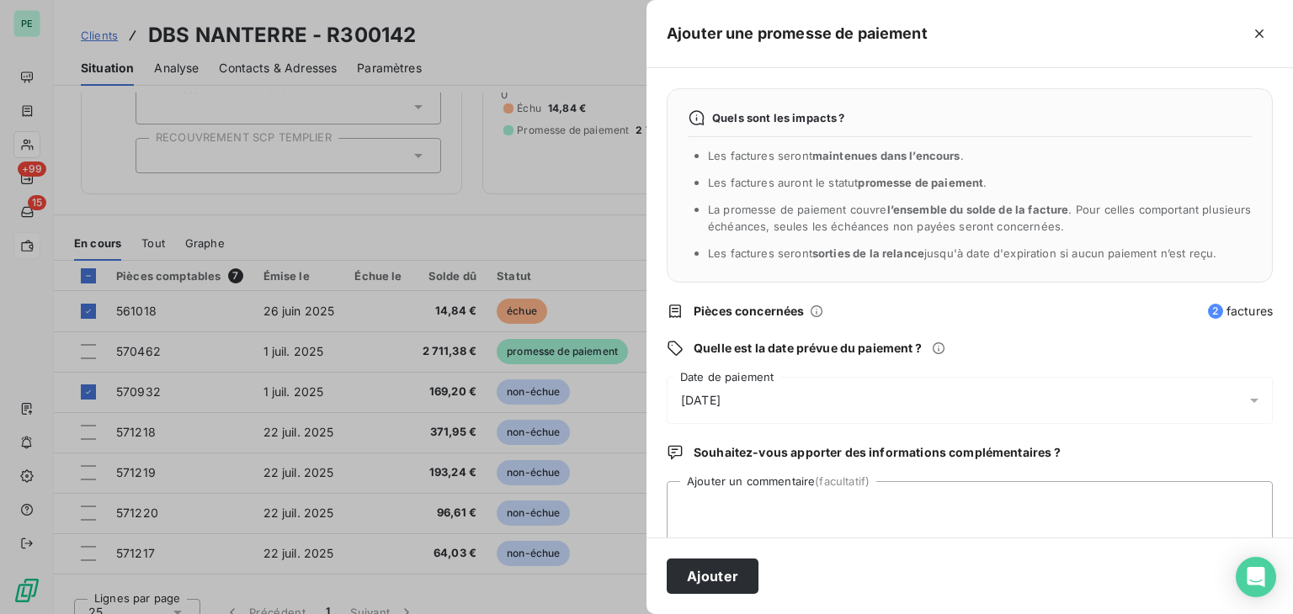
click at [835, 404] on div "[DATE]" at bounding box center [970, 400] width 606 height 47
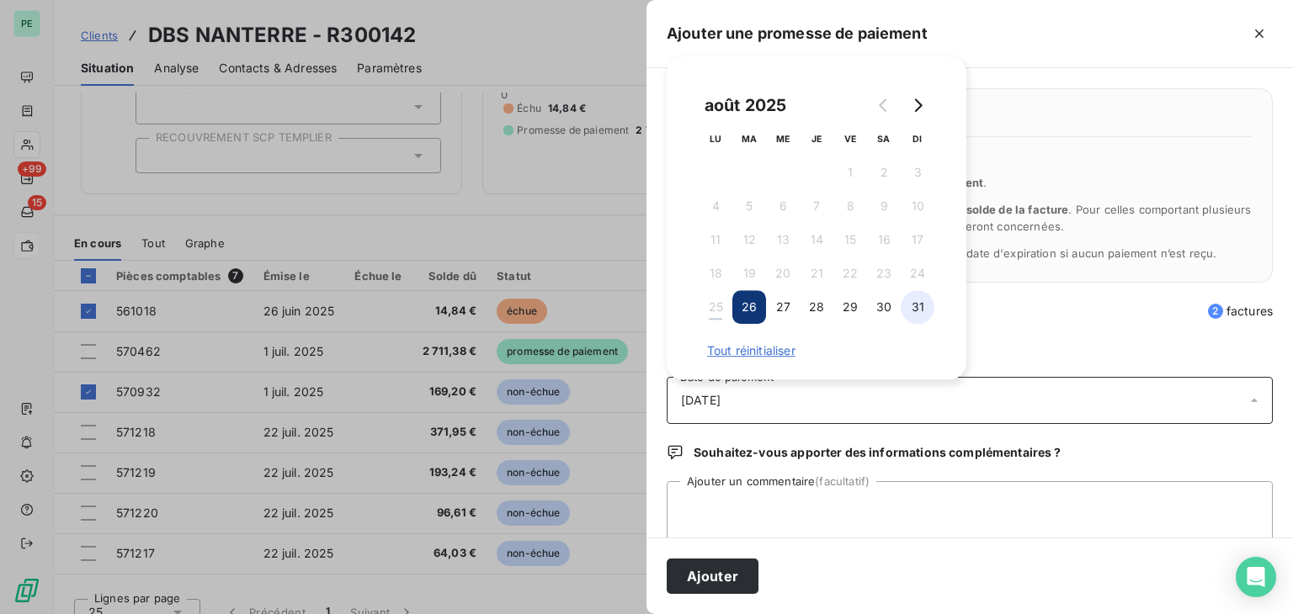
click at [917, 304] on button "31" at bounding box center [917, 307] width 34 height 34
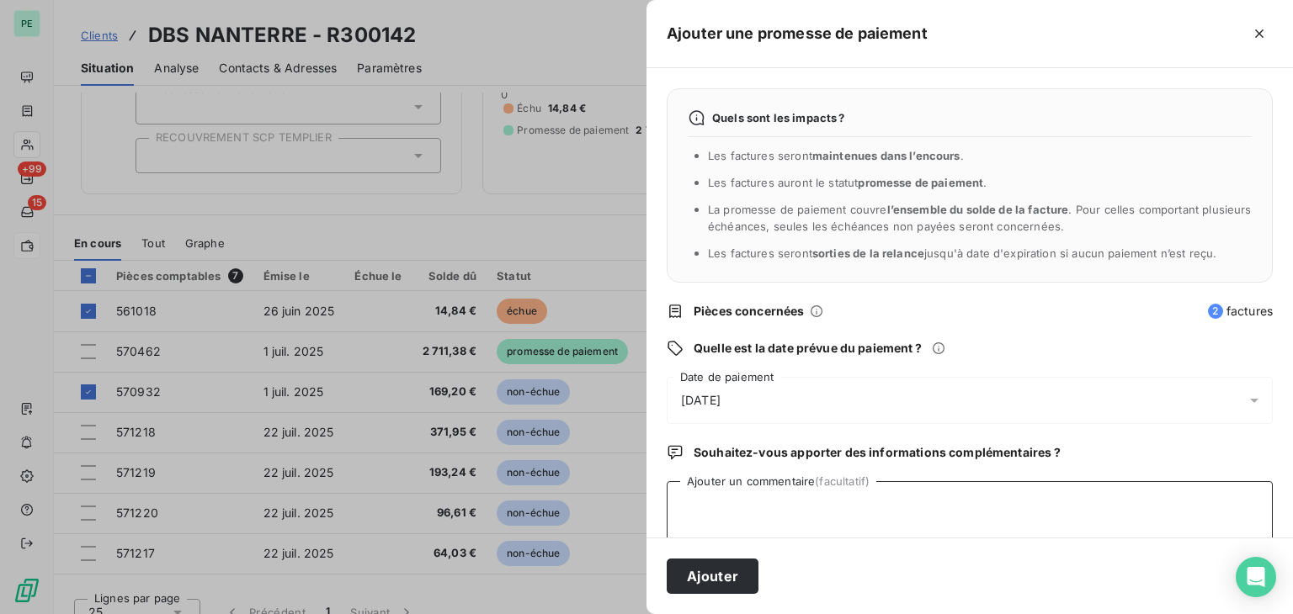
click at [822, 499] on textarea "Ajouter un commentaire (facultatif)" at bounding box center [970, 513] width 606 height 64
type textarea "Avis de virement reçu"
click at [711, 565] on button "Ajouter" at bounding box center [713, 576] width 92 height 35
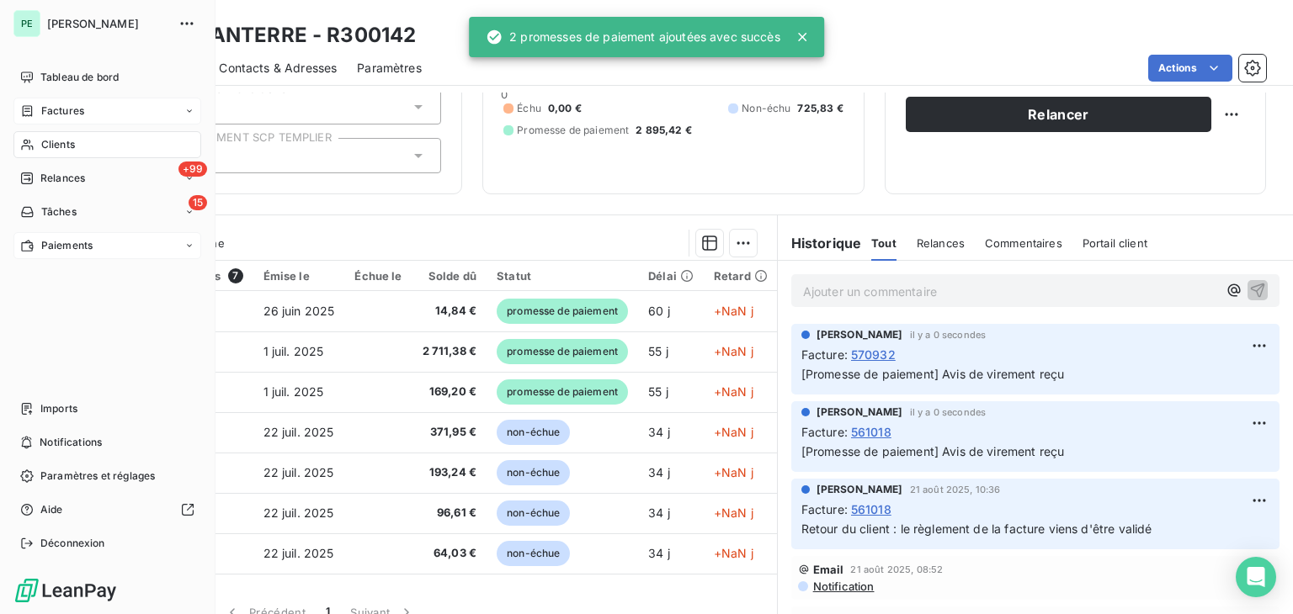
click at [84, 107] on div "Factures" at bounding box center [107, 111] width 188 height 27
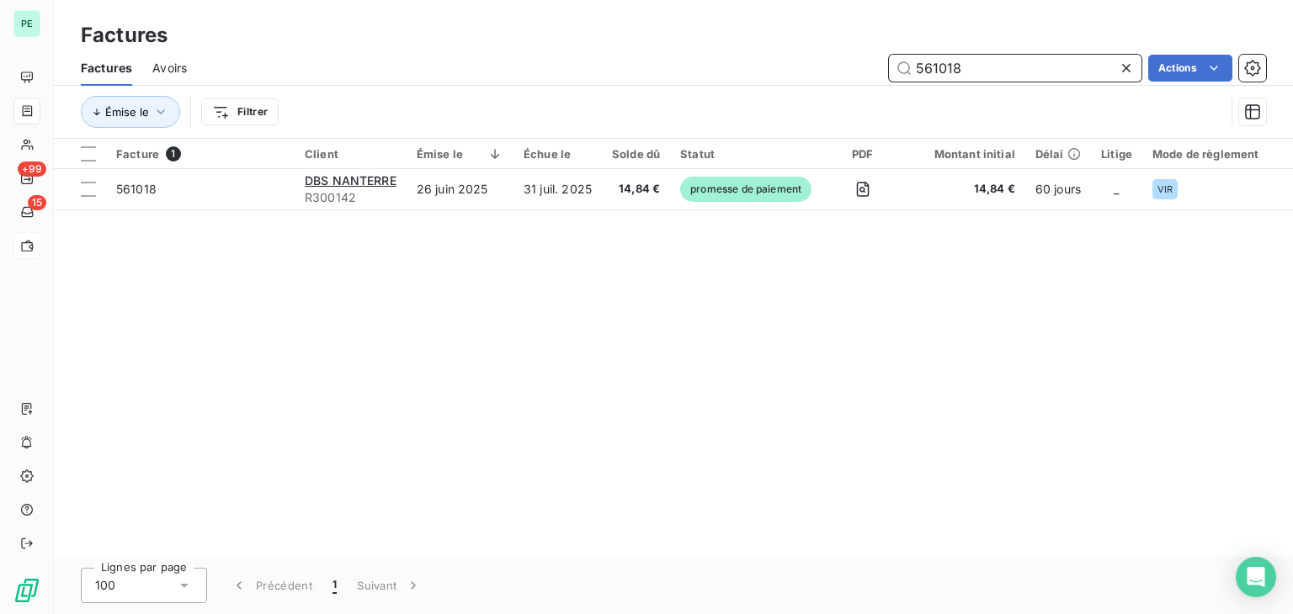
drag, startPoint x: 975, startPoint y: 66, endPoint x: 882, endPoint y: 66, distance: 92.6
click at [882, 66] on div "561018 Actions" at bounding box center [736, 68] width 1059 height 27
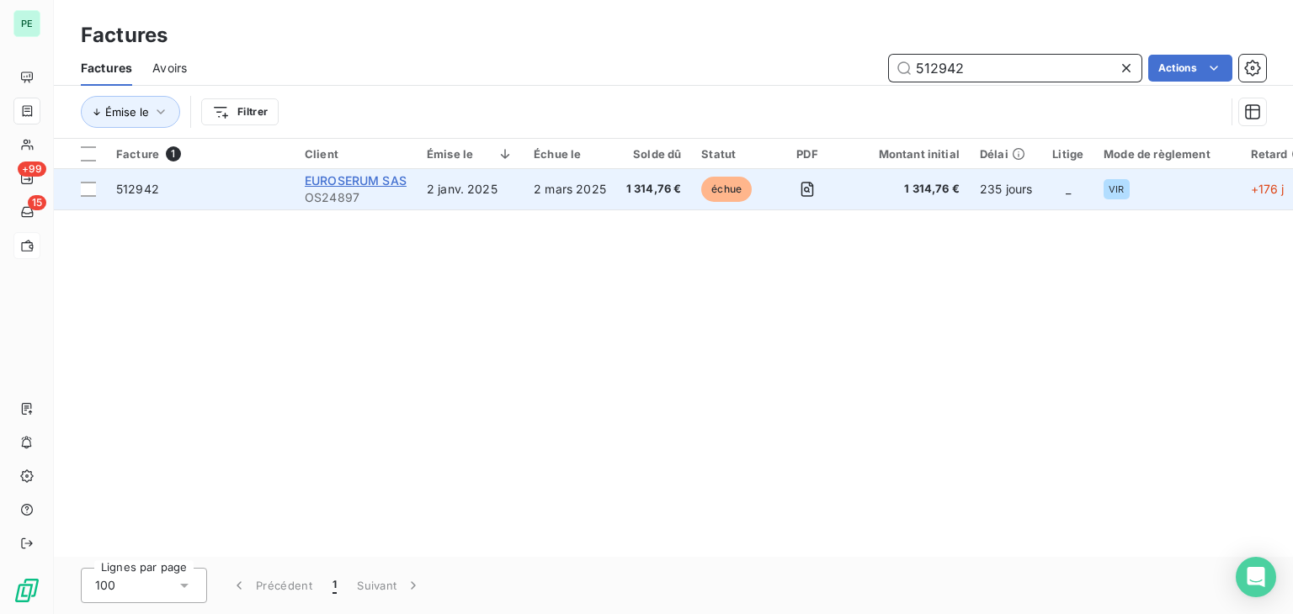
type input "512942"
click at [355, 180] on span "EUROSERUM SAS" at bounding box center [356, 180] width 102 height 14
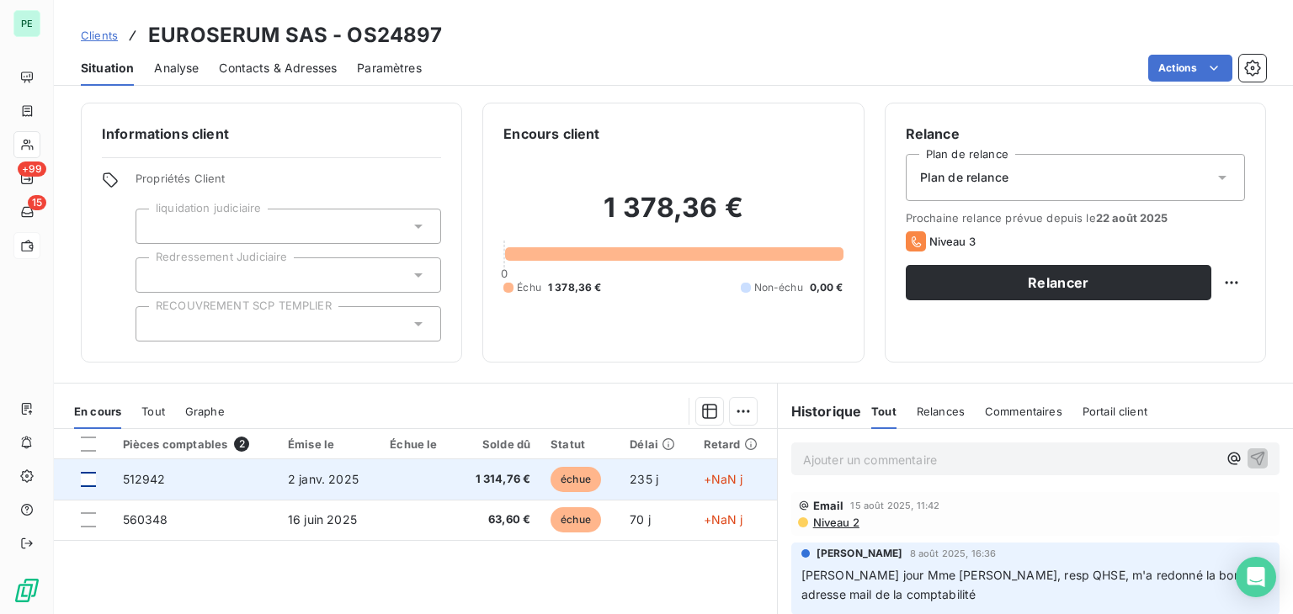
click at [84, 482] on div at bounding box center [88, 479] width 15 height 15
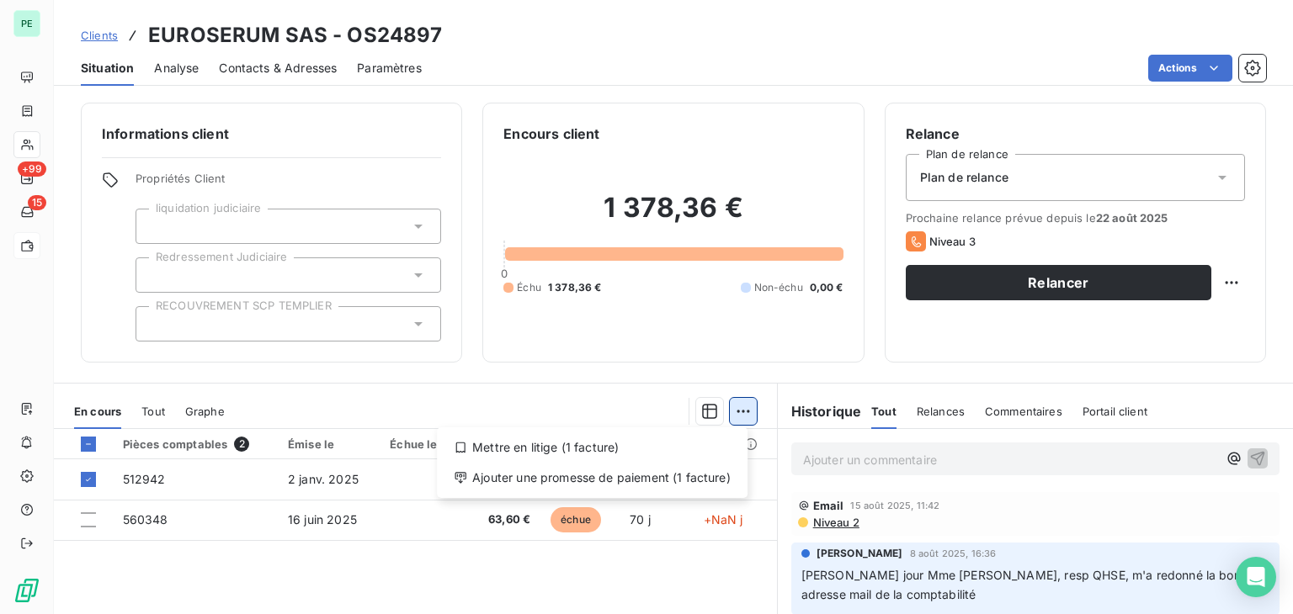
click at [736, 412] on html "PE +99 15 Clients EUROSERUM SAS - OS24897 Situation Analyse Contacts & Adresses…" at bounding box center [646, 307] width 1293 height 614
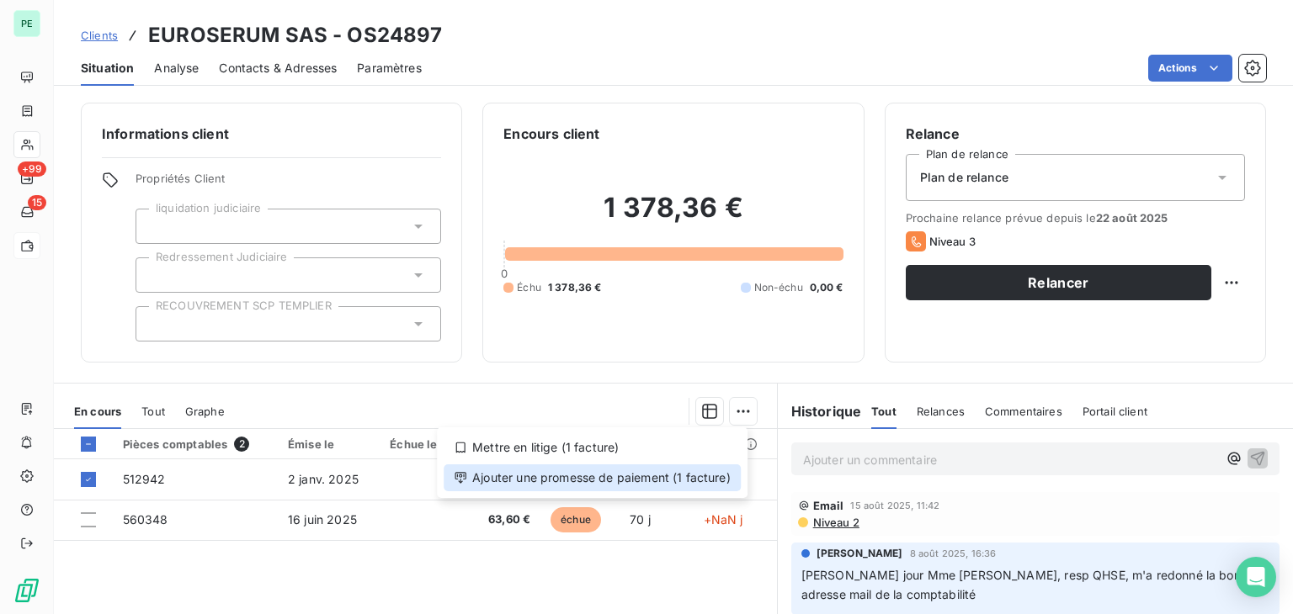
click at [614, 480] on div "Ajouter une promesse de paiement (1 facture)" at bounding box center [592, 478] width 297 height 27
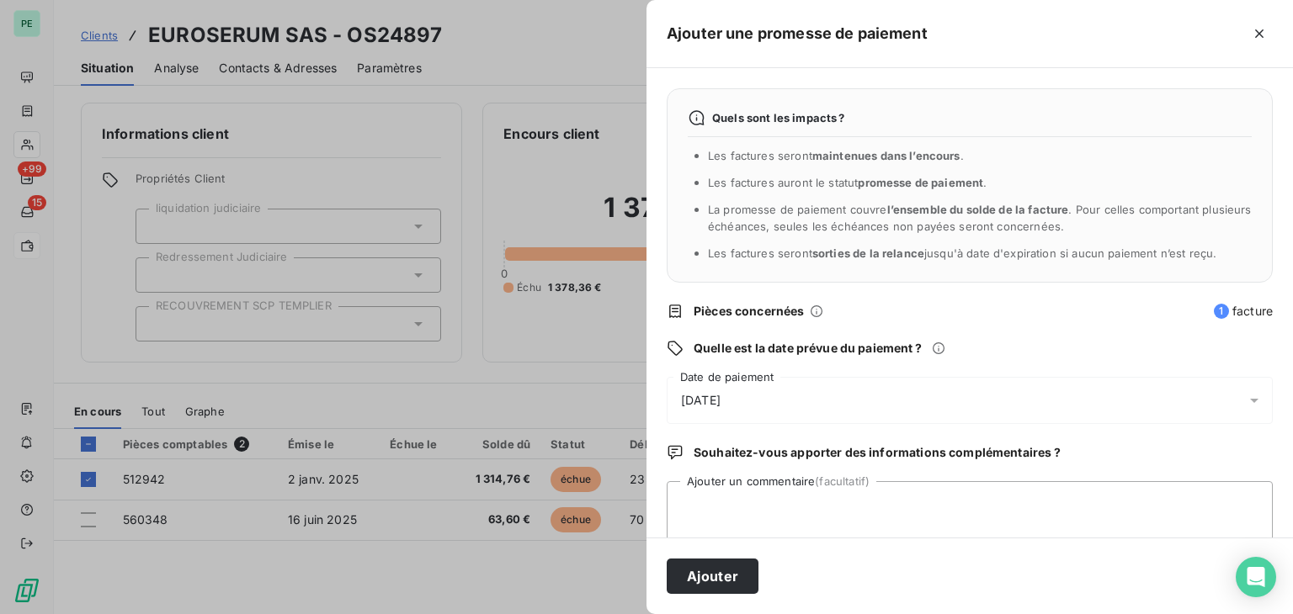
click at [807, 385] on div "[DATE]" at bounding box center [970, 400] width 606 height 47
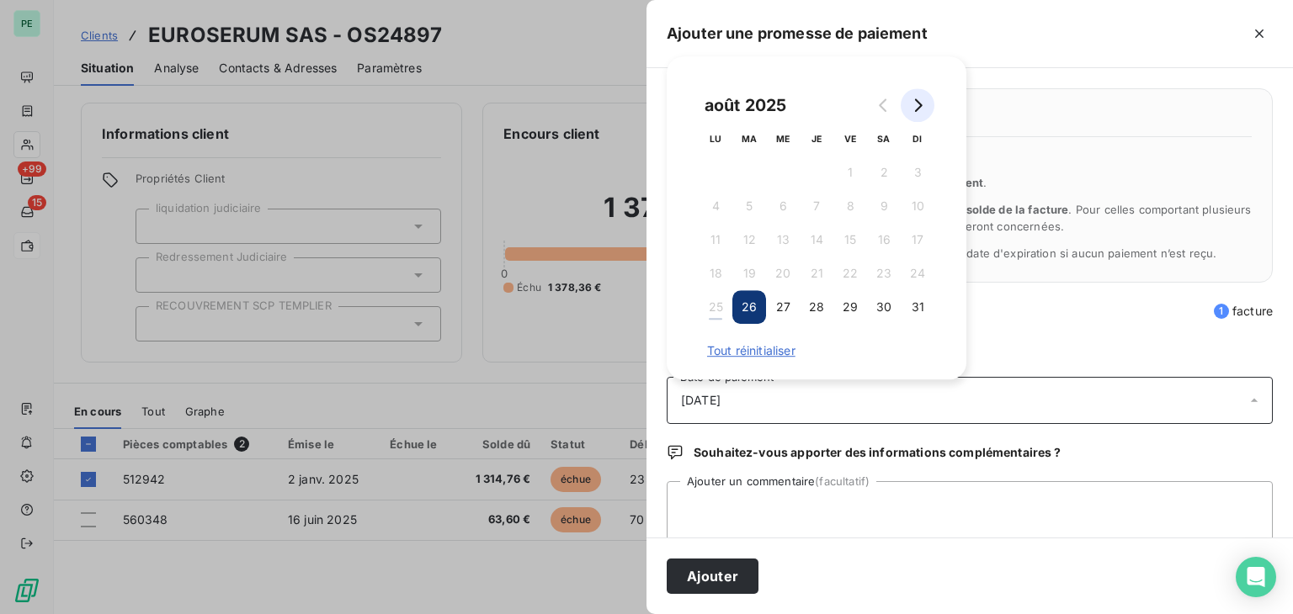
click at [927, 104] on button "Go to next month" at bounding box center [917, 105] width 34 height 34
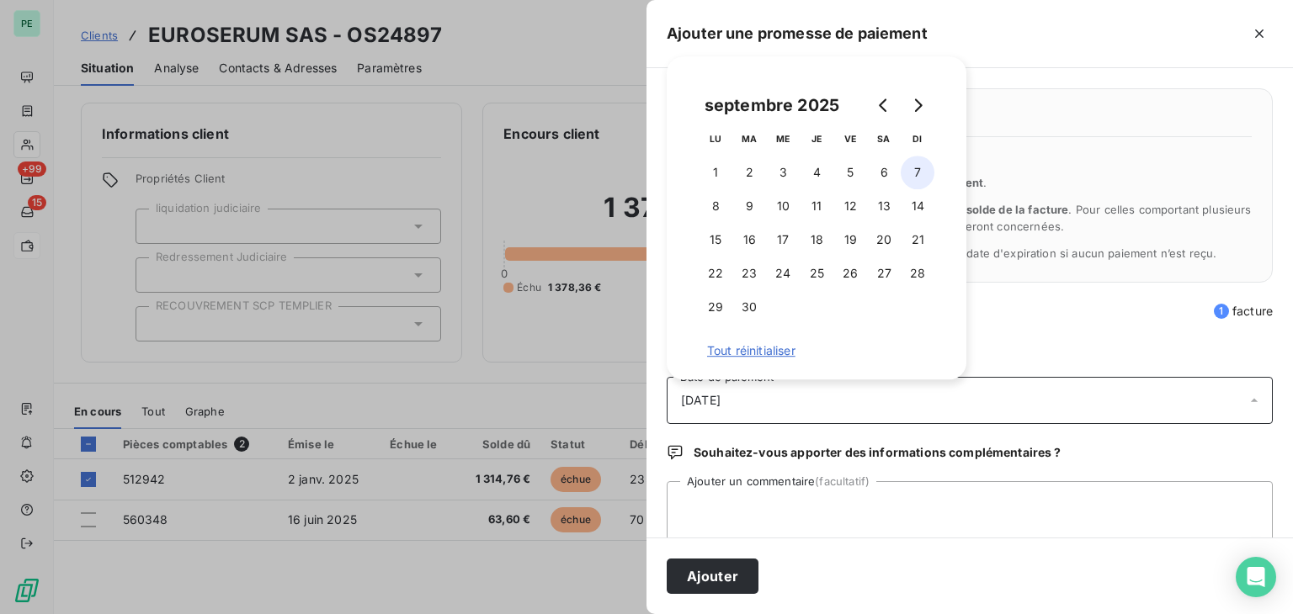
click at [927, 165] on button "7" at bounding box center [917, 173] width 34 height 34
click at [852, 491] on textarea "Ajouter un commentaire (facultatif)" at bounding box center [970, 513] width 606 height 64
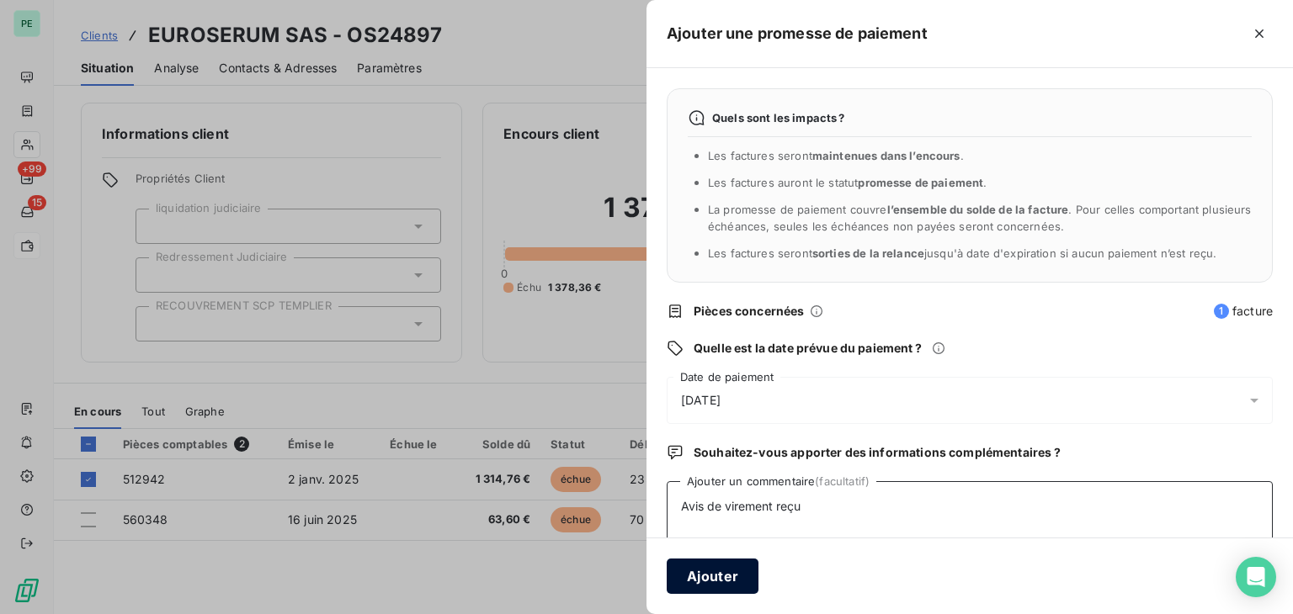
type textarea "Avis de virement reçu"
click at [733, 563] on button "Ajouter" at bounding box center [713, 576] width 92 height 35
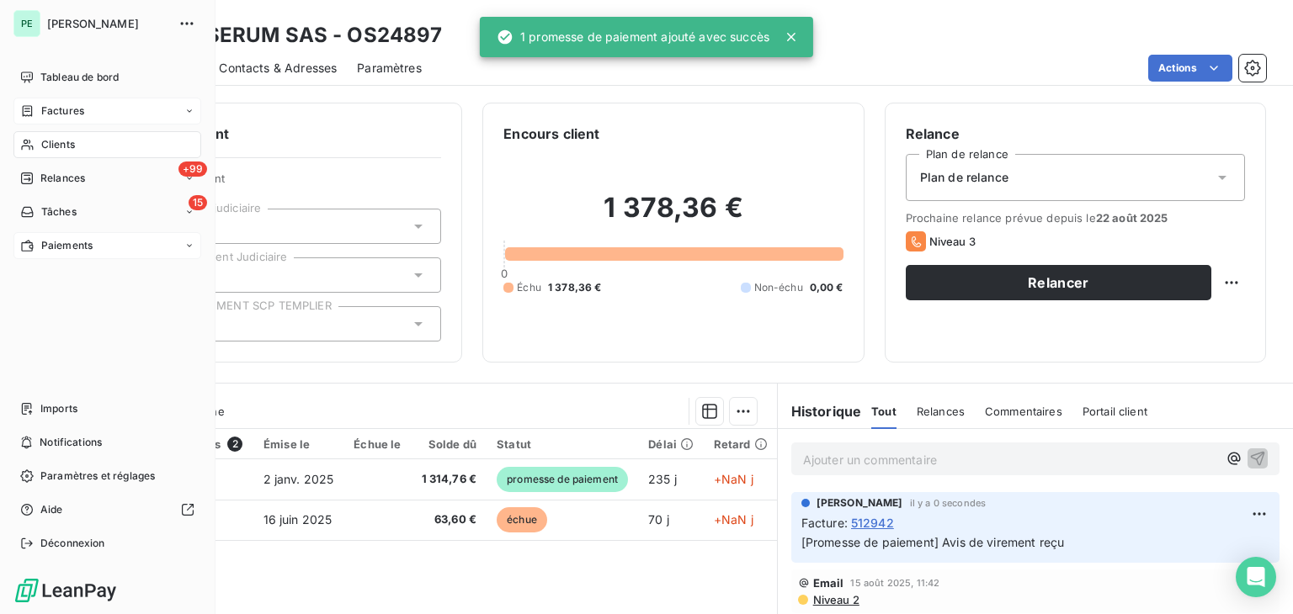
click at [57, 104] on span "Factures" at bounding box center [62, 111] width 43 height 15
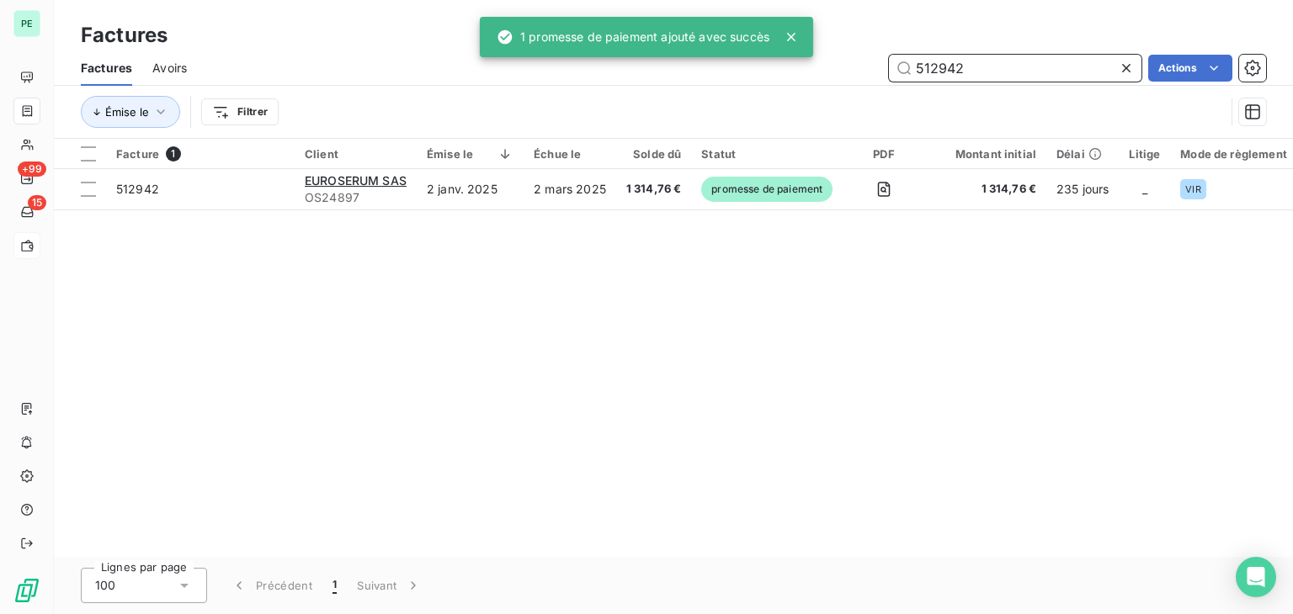
drag, startPoint x: 970, startPoint y: 68, endPoint x: 892, endPoint y: 68, distance: 77.4
click at [892, 68] on input "512942" at bounding box center [1015, 68] width 252 height 27
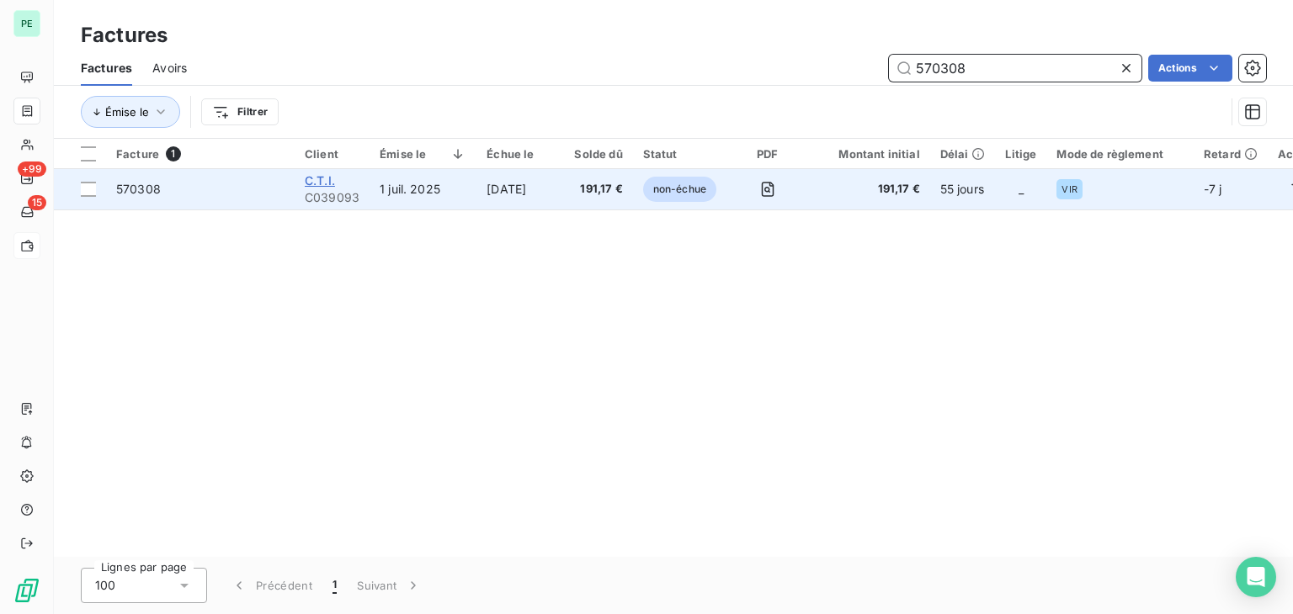
type input "570308"
click at [313, 183] on span "C.T.I." at bounding box center [320, 180] width 30 height 14
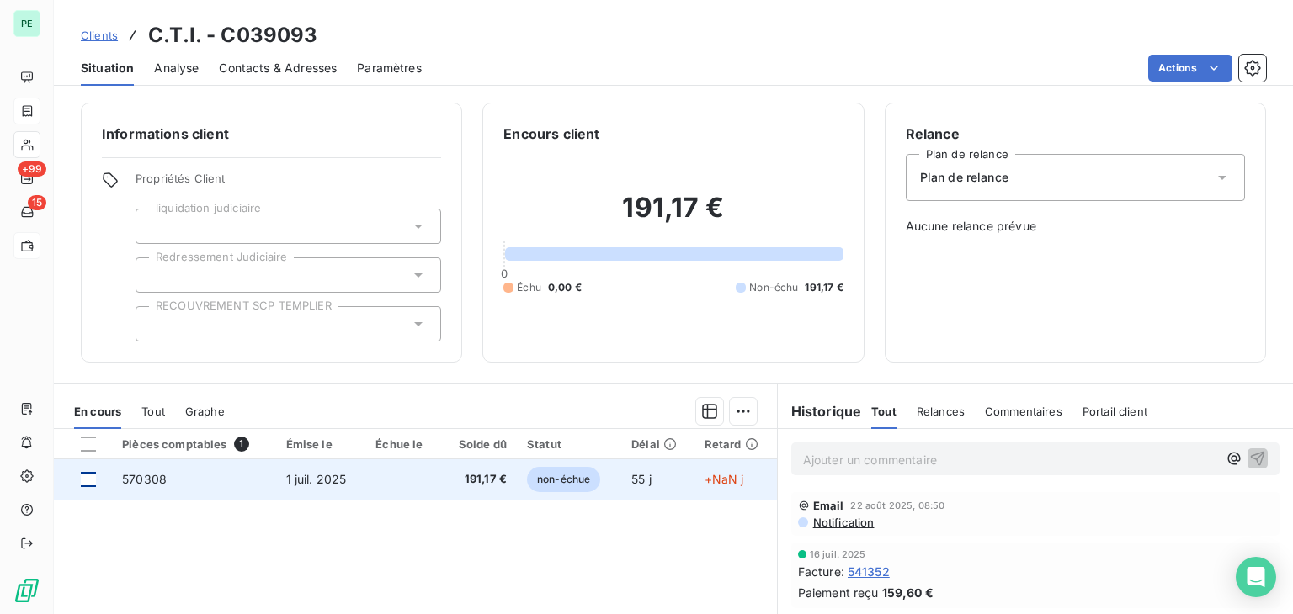
click at [91, 476] on div at bounding box center [88, 479] width 15 height 15
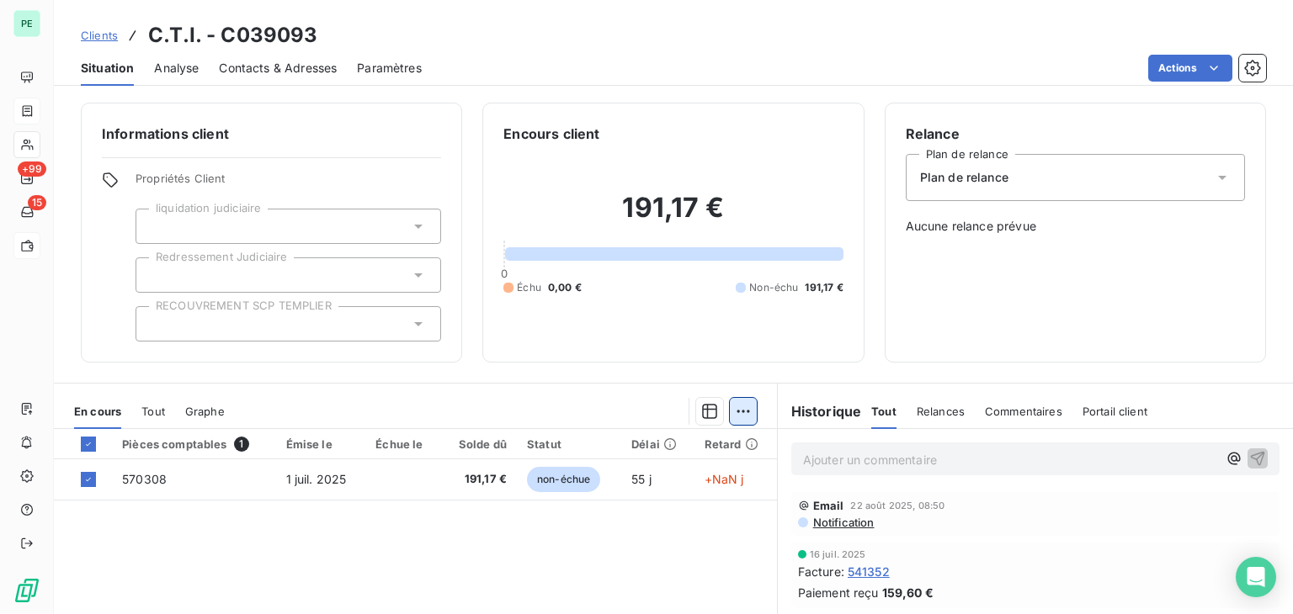
click at [732, 411] on html "PE +99 15 Clients C.T.I. - C039093 Situation Analyse Contacts & Adresses Paramè…" at bounding box center [646, 307] width 1293 height 614
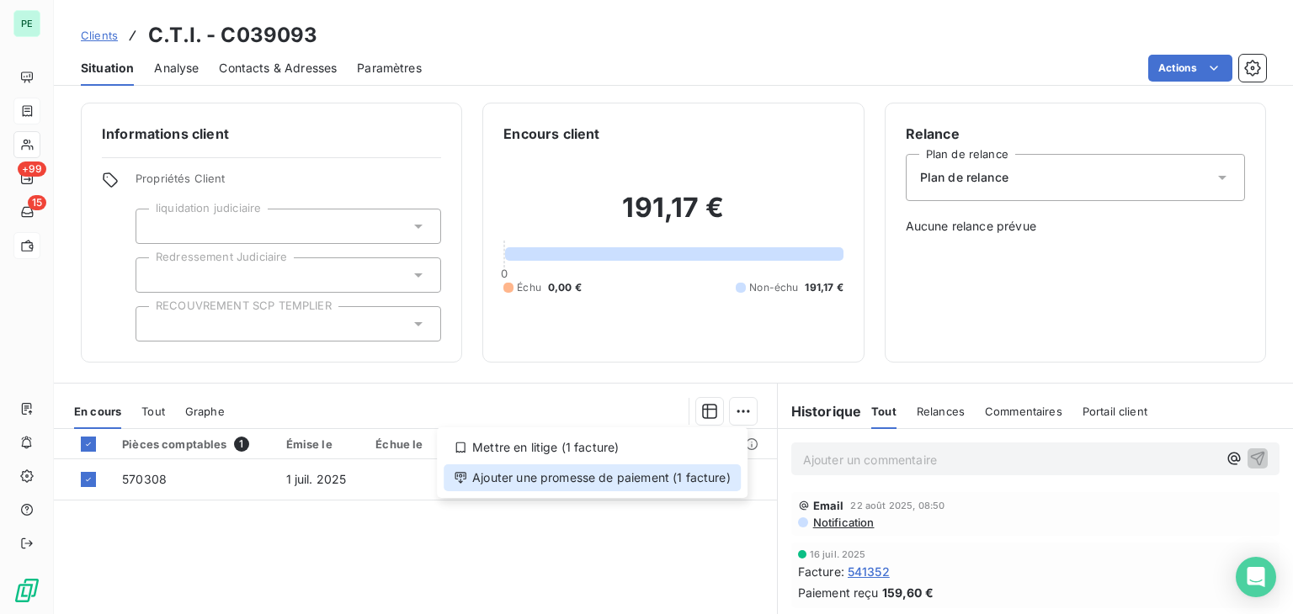
click at [651, 480] on div "Ajouter une promesse de paiement (1 facture)" at bounding box center [592, 478] width 297 height 27
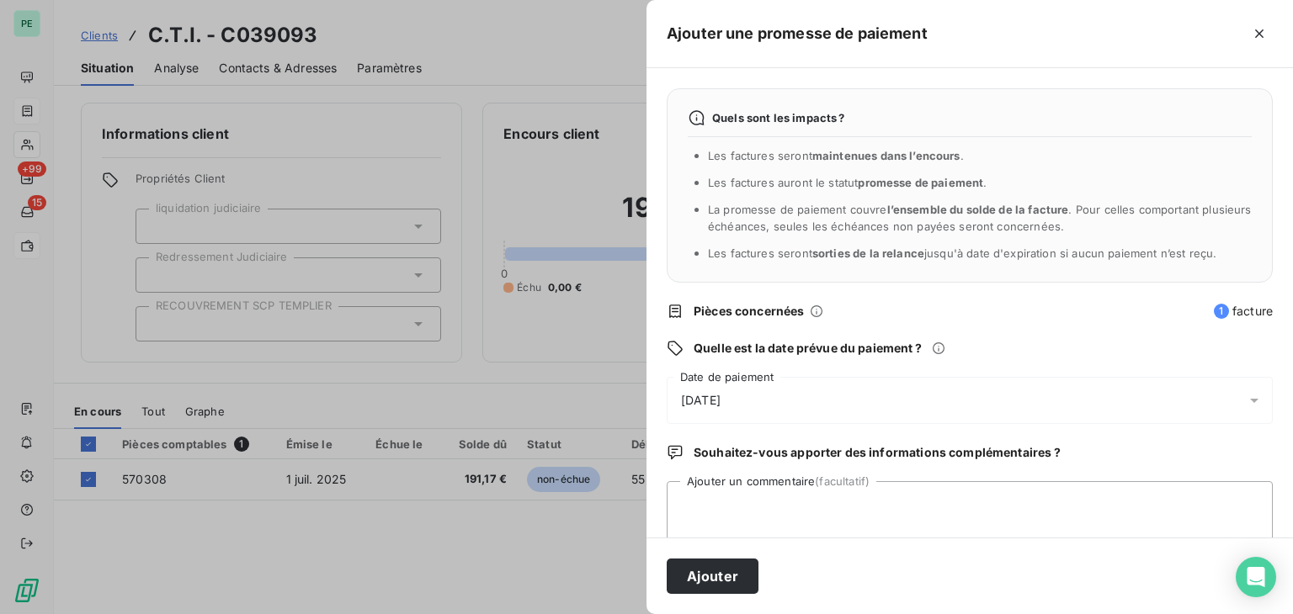
click at [819, 388] on div "[DATE]" at bounding box center [970, 400] width 606 height 47
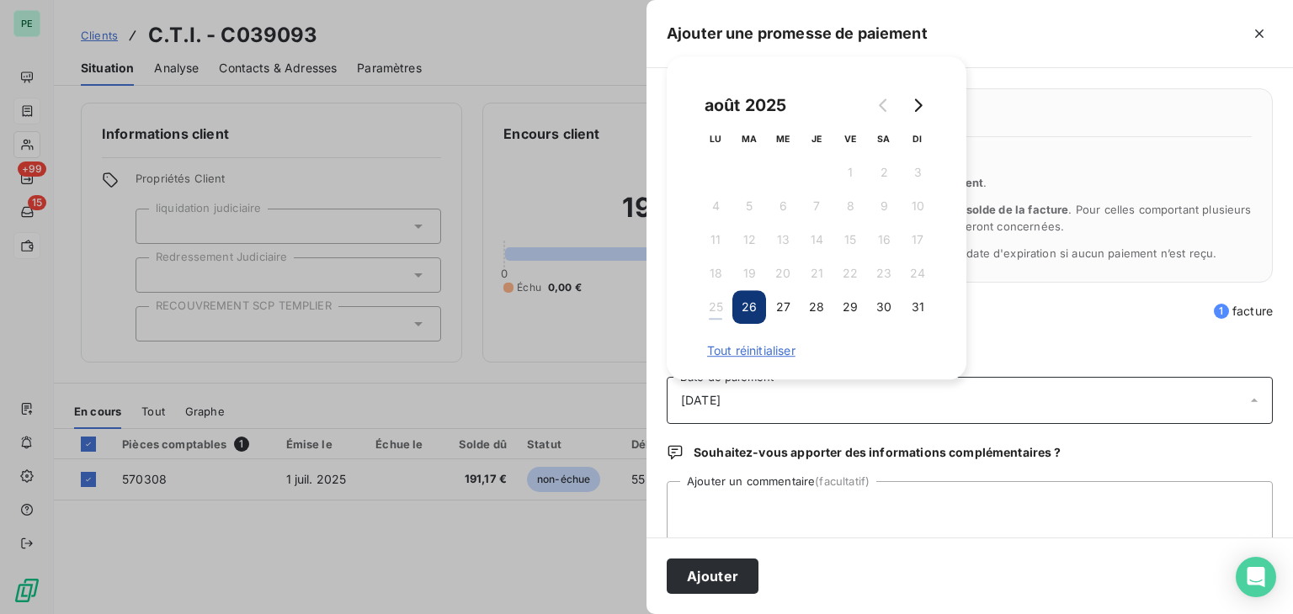
drag, startPoint x: 927, startPoint y: 97, endPoint x: 932, endPoint y: 114, distance: 17.8
click at [926, 96] on button "Go to next month" at bounding box center [917, 105] width 34 height 34
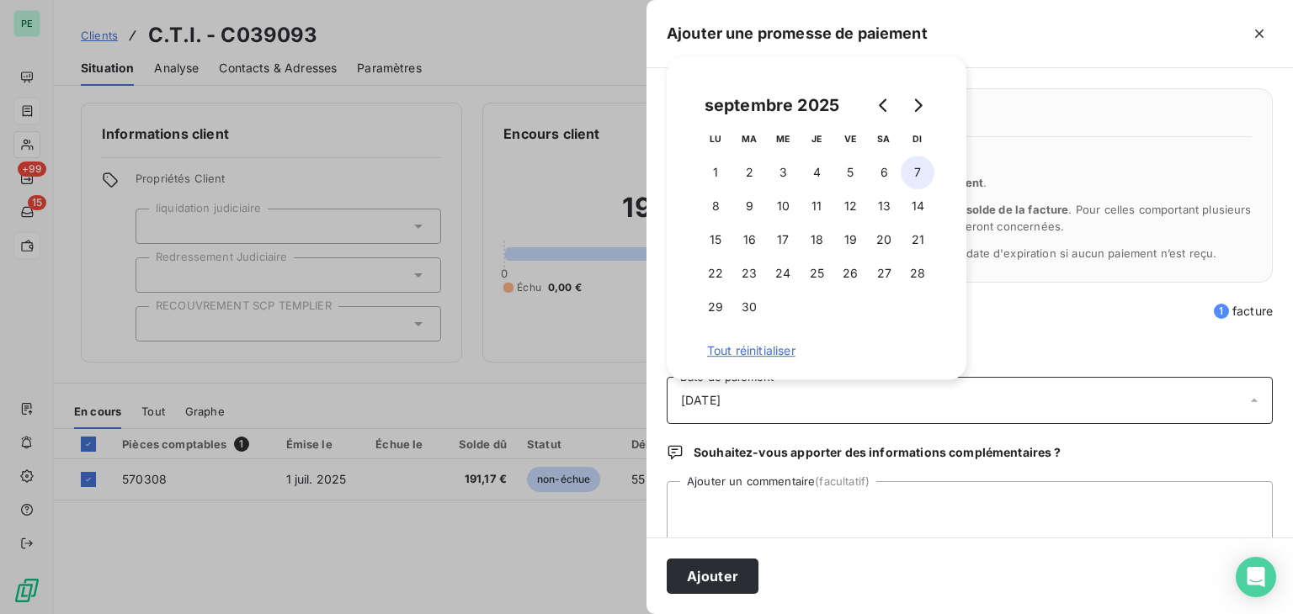
click at [919, 167] on button "7" at bounding box center [917, 173] width 34 height 34
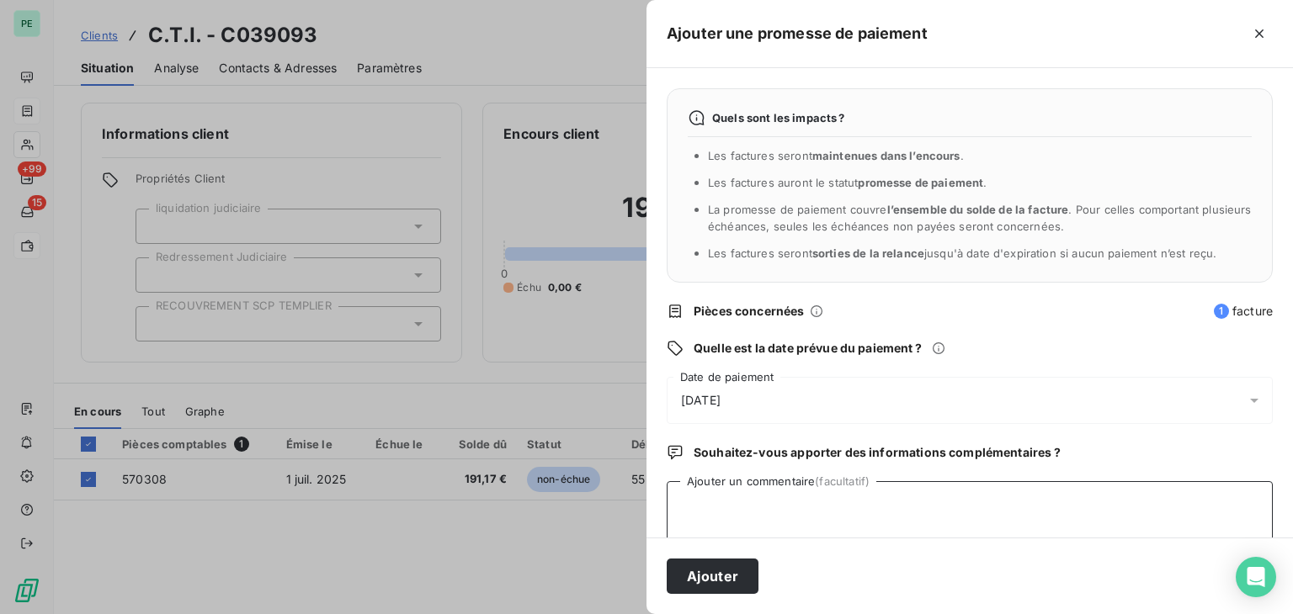
click at [808, 507] on textarea "Ajouter un commentaire (facultatif)" at bounding box center [970, 513] width 606 height 64
type textarea "Avis de virement reçu"
click at [733, 571] on button "Ajouter" at bounding box center [713, 576] width 92 height 35
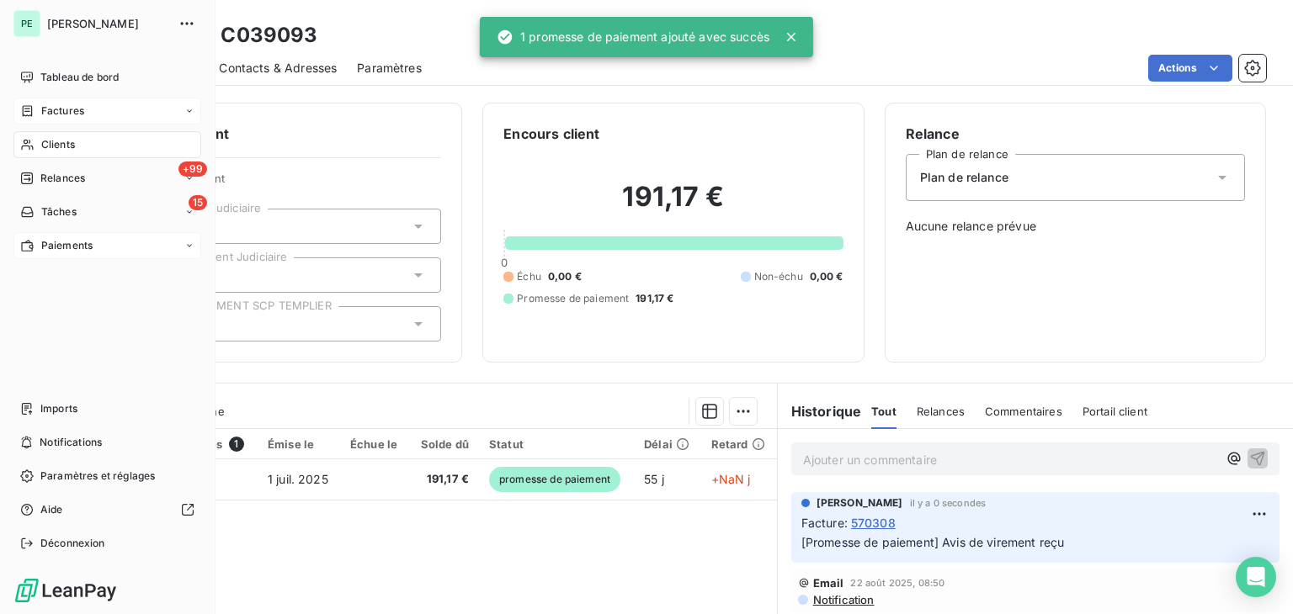
drag, startPoint x: 53, startPoint y: 121, endPoint x: 95, endPoint y: 112, distance: 43.1
click at [47, 113] on span "Factures" at bounding box center [62, 111] width 43 height 15
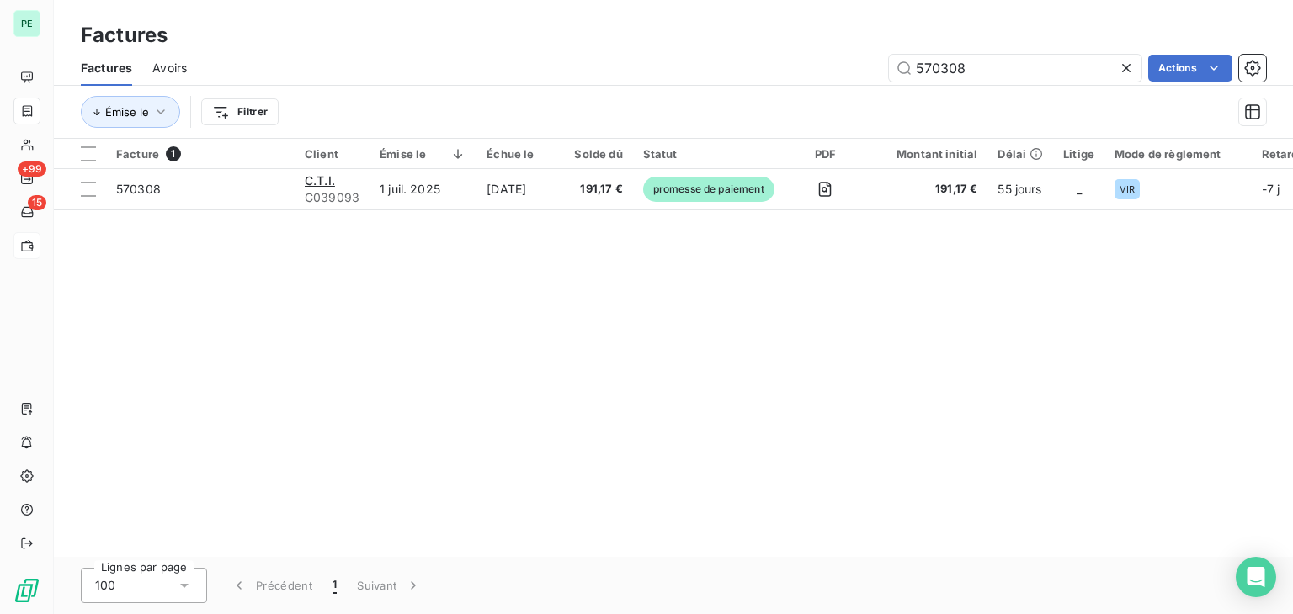
drag, startPoint x: 991, startPoint y: 61, endPoint x: 852, endPoint y: 75, distance: 139.5
click at [858, 75] on div "570308 Actions" at bounding box center [736, 68] width 1059 height 27
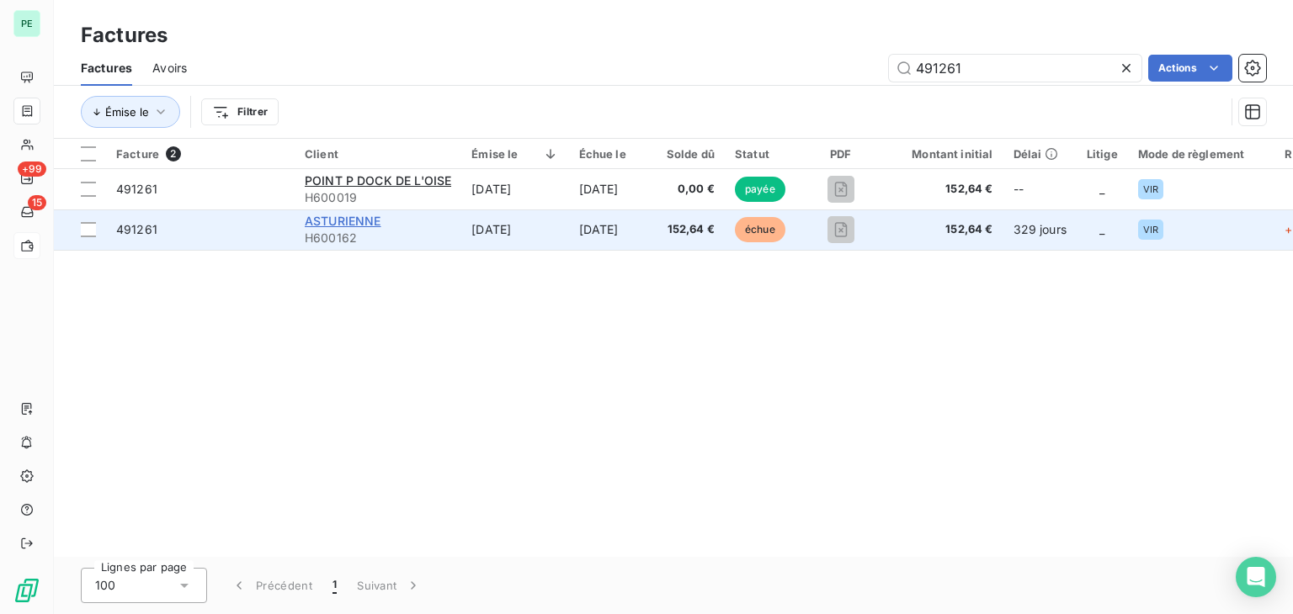
type input "491261"
click at [356, 221] on span "ASTURIENNE" at bounding box center [343, 221] width 77 height 14
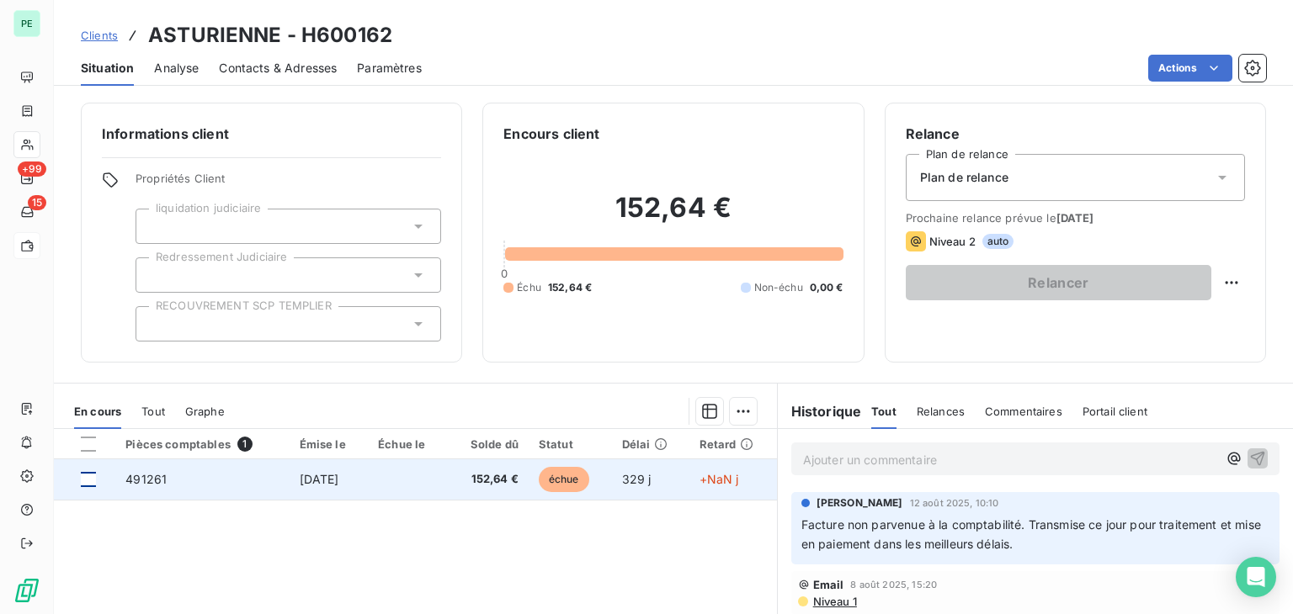
click at [84, 477] on div at bounding box center [88, 479] width 15 height 15
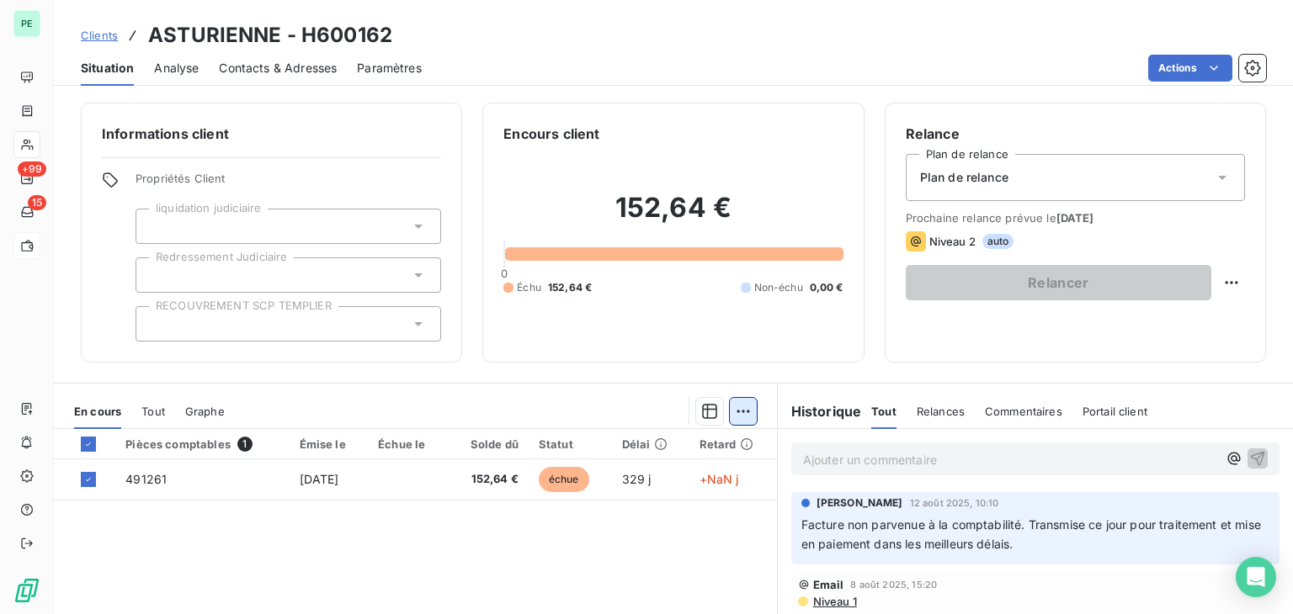
click at [736, 412] on html "PE +99 15 Clients ASTURIENNE - H600162 Situation Analyse Contacts & Adresses Pa…" at bounding box center [646, 307] width 1293 height 614
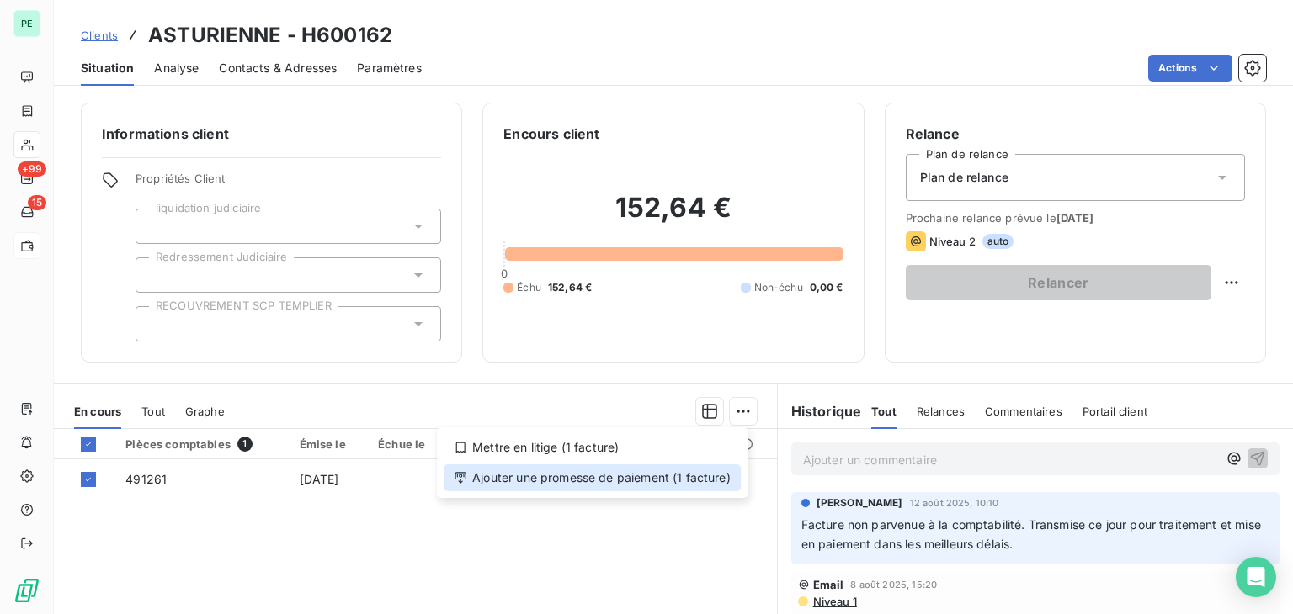
click at [634, 482] on div "Ajouter une promesse de paiement (1 facture)" at bounding box center [592, 478] width 297 height 27
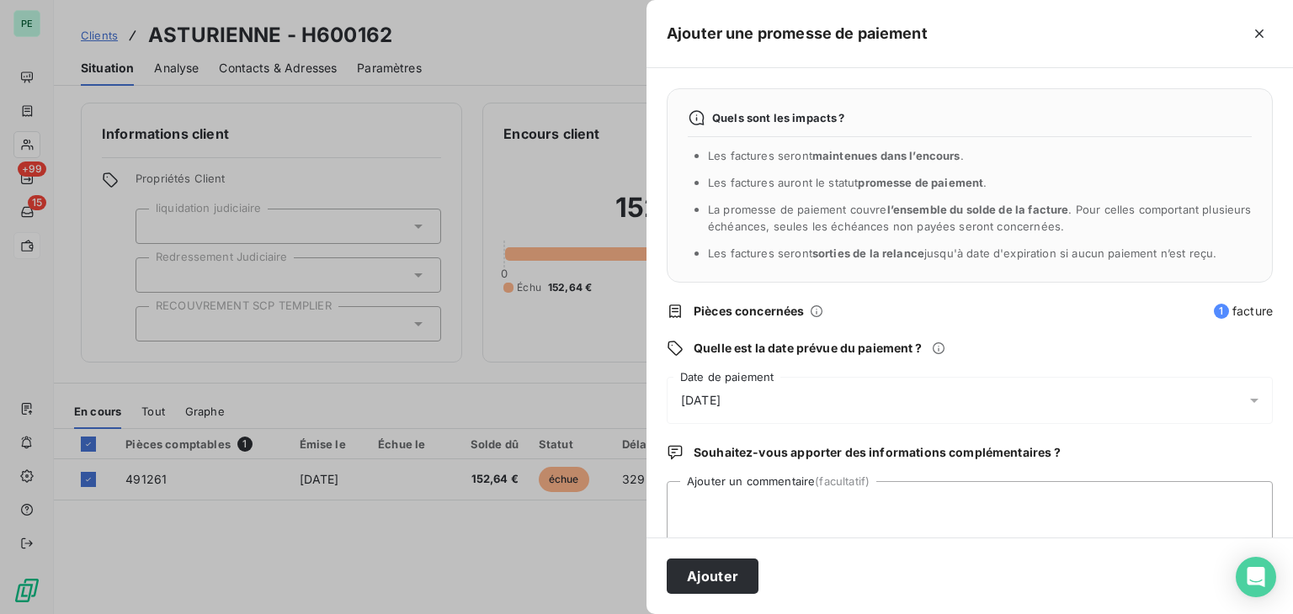
click at [771, 394] on div "[DATE]" at bounding box center [970, 400] width 606 height 47
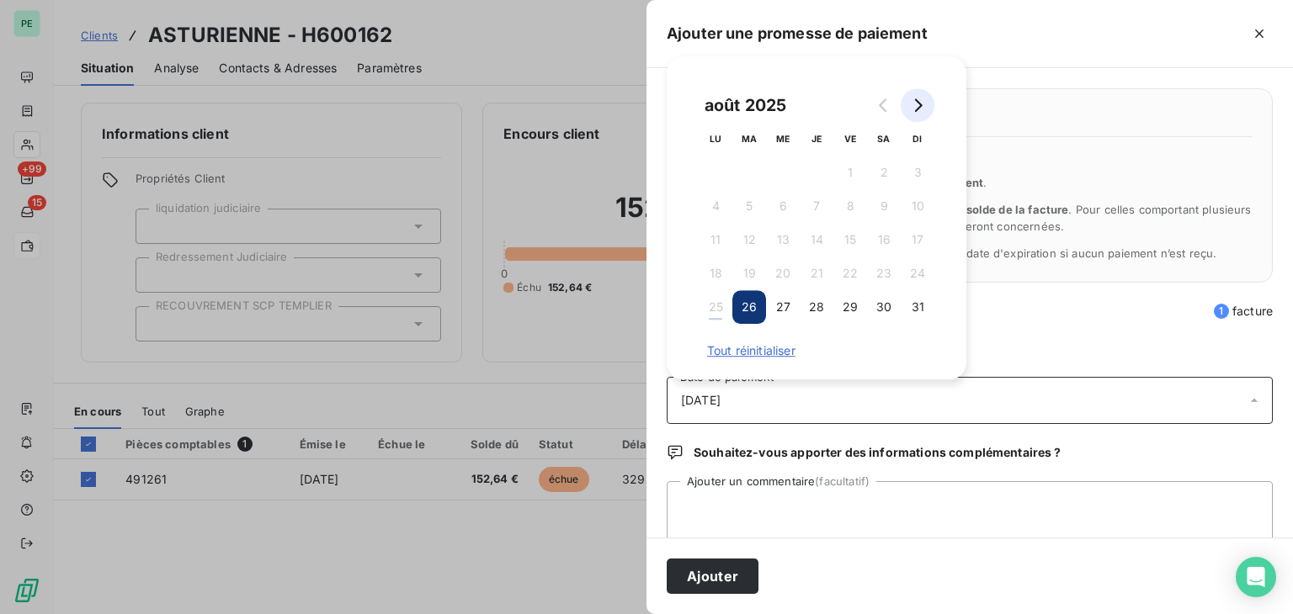
click at [926, 92] on button "Go to next month" at bounding box center [917, 105] width 34 height 34
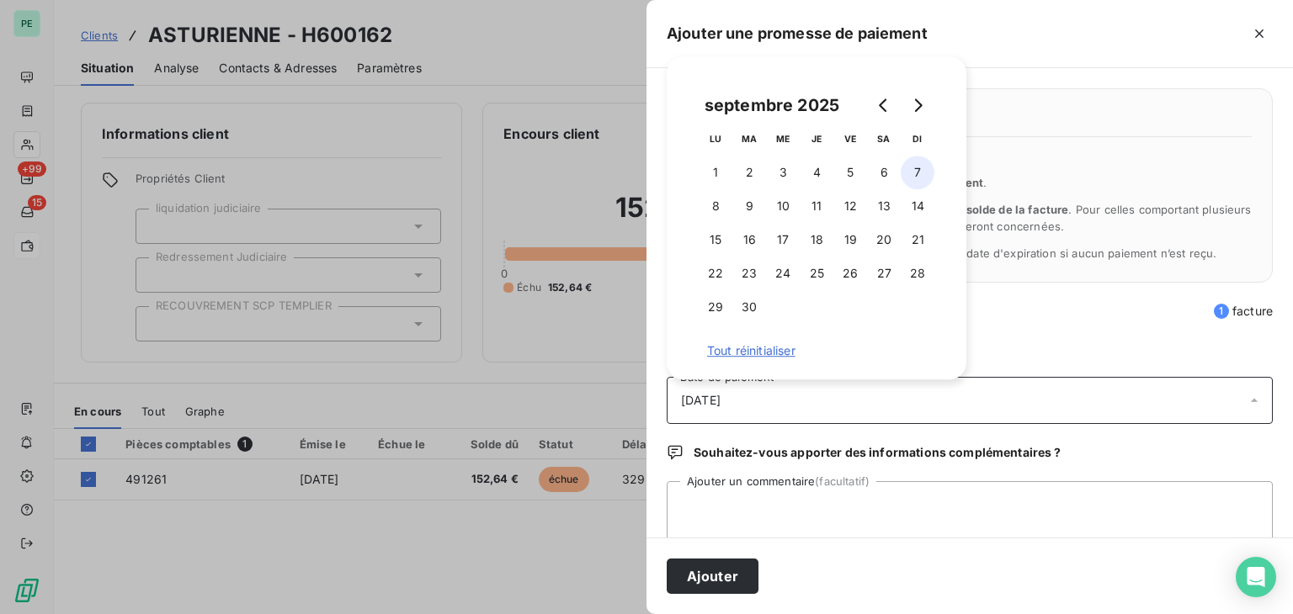
click at [917, 166] on button "7" at bounding box center [917, 173] width 34 height 34
click at [735, 579] on button "Ajouter" at bounding box center [713, 576] width 92 height 35
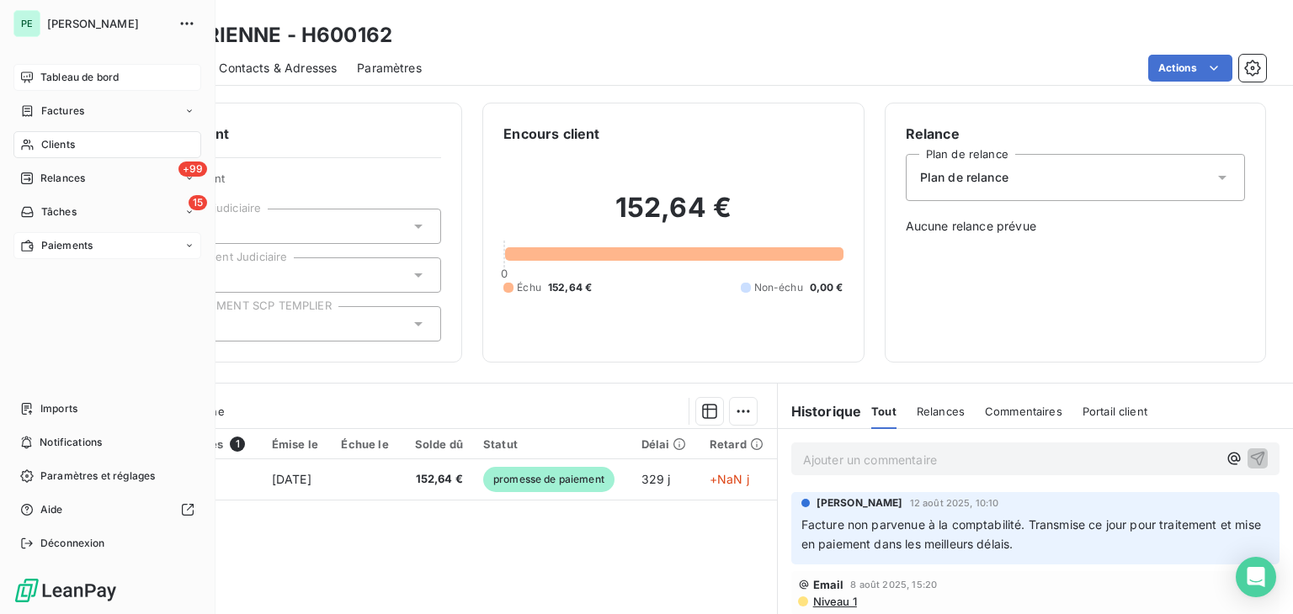
click at [21, 77] on icon at bounding box center [27, 77] width 12 height 11
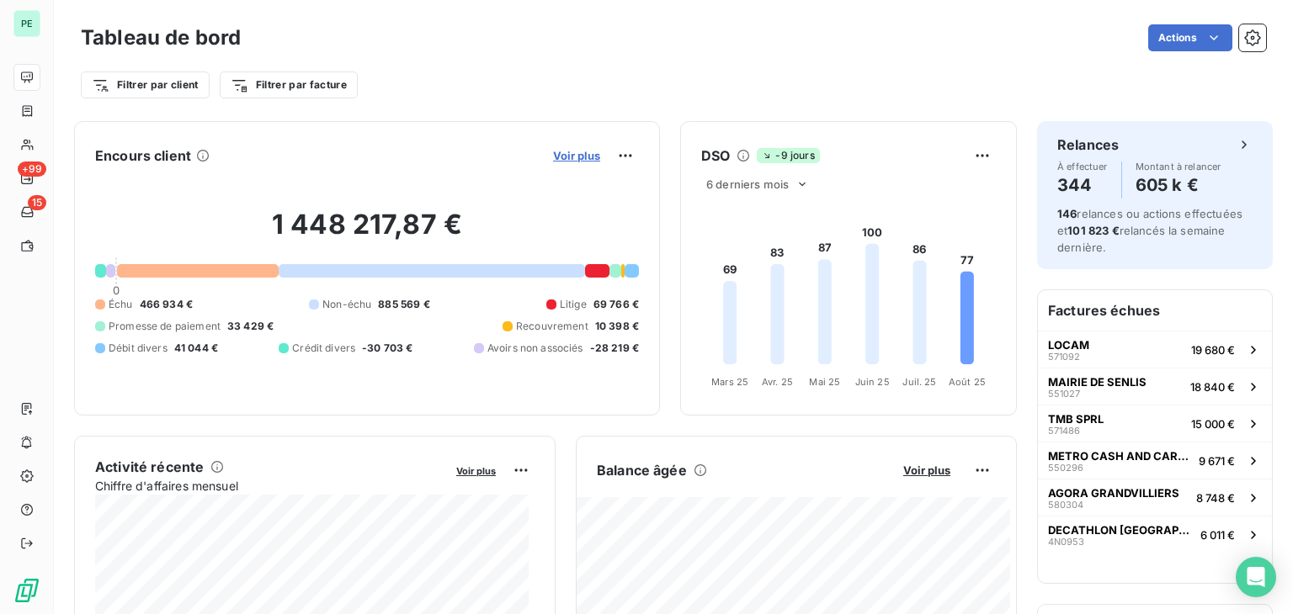
click at [560, 149] on span "Voir plus" at bounding box center [576, 155] width 47 height 13
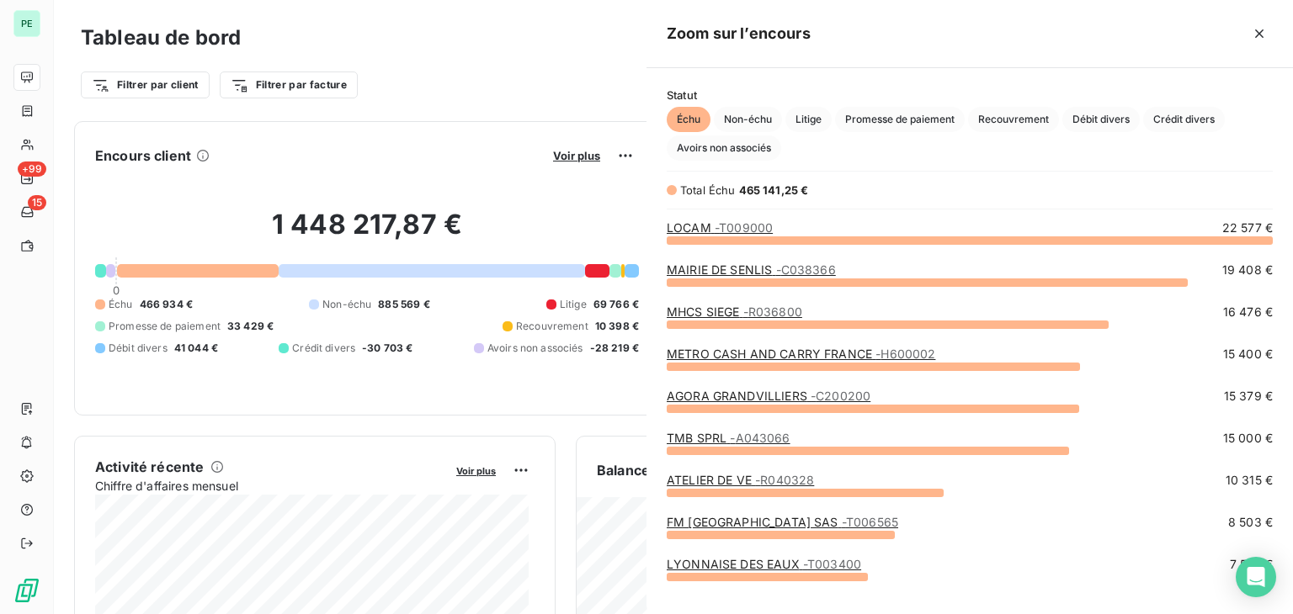
scroll to position [361, 633]
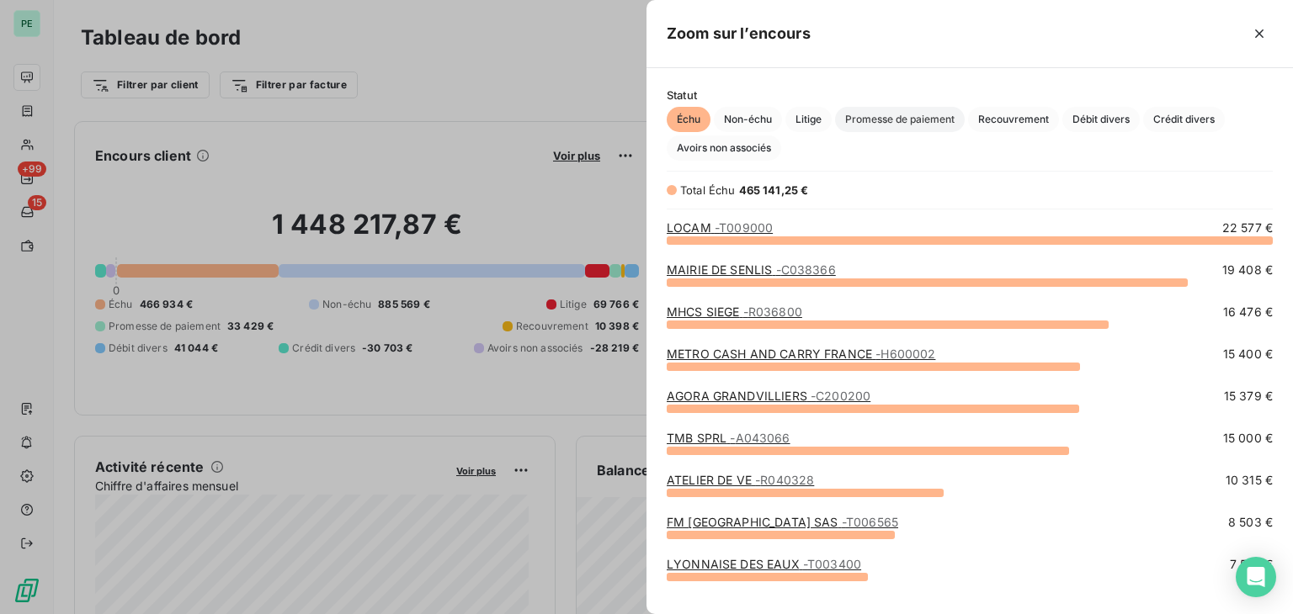
click at [939, 119] on span "Promesse de paiement" at bounding box center [900, 119] width 130 height 25
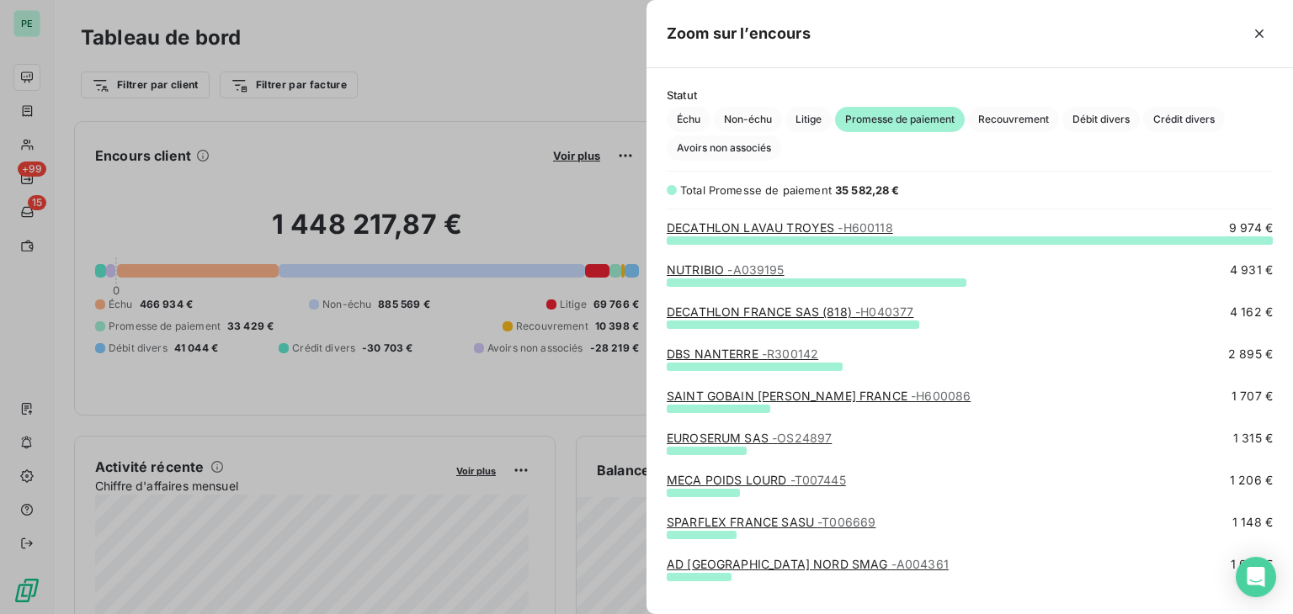
click at [475, 129] on div at bounding box center [646, 307] width 1293 height 614
